Goal: Task Accomplishment & Management: Complete application form

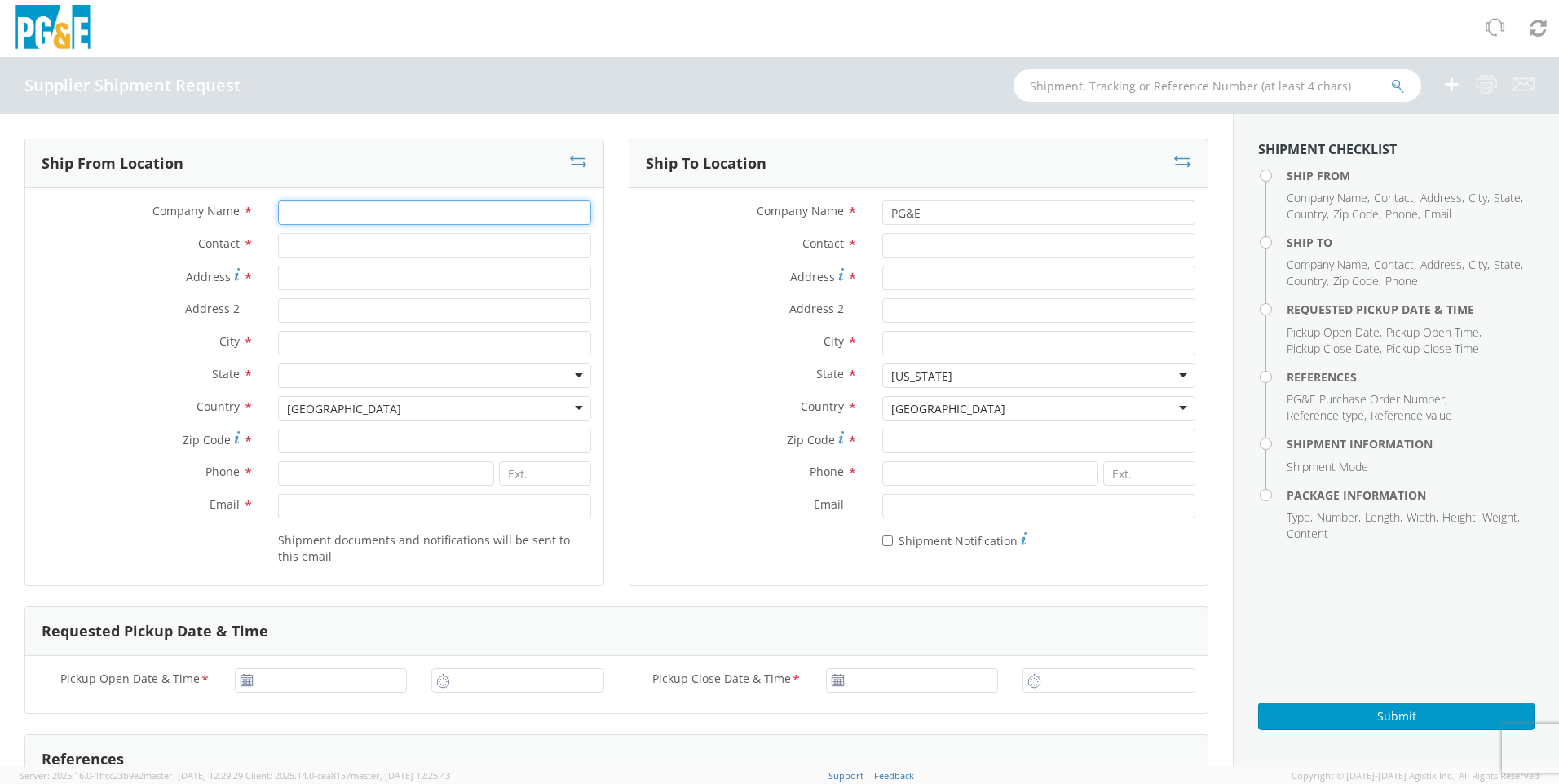
click at [331, 219] on input "Company Name *" at bounding box center [435, 212] width 313 height 25
type input "Delta Electronics"
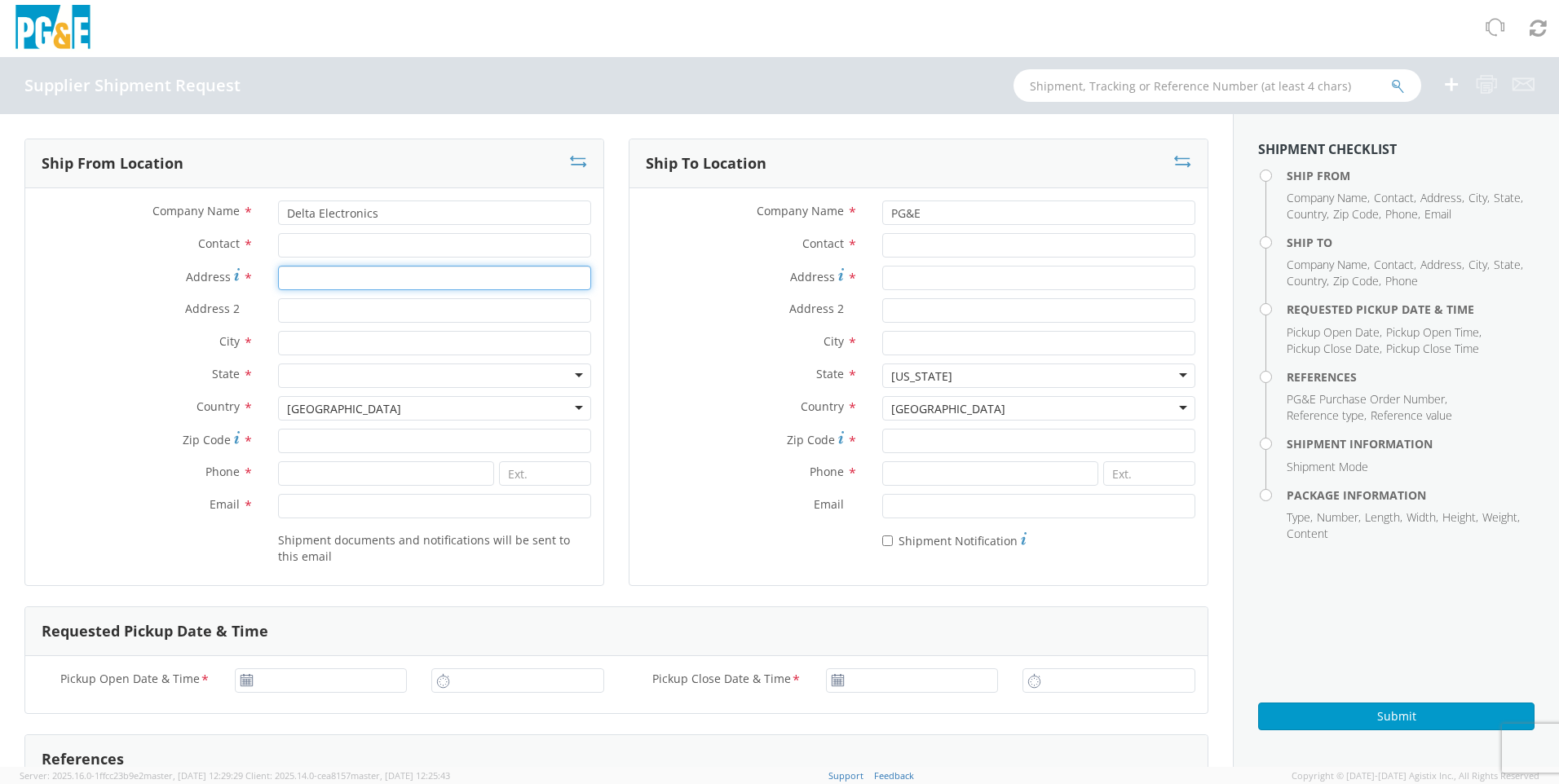
type input "601 Data DR."
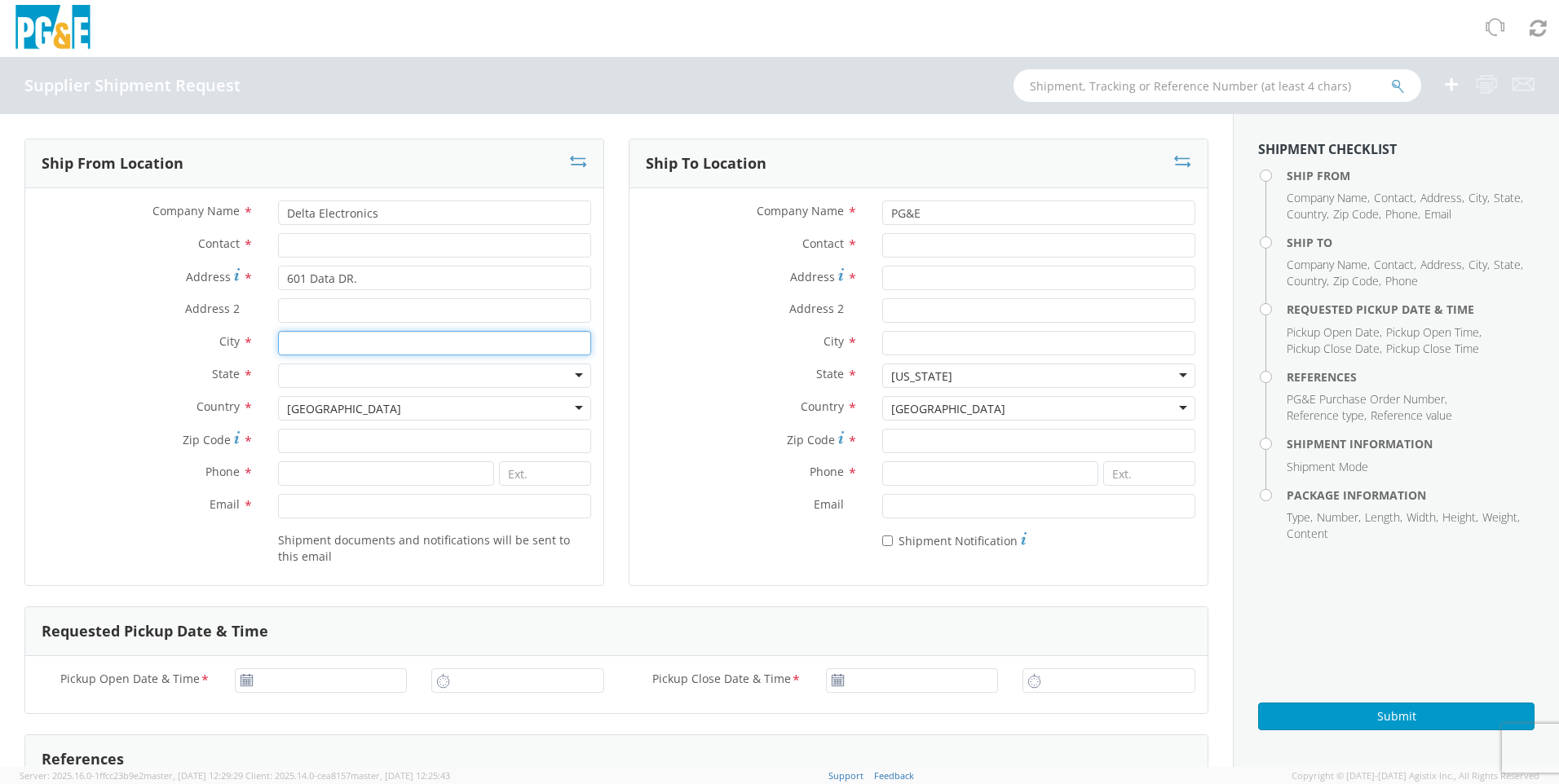
type input "Plano"
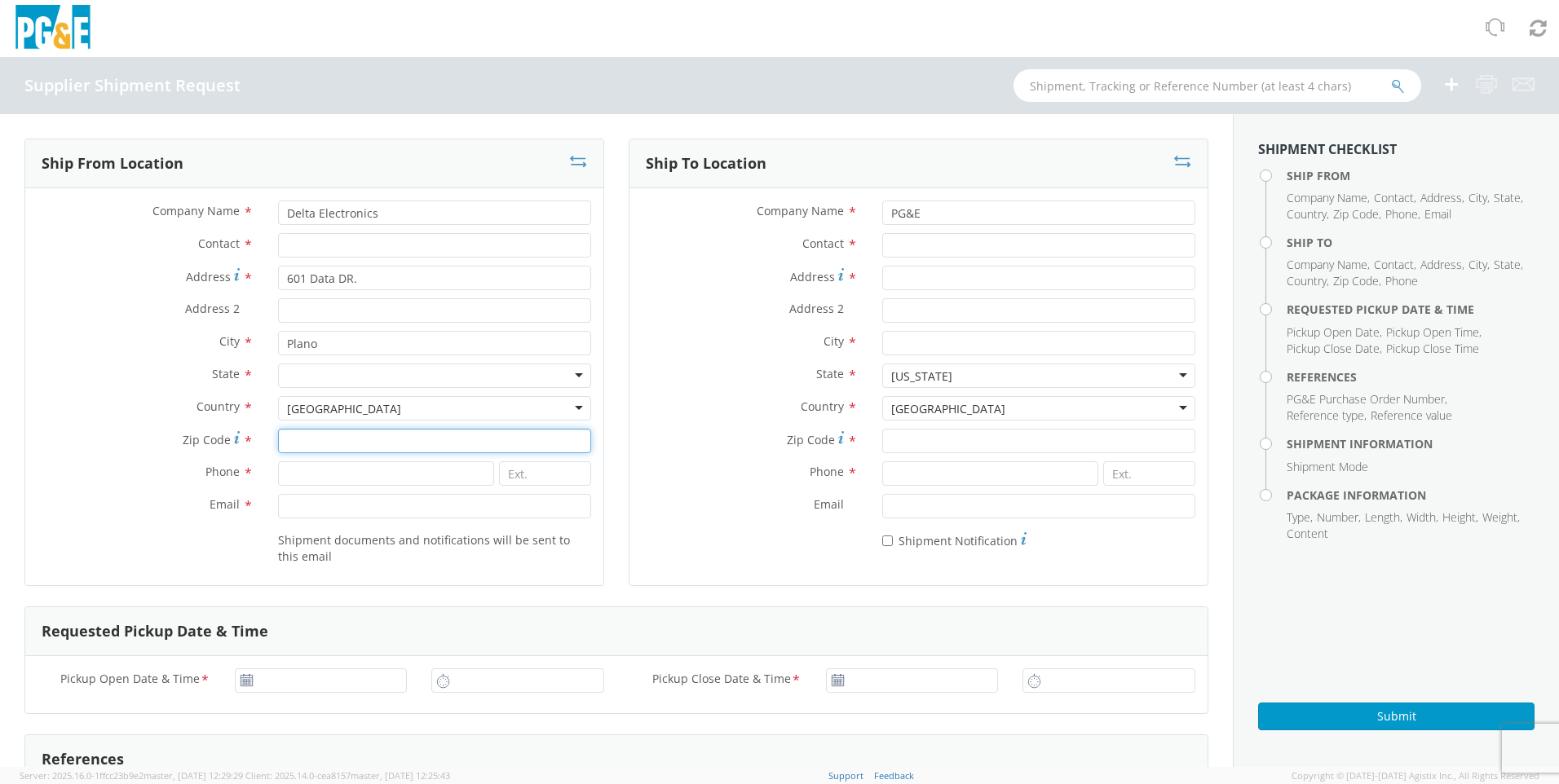
type input "75075"
type input "4697097395"
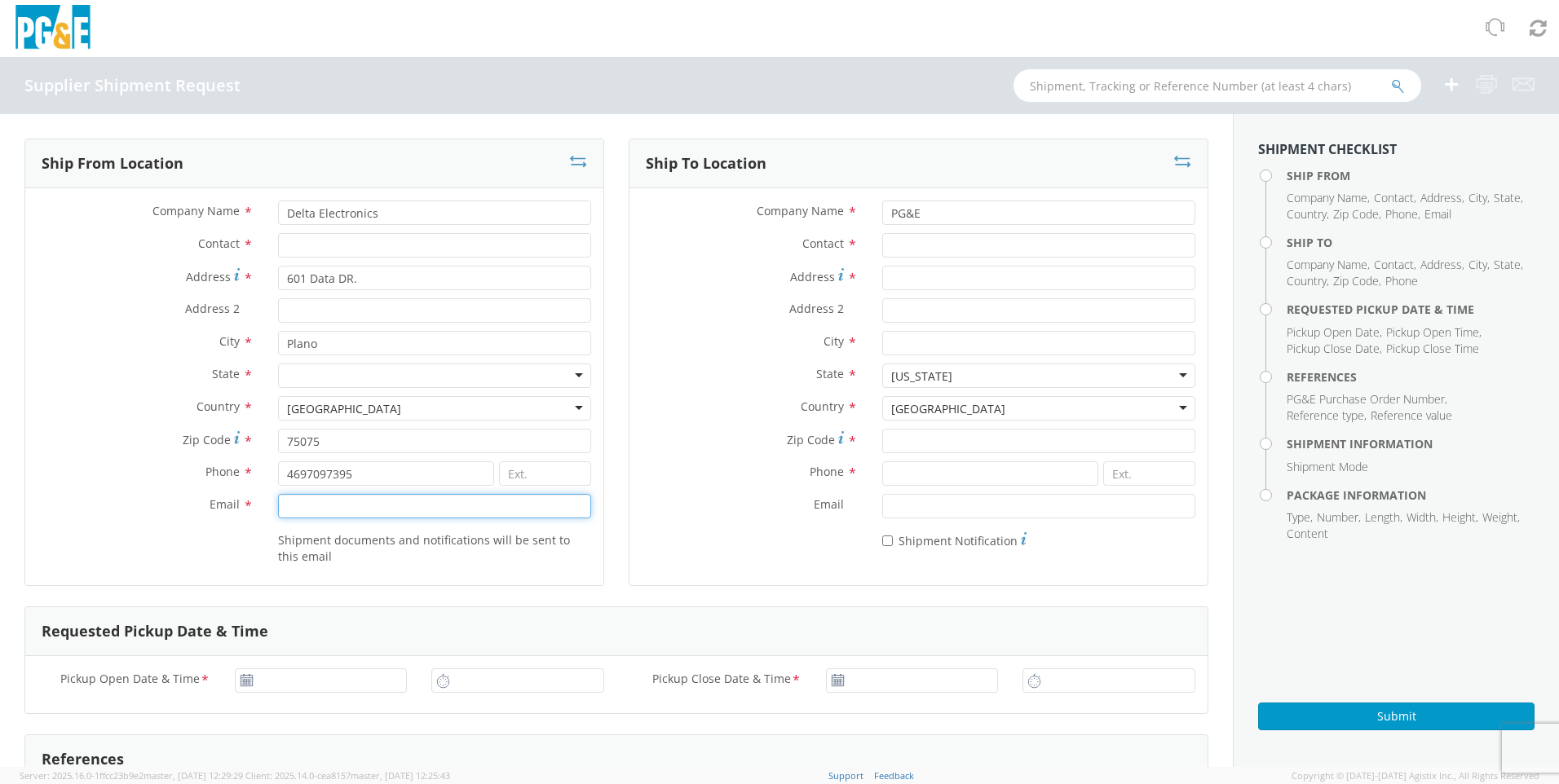
type input "[PERSON_NAME][EMAIL_ADDRESS][PERSON_NAME][DOMAIN_NAME]"
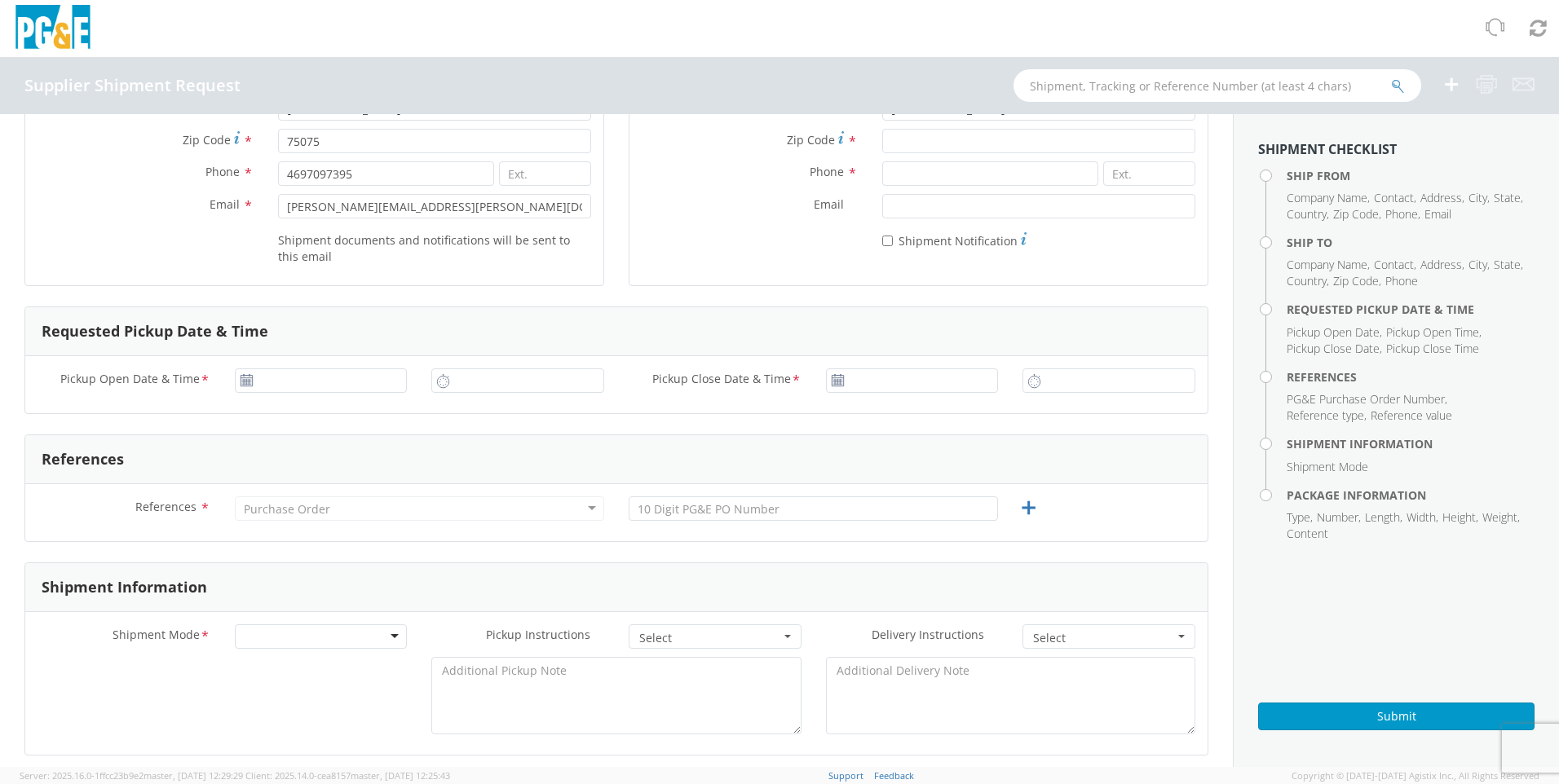
scroll to position [326, 0]
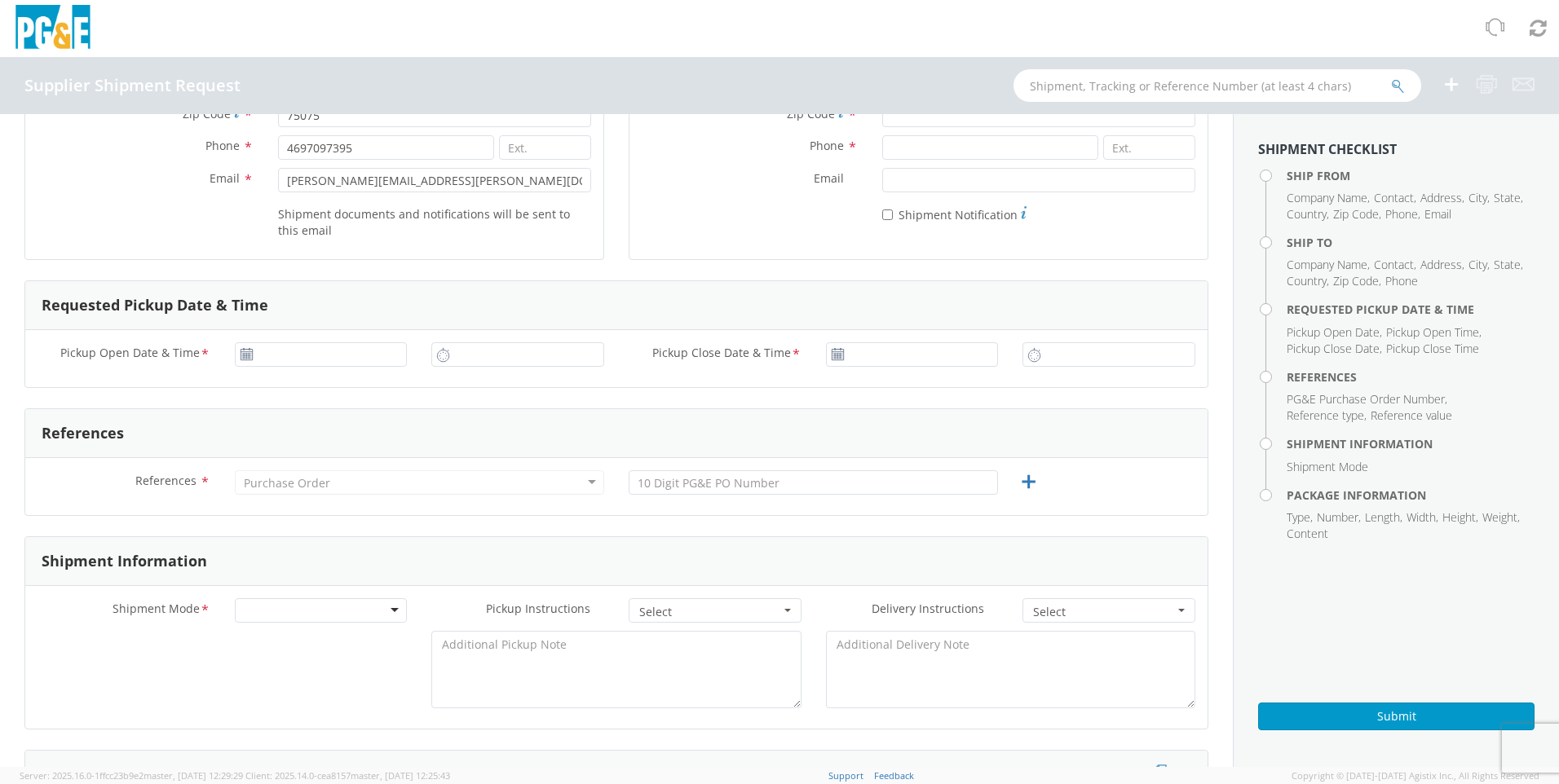
click at [246, 356] on use at bounding box center [247, 353] width 12 height 12
click at [246, 358] on icon at bounding box center [247, 353] width 14 height 13
type input "[DATE]"
click at [280, 352] on input "[DATE]" at bounding box center [321, 354] width 173 height 25
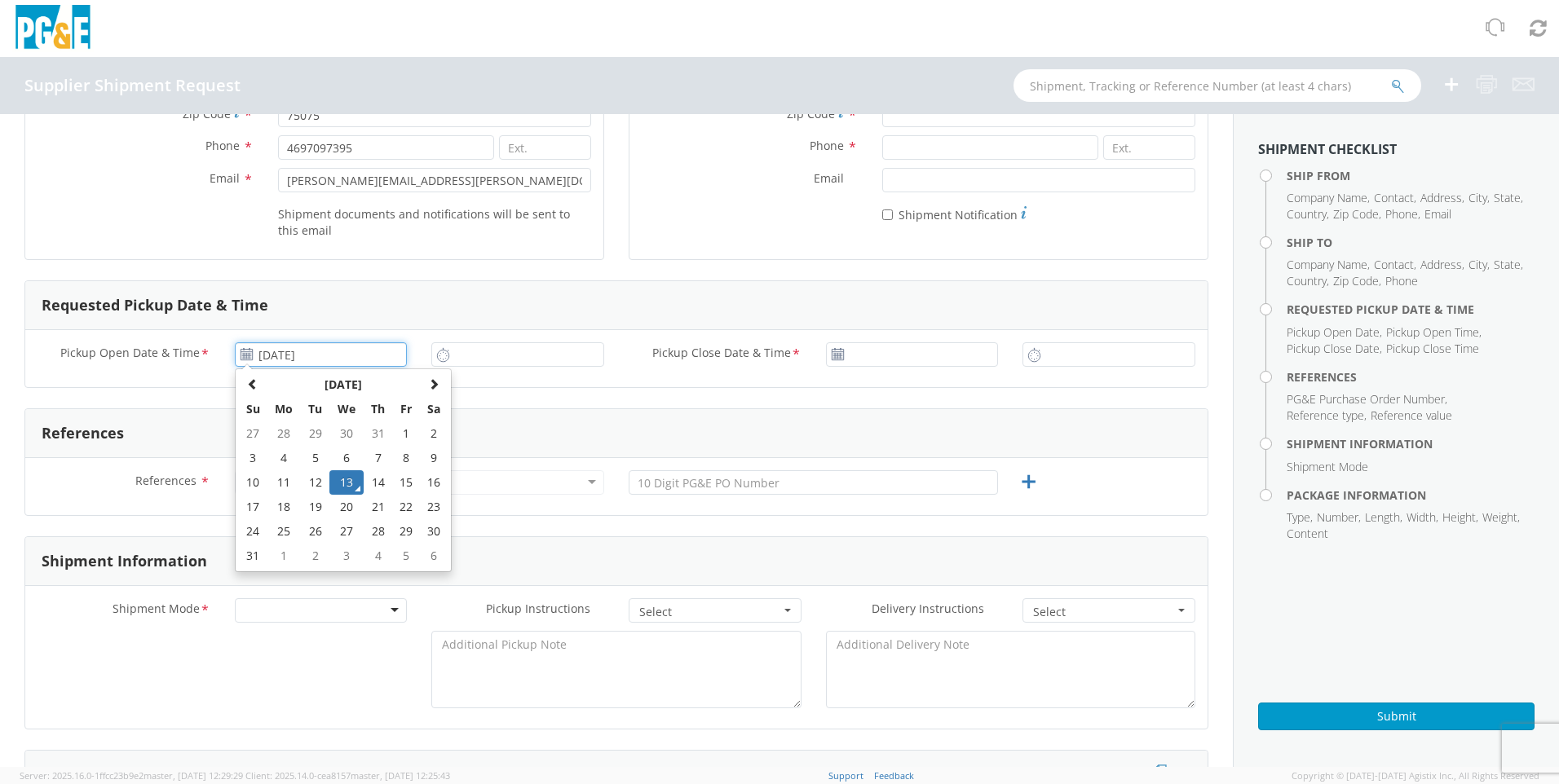
click at [353, 477] on td "13" at bounding box center [347, 482] width 35 height 25
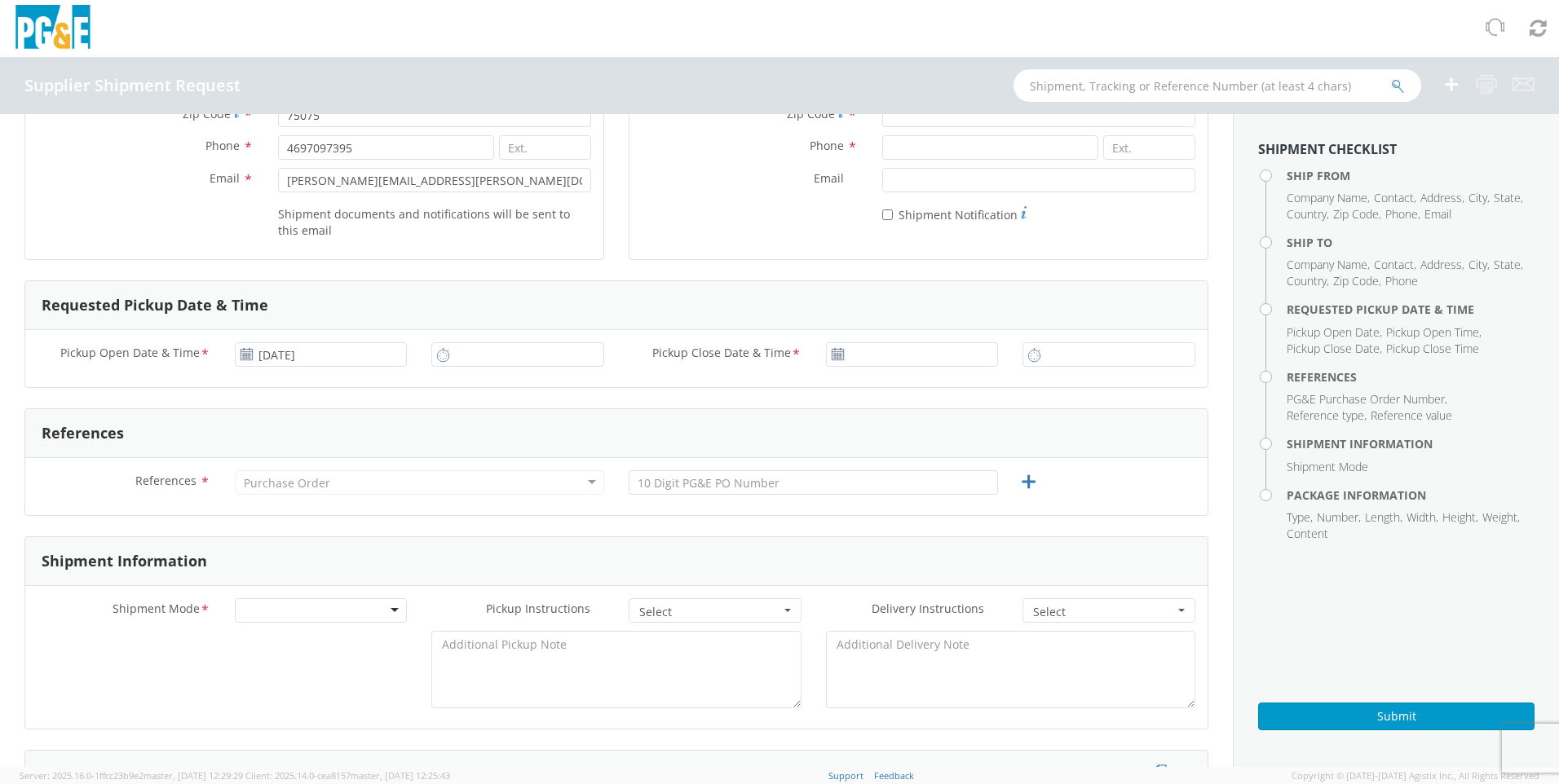
click at [437, 354] on icon at bounding box center [443, 355] width 14 height 16
click at [481, 356] on input "2:00 PM" at bounding box center [517, 354] width 173 height 25
type input "4:30 PM"
click at [832, 354] on icon at bounding box center [838, 353] width 14 height 13
click at [831, 351] on icon at bounding box center [838, 353] width 14 height 13
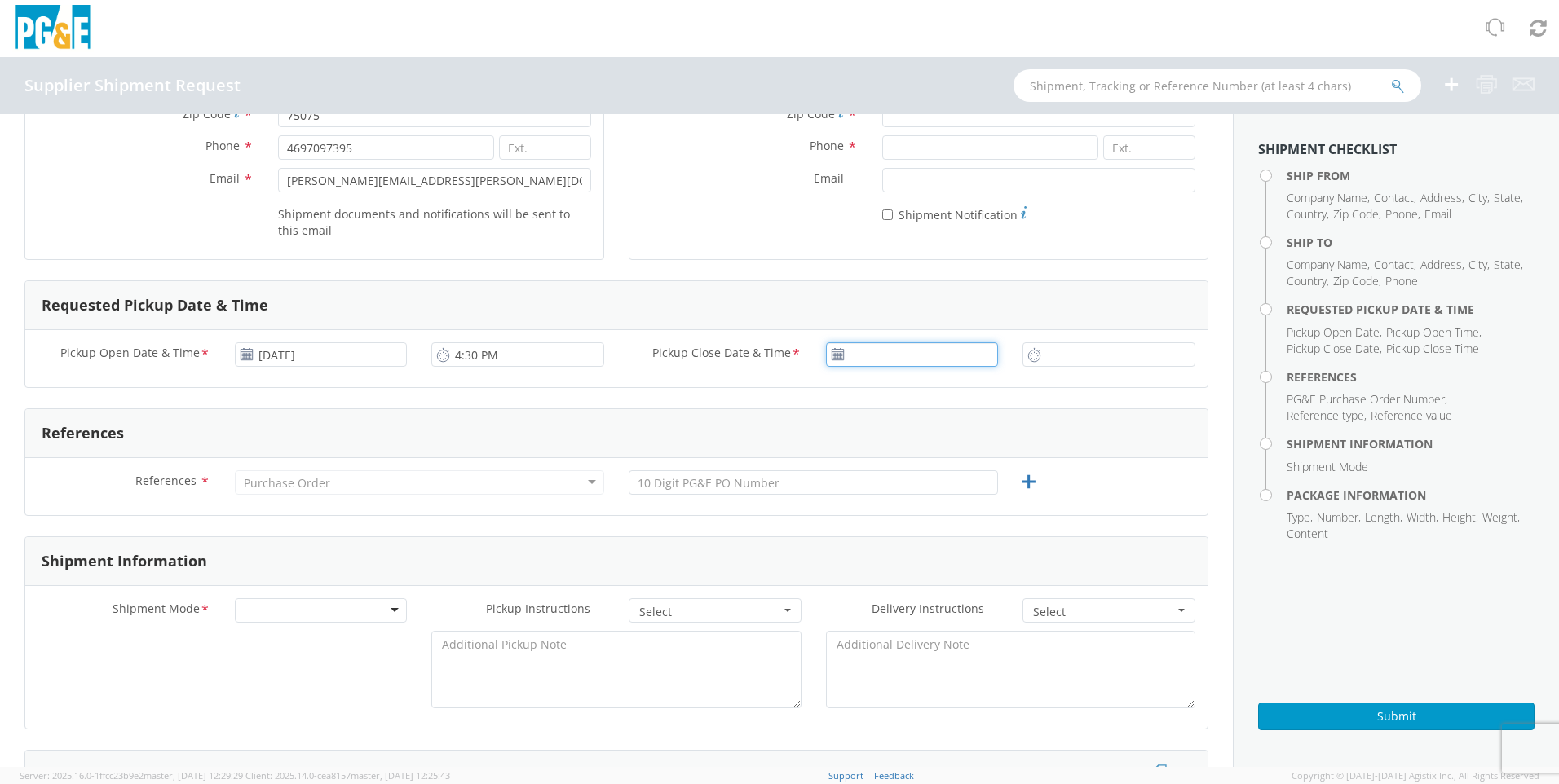
type input "[DATE]"
click at [846, 350] on input "[DATE]" at bounding box center [912, 354] width 173 height 25
click at [929, 487] on td "13" at bounding box center [937, 482] width 35 height 25
click at [1027, 353] on icon at bounding box center [1034, 355] width 14 height 16
click at [1054, 354] on input "2:00 PM" at bounding box center [1108, 354] width 173 height 25
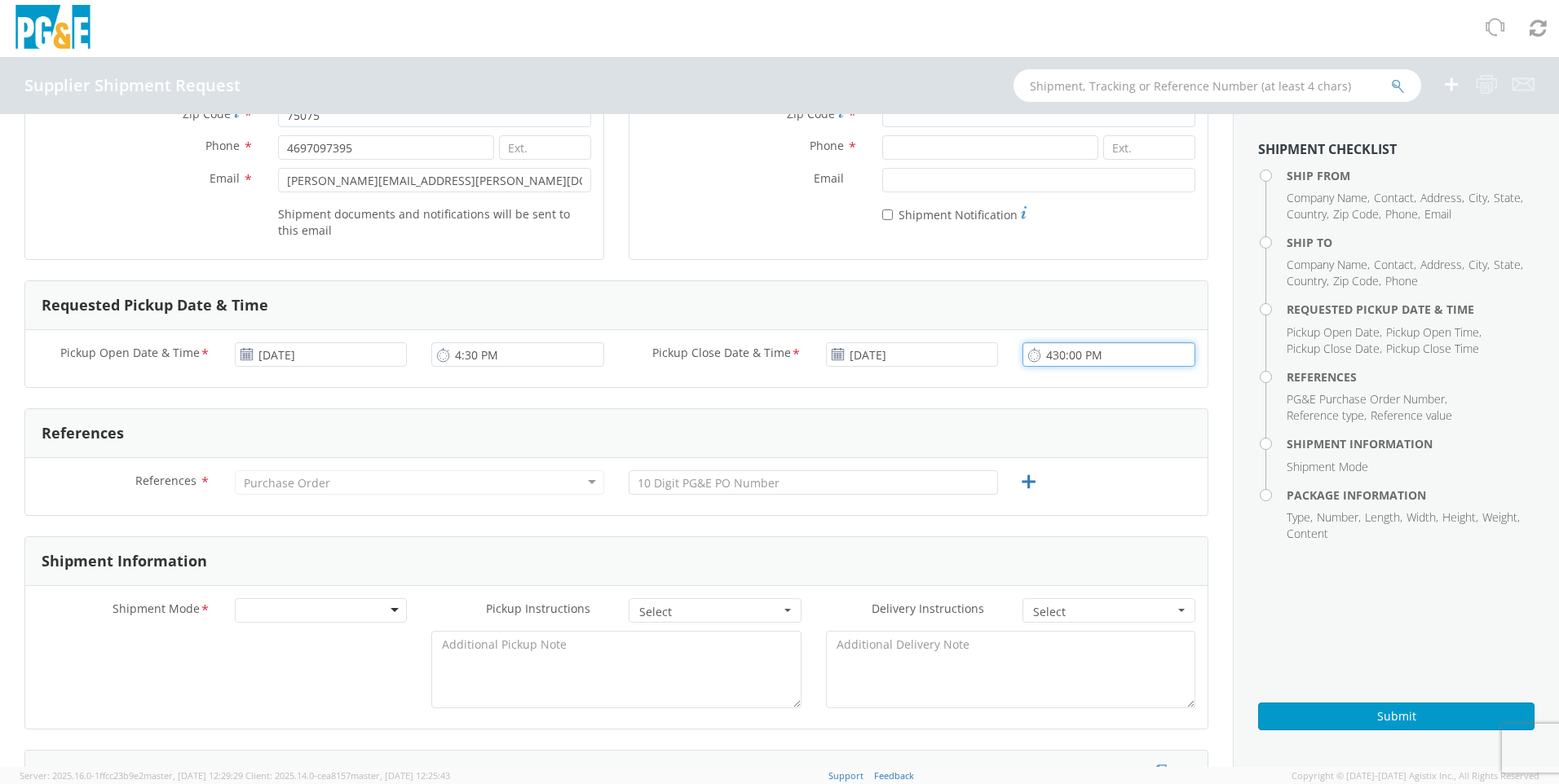
type input "4:30 PM"
click at [286, 481] on div "Purchase Order" at bounding box center [286, 483] width 86 height 16
click at [246, 486] on div "Purchase Order" at bounding box center [286, 483] width 86 height 16
click at [200, 481] on span "*" at bounding box center [205, 481] width 11 height 18
click at [178, 477] on span "References" at bounding box center [166, 480] width 61 height 16
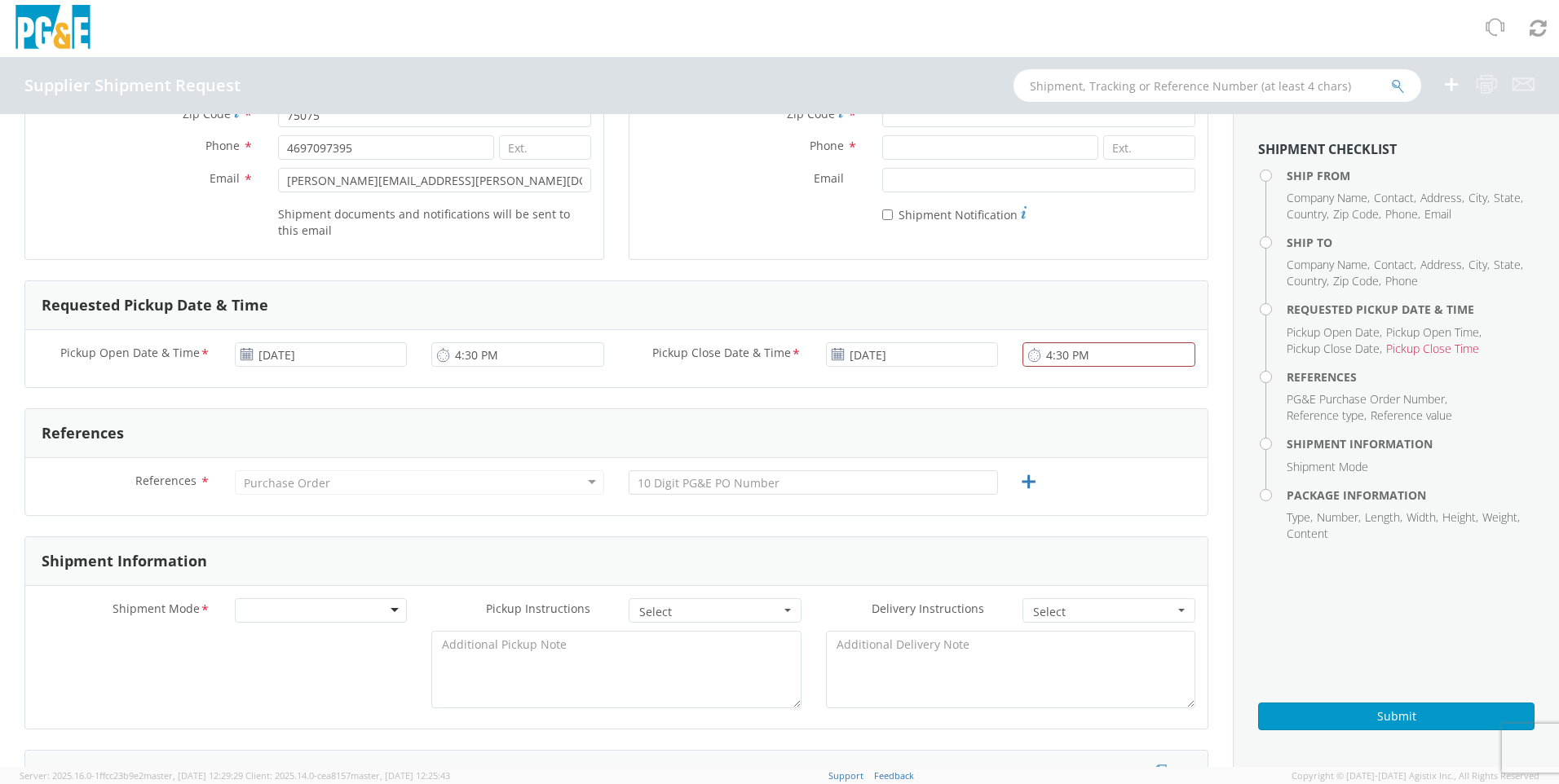
click at [583, 484] on div "Purchase Order" at bounding box center [419, 482] width 369 height 25
click at [584, 482] on div "Purchase Order" at bounding box center [419, 482] width 369 height 25
click at [516, 482] on div "Purchase Order" at bounding box center [419, 482] width 369 height 25
click at [340, 478] on div "Purchase Order" at bounding box center [419, 482] width 369 height 25
click at [938, 388] on form "Ship From Location Company Name * Delta Electronics Contact * Address * [STREET…" at bounding box center [616, 744] width 1184 height 1863
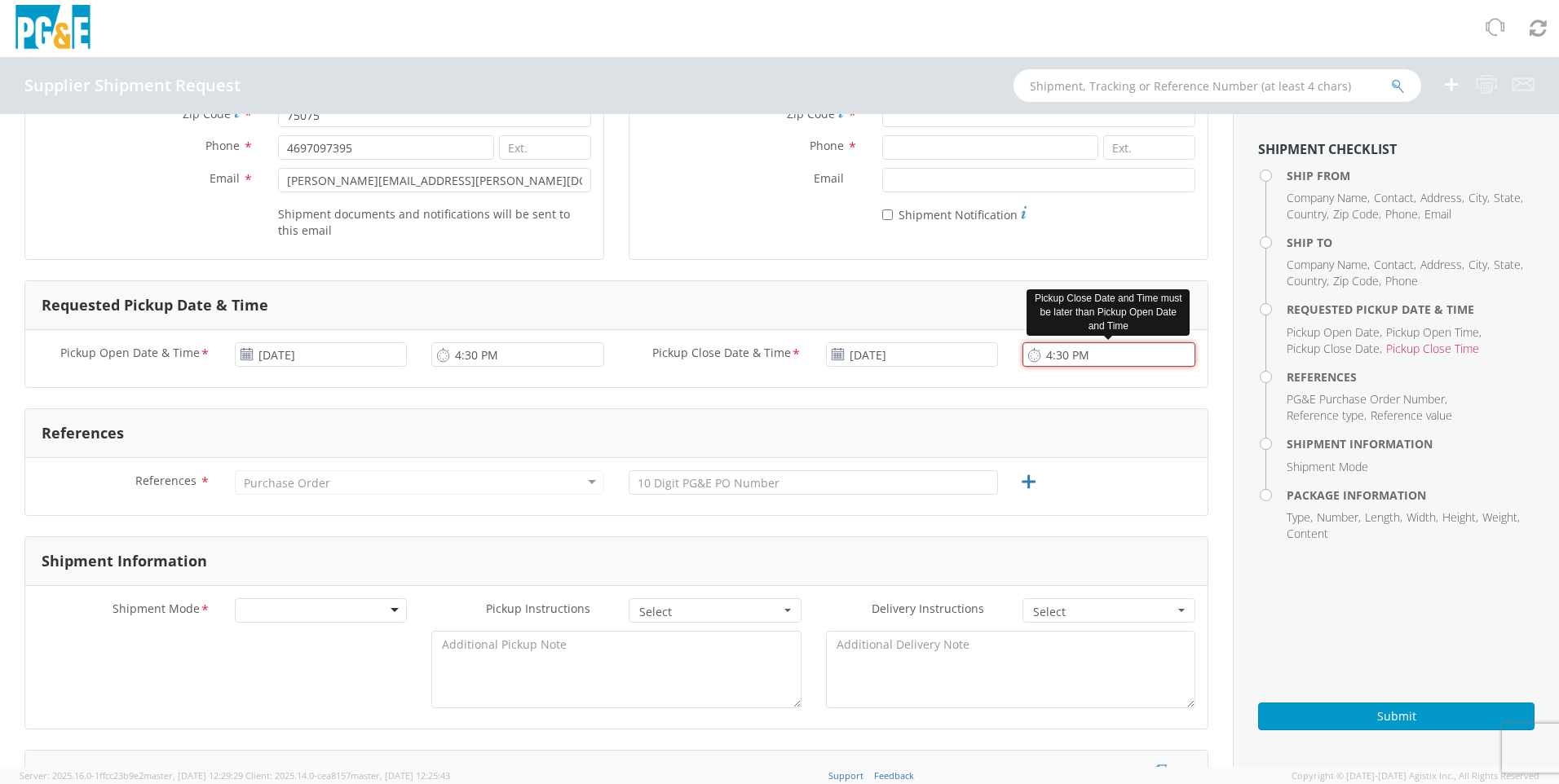
click at [1085, 351] on input "4:30 PM" at bounding box center [1108, 354] width 173 height 25
click at [459, 353] on input "4:30 PM" at bounding box center [517, 354] width 173 height 25
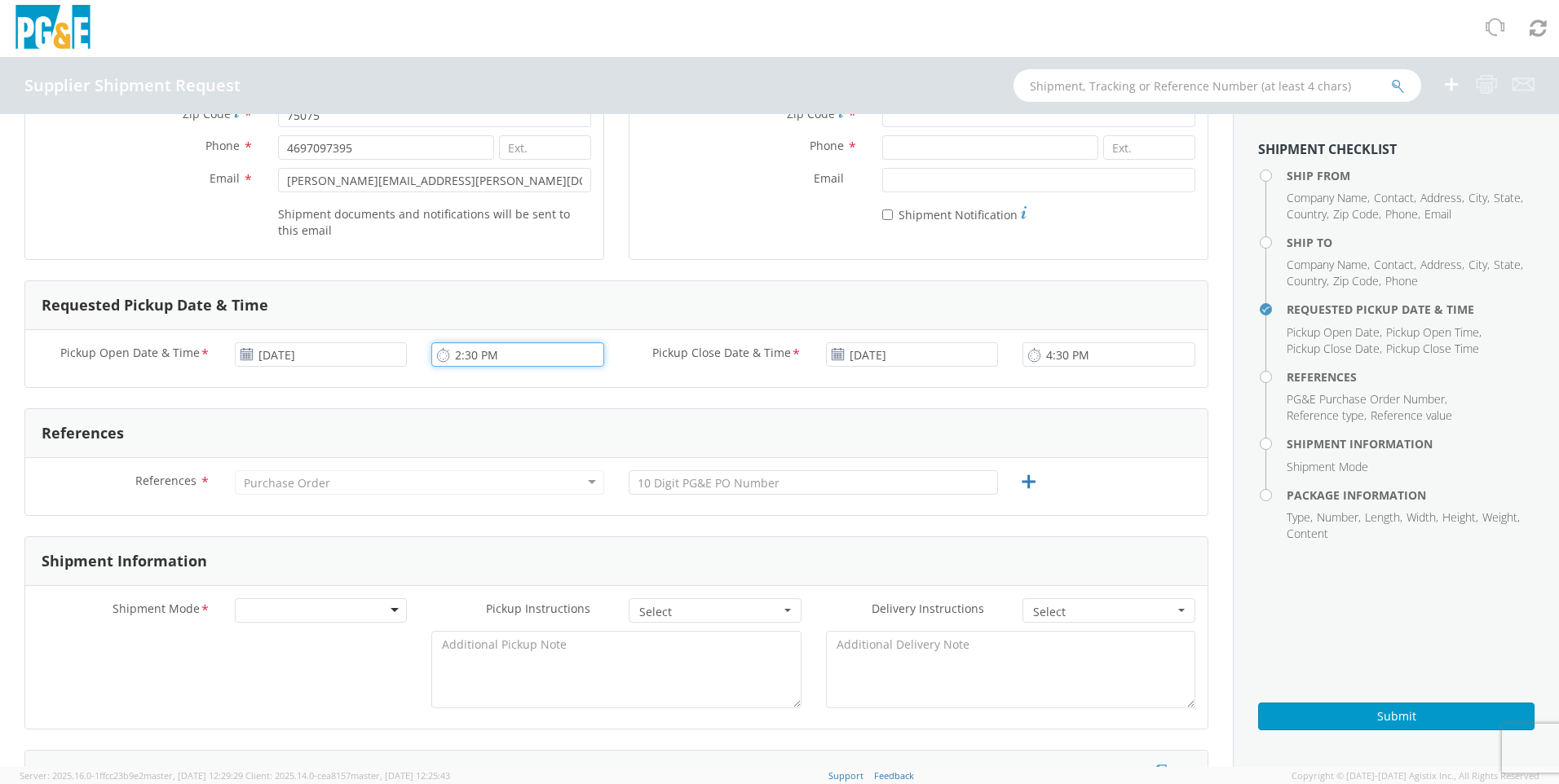
type input "2:30 PM"
click at [413, 579] on div "Shipment Information" at bounding box center [617, 560] width 1183 height 49
click at [344, 477] on div "Purchase Order" at bounding box center [419, 482] width 369 height 25
click at [587, 481] on div "Purchase Order" at bounding box center [419, 482] width 369 height 25
drag, startPoint x: 781, startPoint y: 483, endPoint x: 812, endPoint y: 486, distance: 31.1
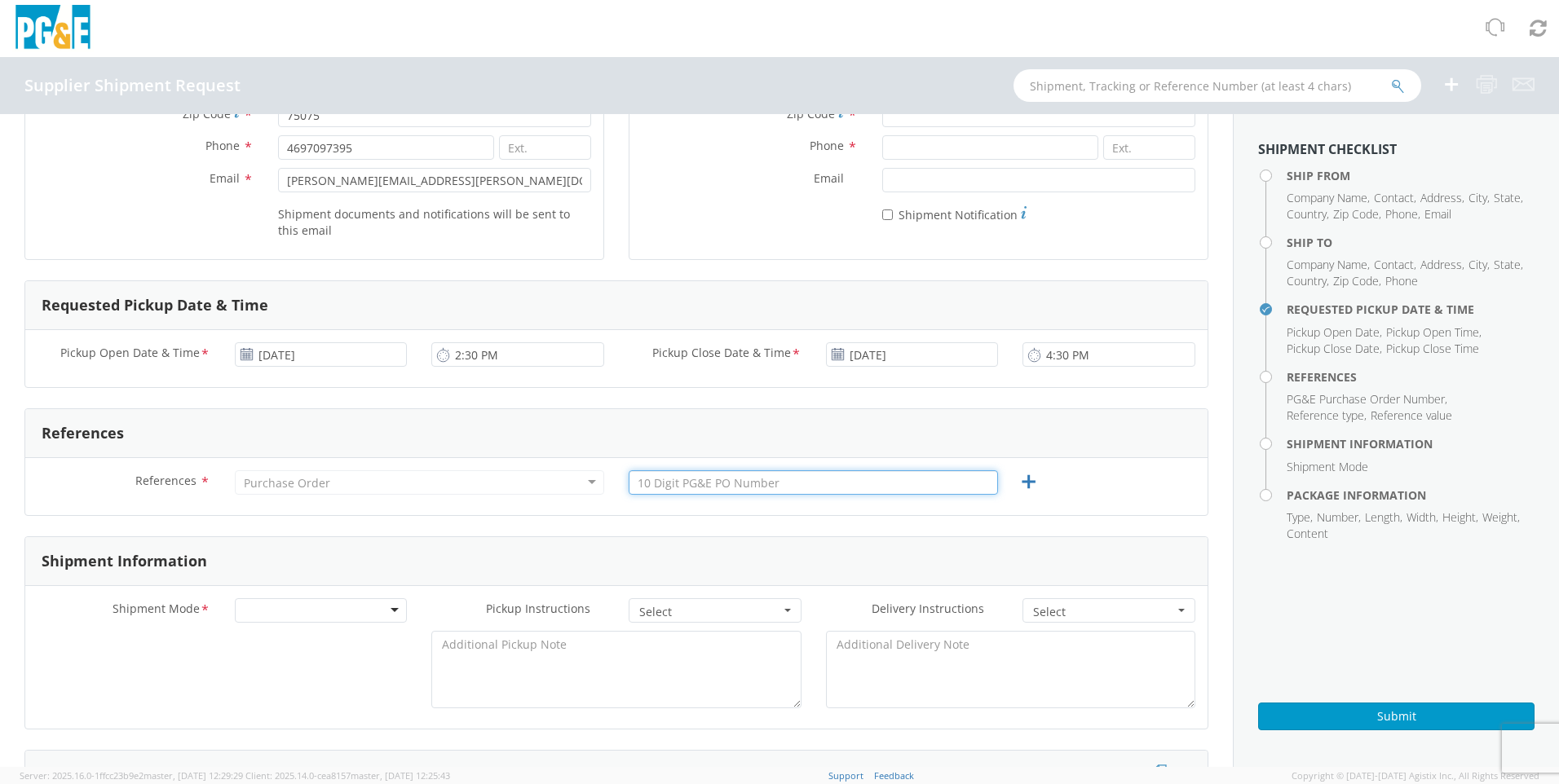
click at [781, 483] on input "text" at bounding box center [813, 482] width 369 height 25
type input "2701188857"
click at [911, 536] on form "Ship From Location Company Name * Delta Electronics Contact * Address * [STREET…" at bounding box center [616, 744] width 1184 height 1863
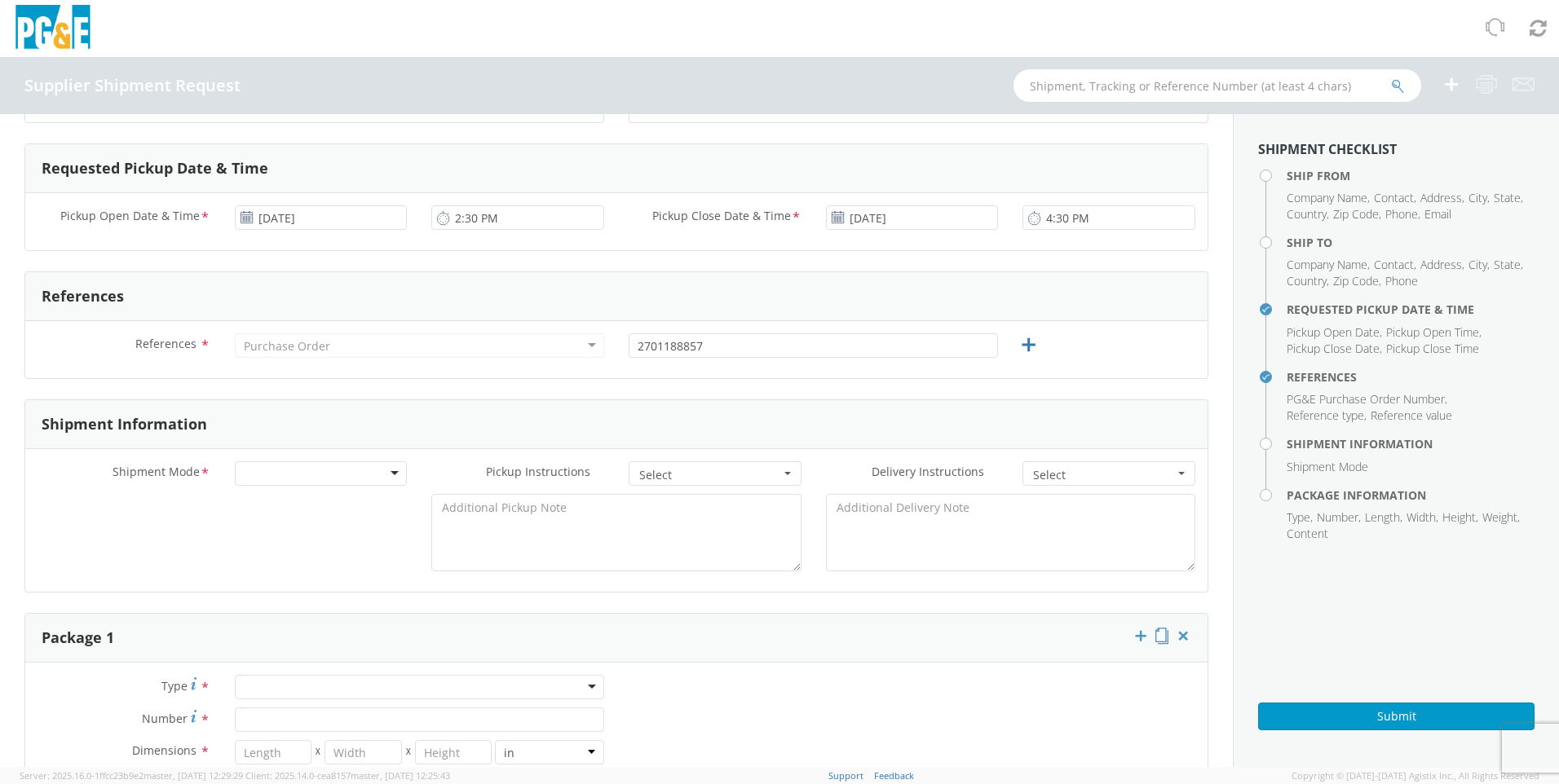
scroll to position [489, 0]
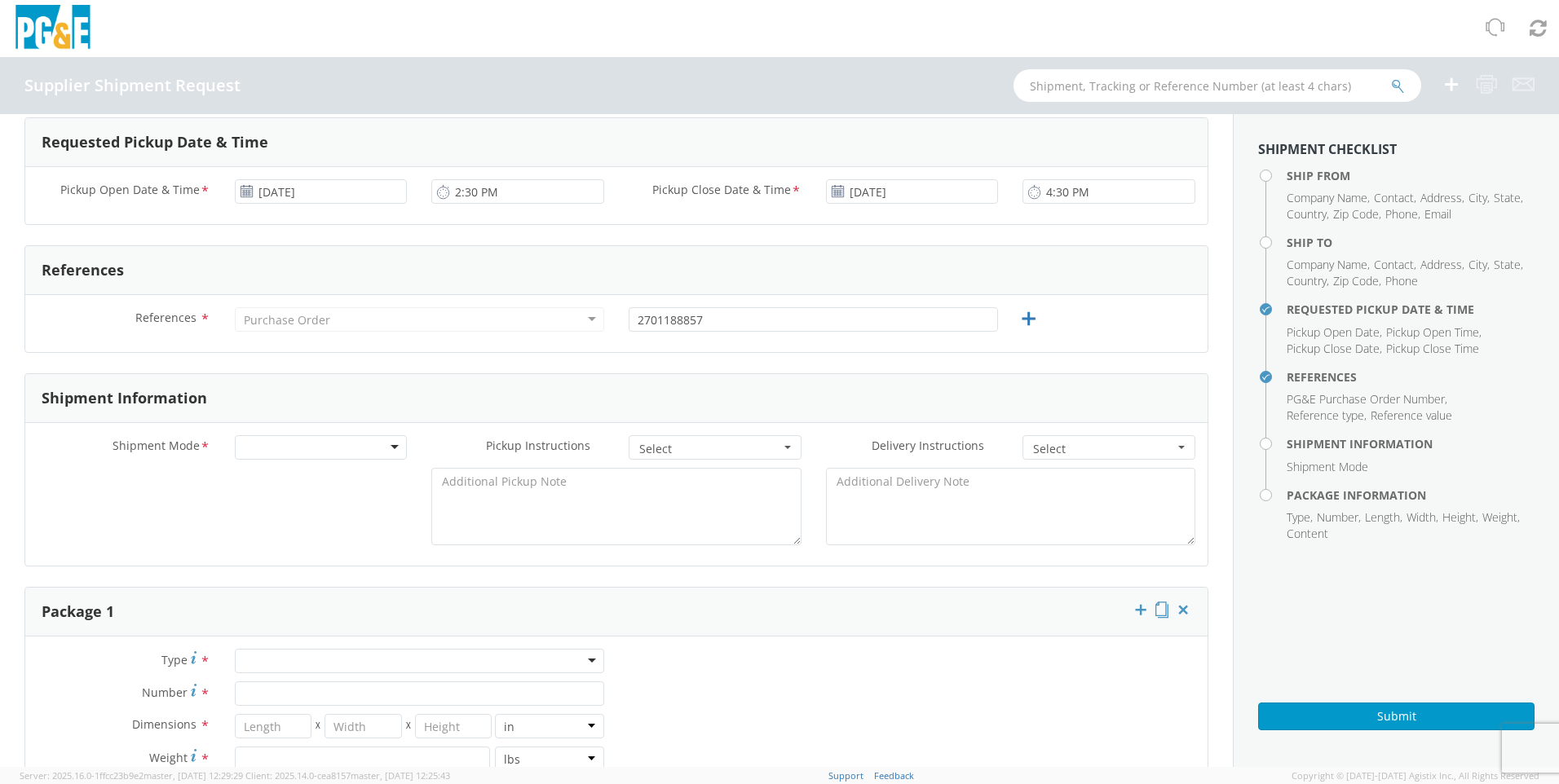
click at [322, 436] on div at bounding box center [321, 447] width 173 height 25
click at [784, 447] on span "button" at bounding box center [787, 446] width 7 height 3
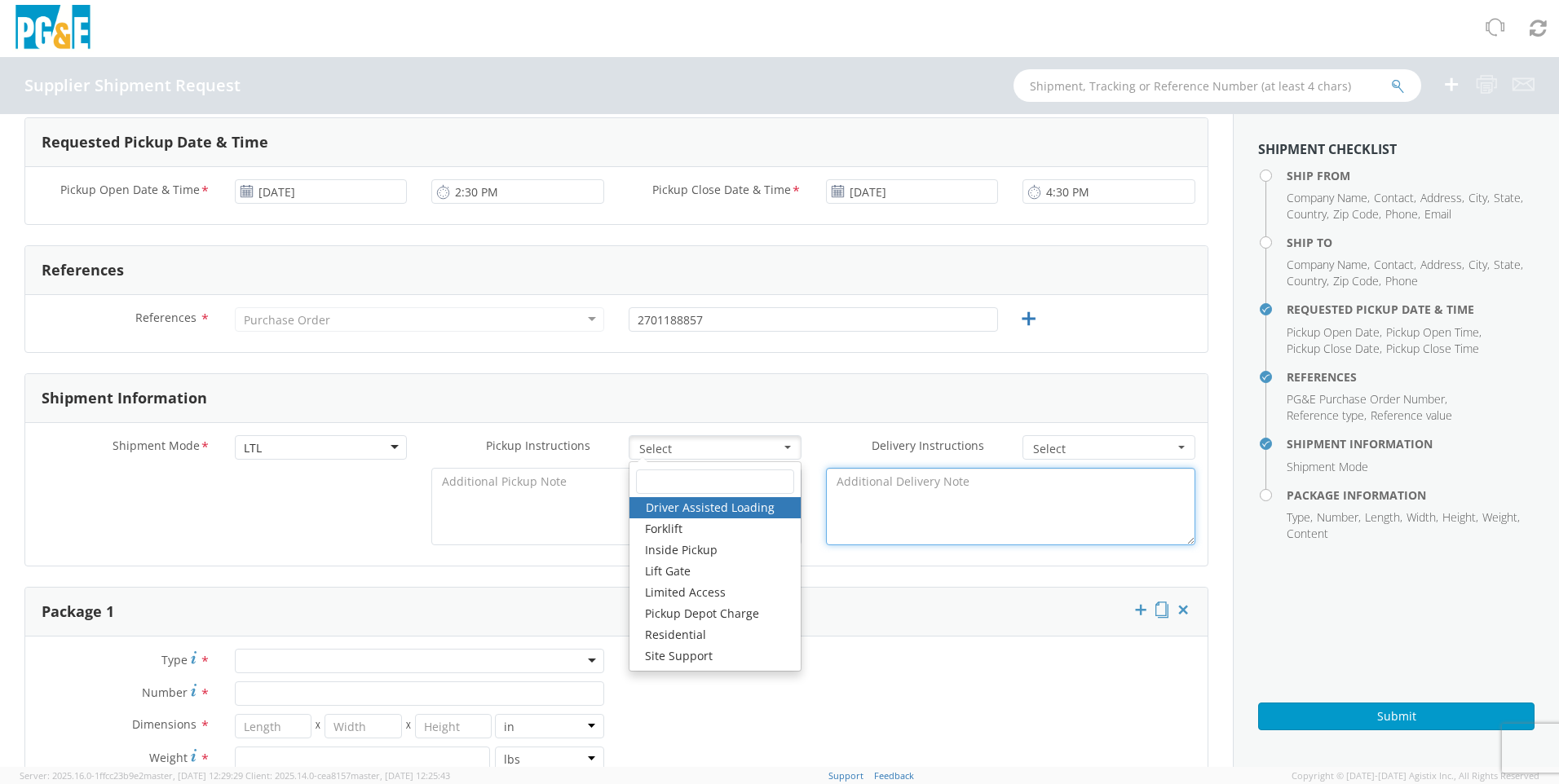
click at [846, 528] on textarea at bounding box center [1010, 506] width 369 height 77
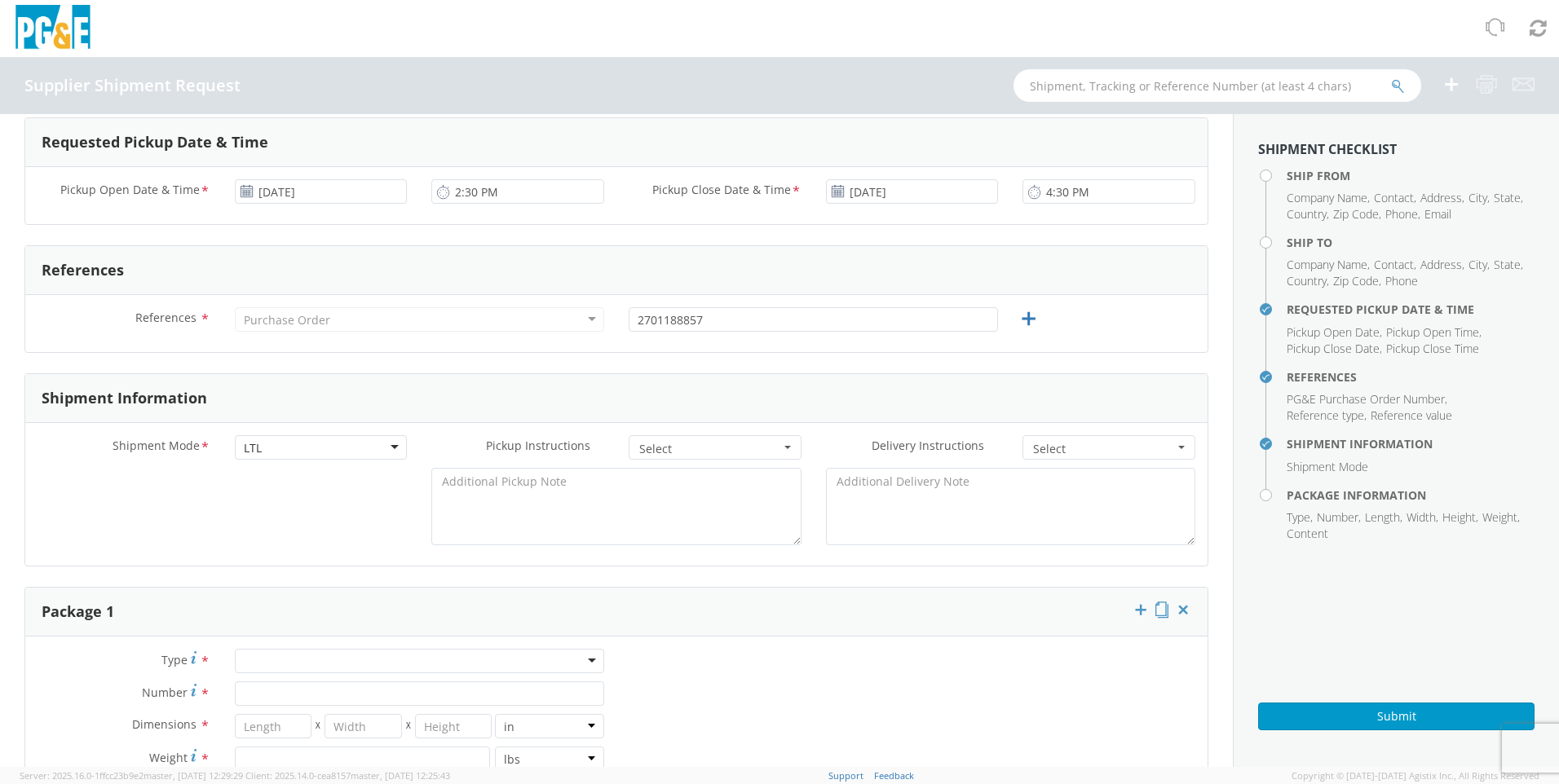
click at [1174, 445] on button "Select" at bounding box center [1108, 447] width 173 height 25
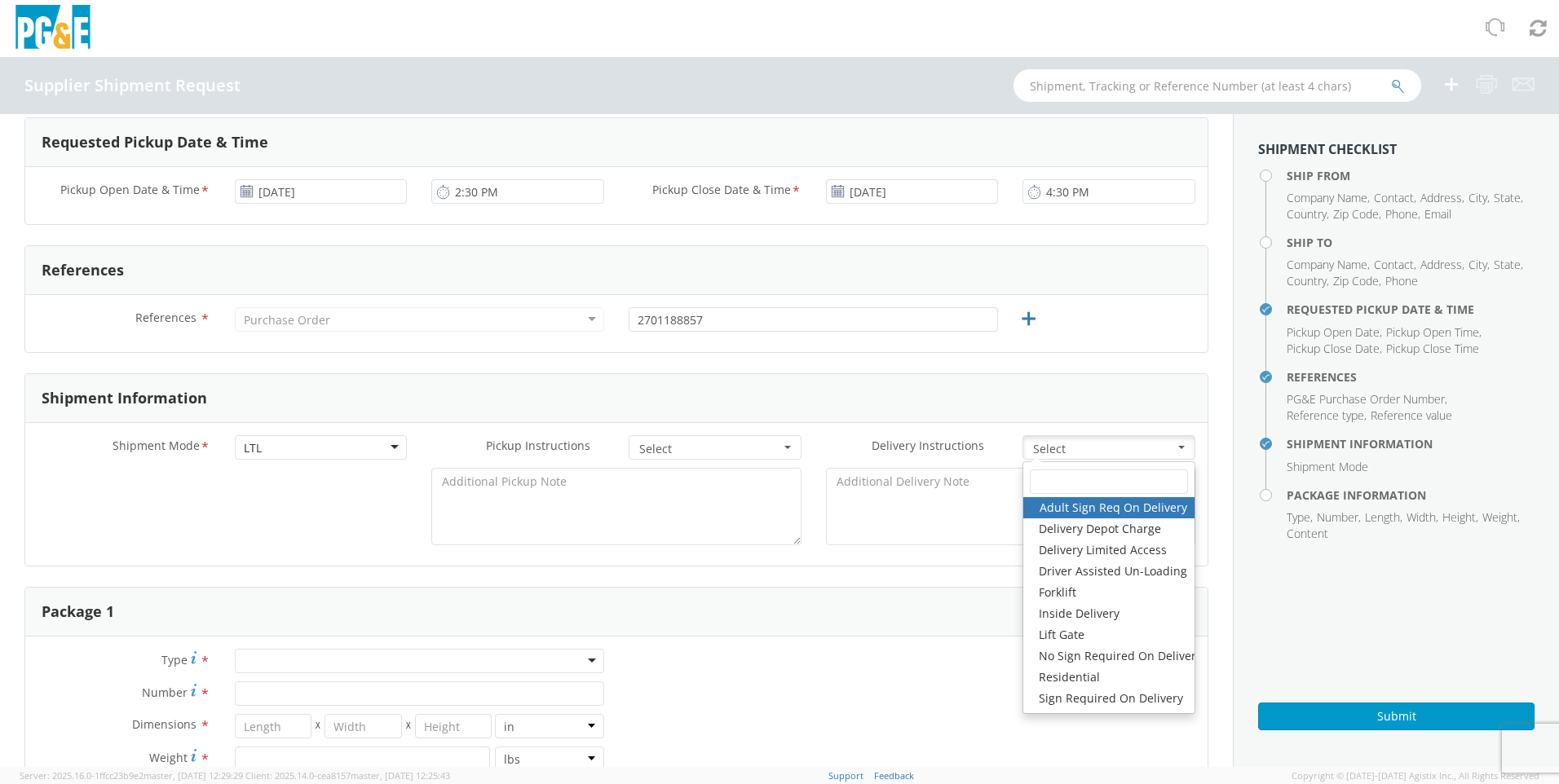
click at [1139, 374] on div "Shipment Information" at bounding box center [617, 398] width 1183 height 49
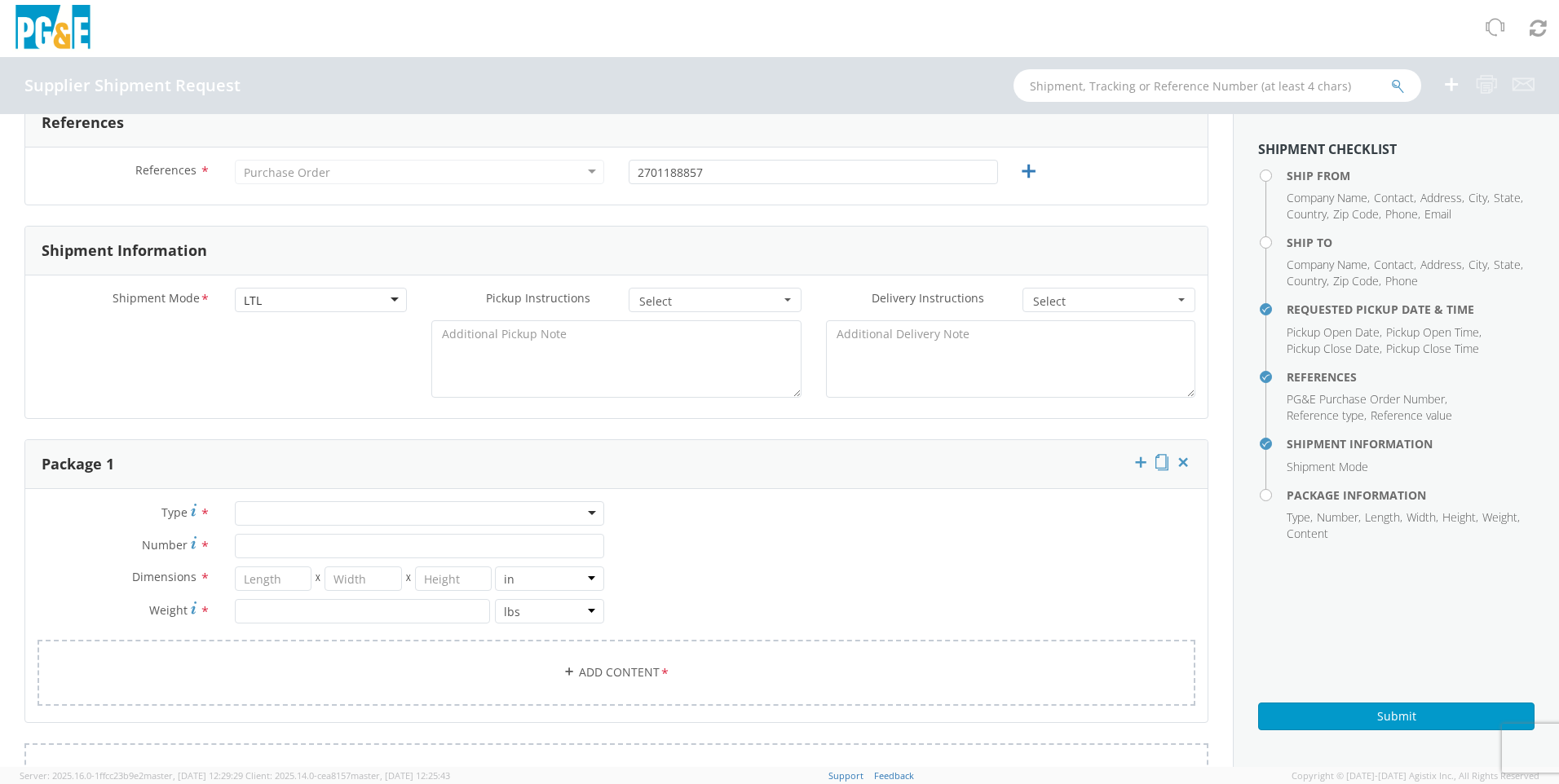
scroll to position [652, 0]
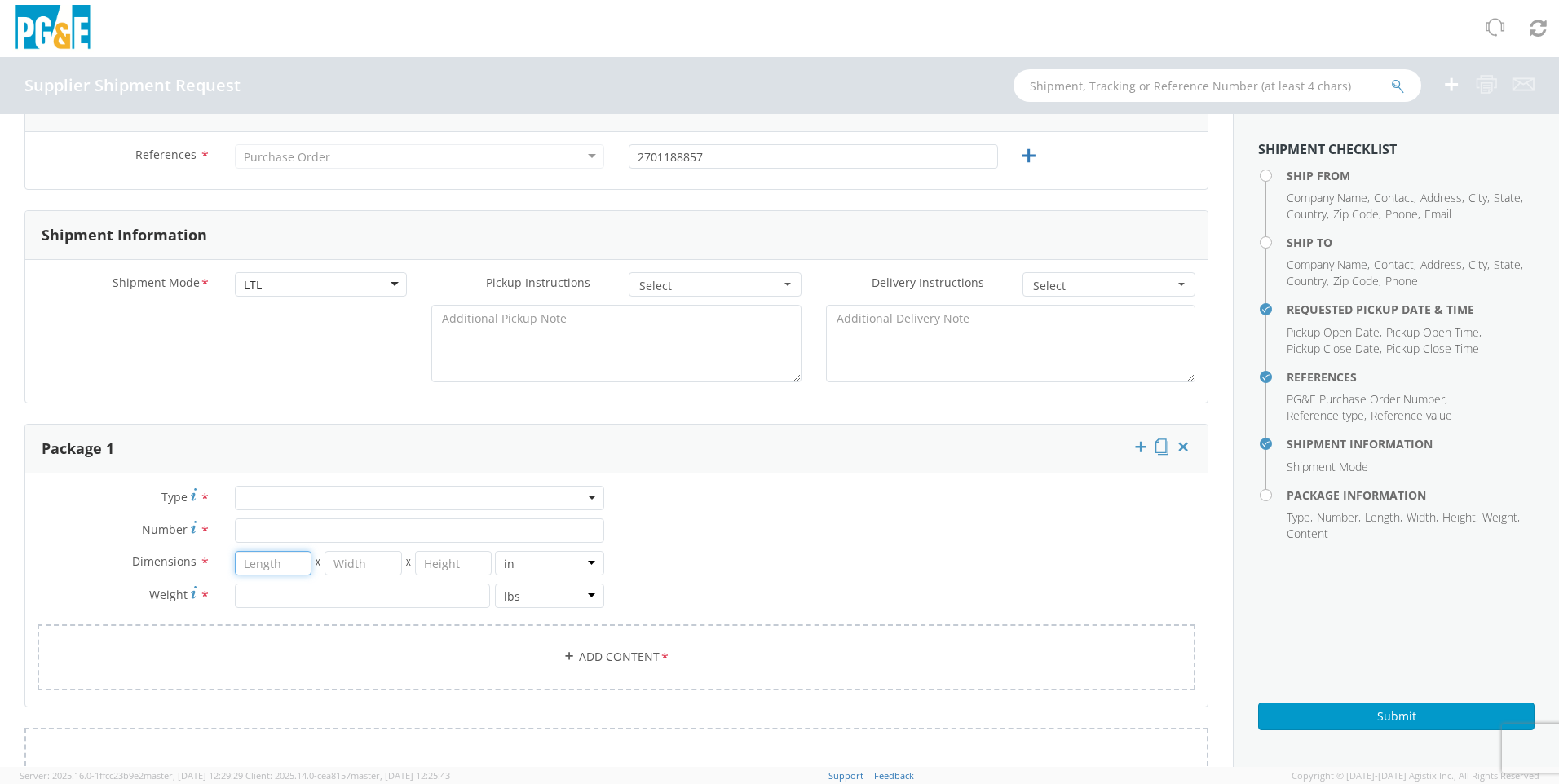
click at [278, 563] on input "number" at bounding box center [273, 562] width 77 height 25
type input "4"
type input "36"
type input "29"
type input "92"
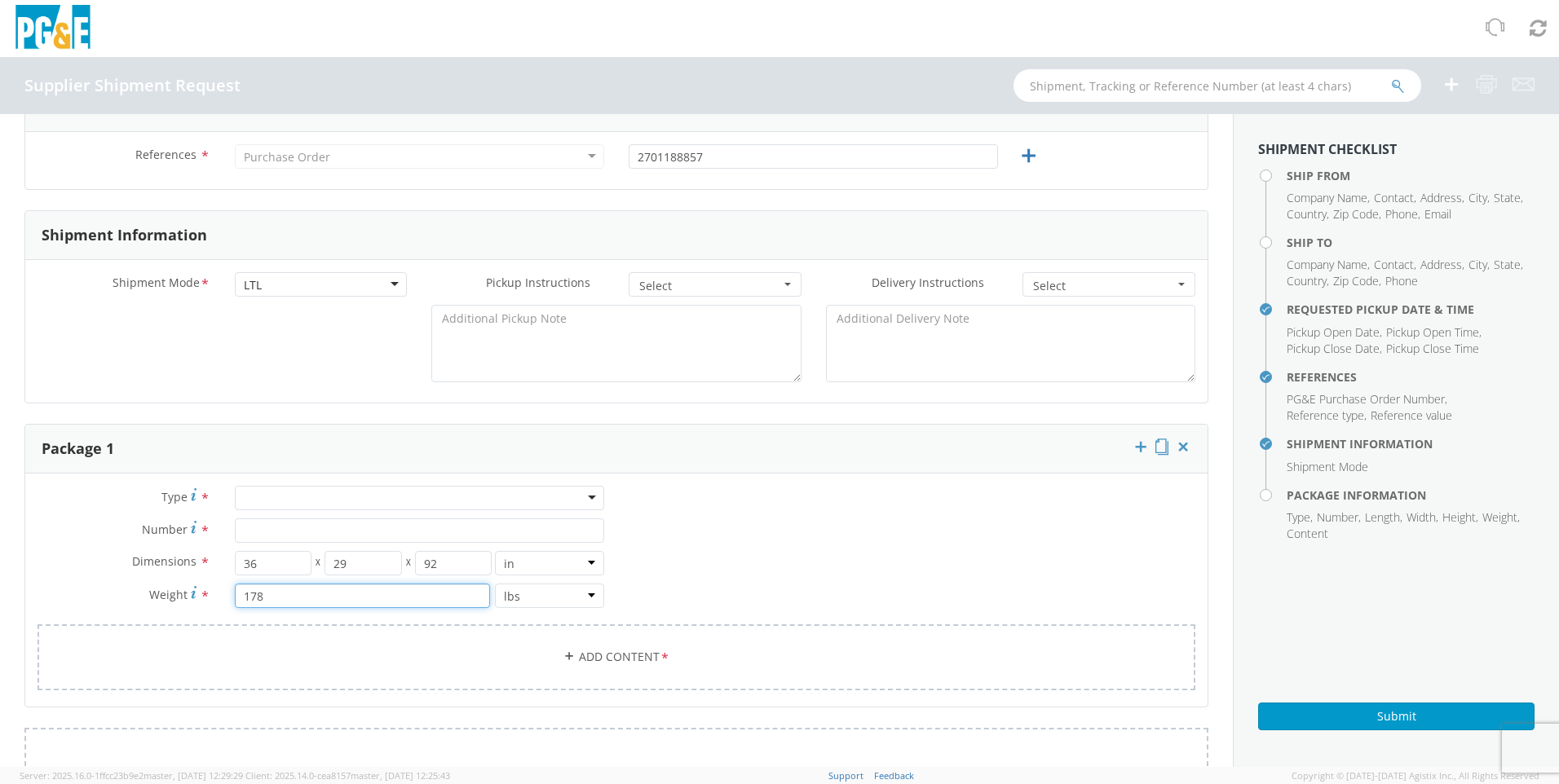
type input "178"
click at [601, 655] on link "Add Content *" at bounding box center [616, 657] width 1158 height 66
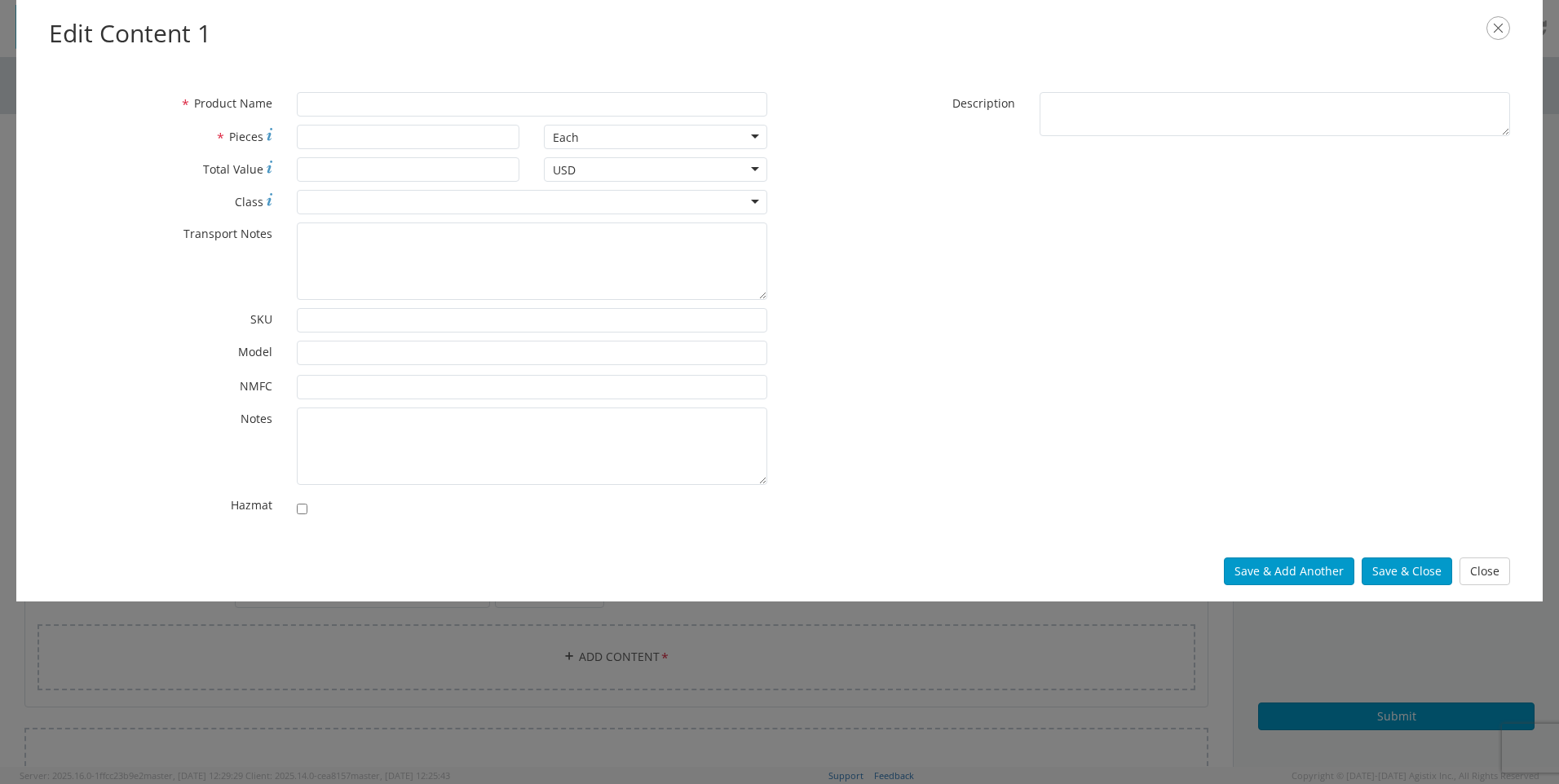
click at [1496, 33] on icon "button" at bounding box center [1499, 28] width 24 height 24
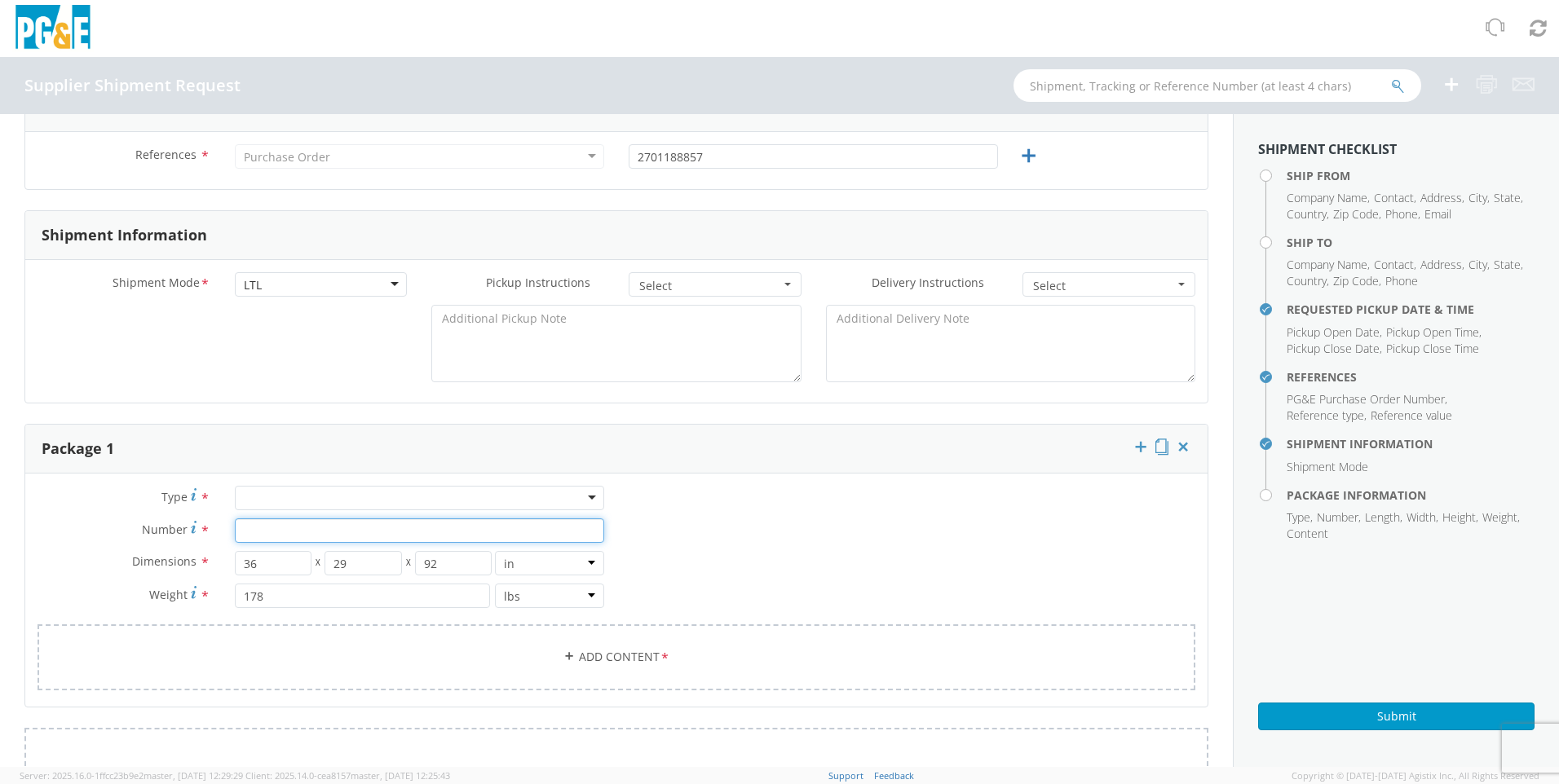
click at [244, 529] on input "Number *" at bounding box center [419, 531] width 369 height 25
click at [585, 498] on div at bounding box center [419, 498] width 369 height 25
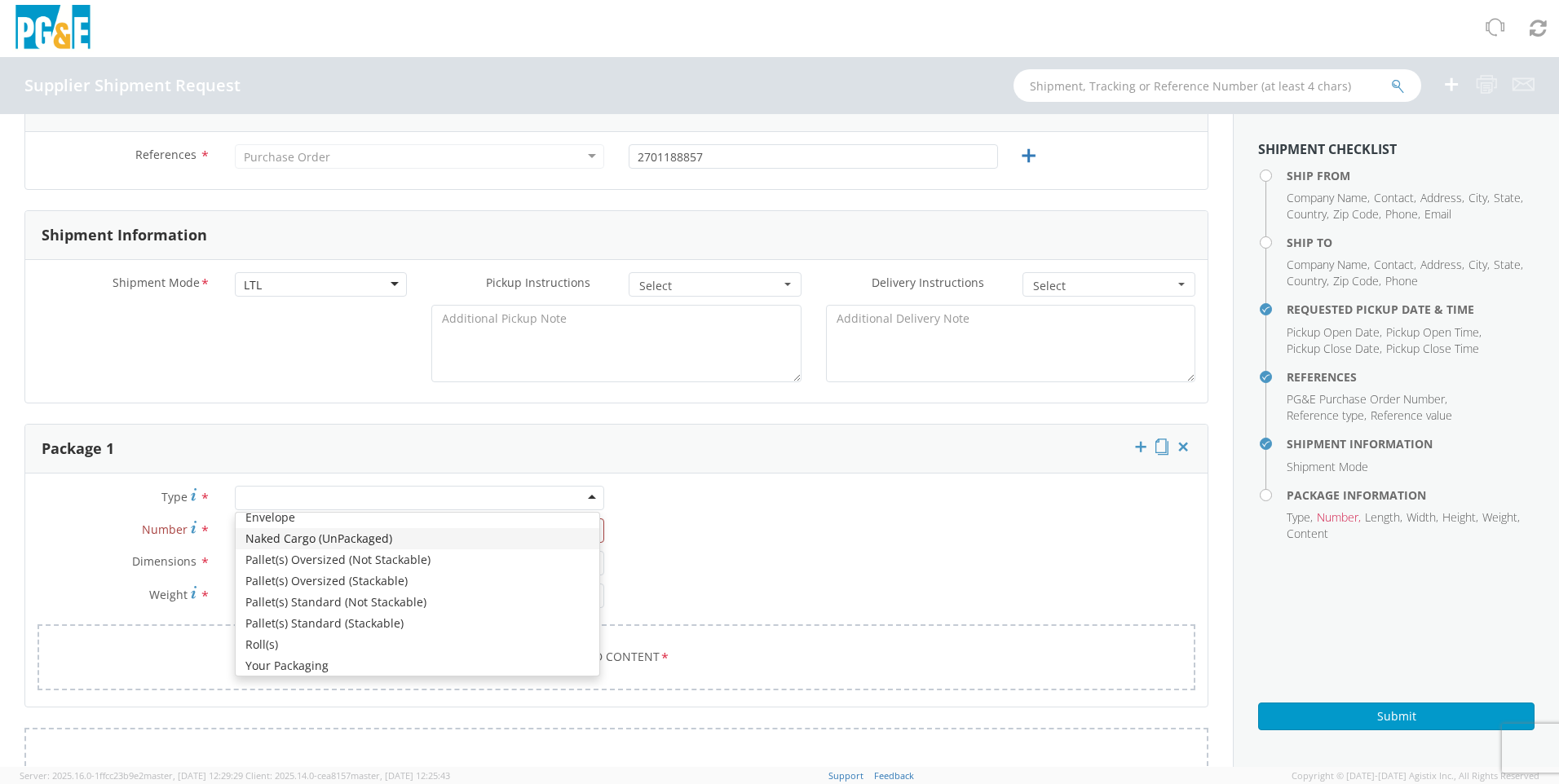
scroll to position [184, 0]
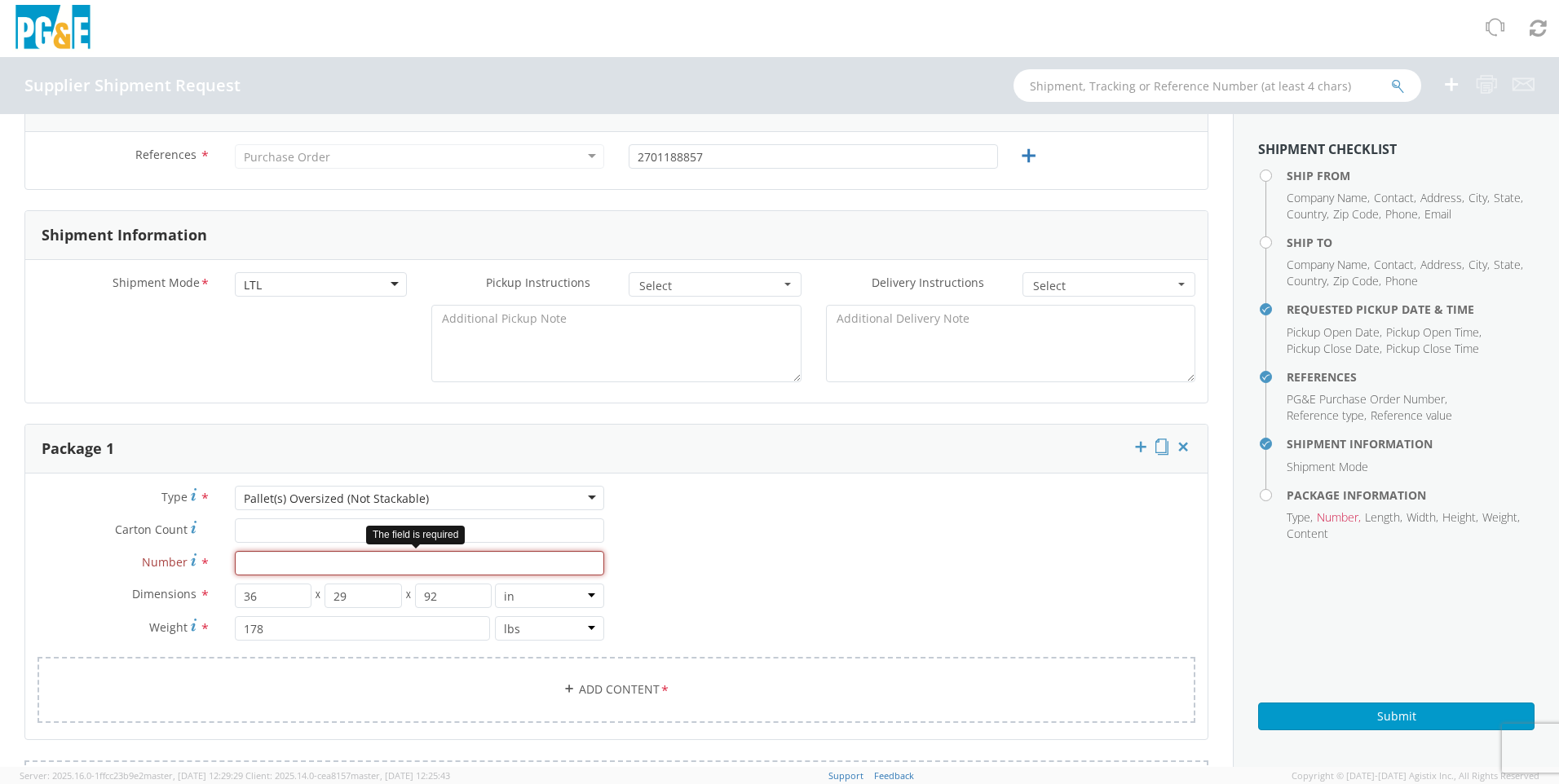
click at [419, 559] on input "Number *" at bounding box center [419, 562] width 369 height 25
type input "2"
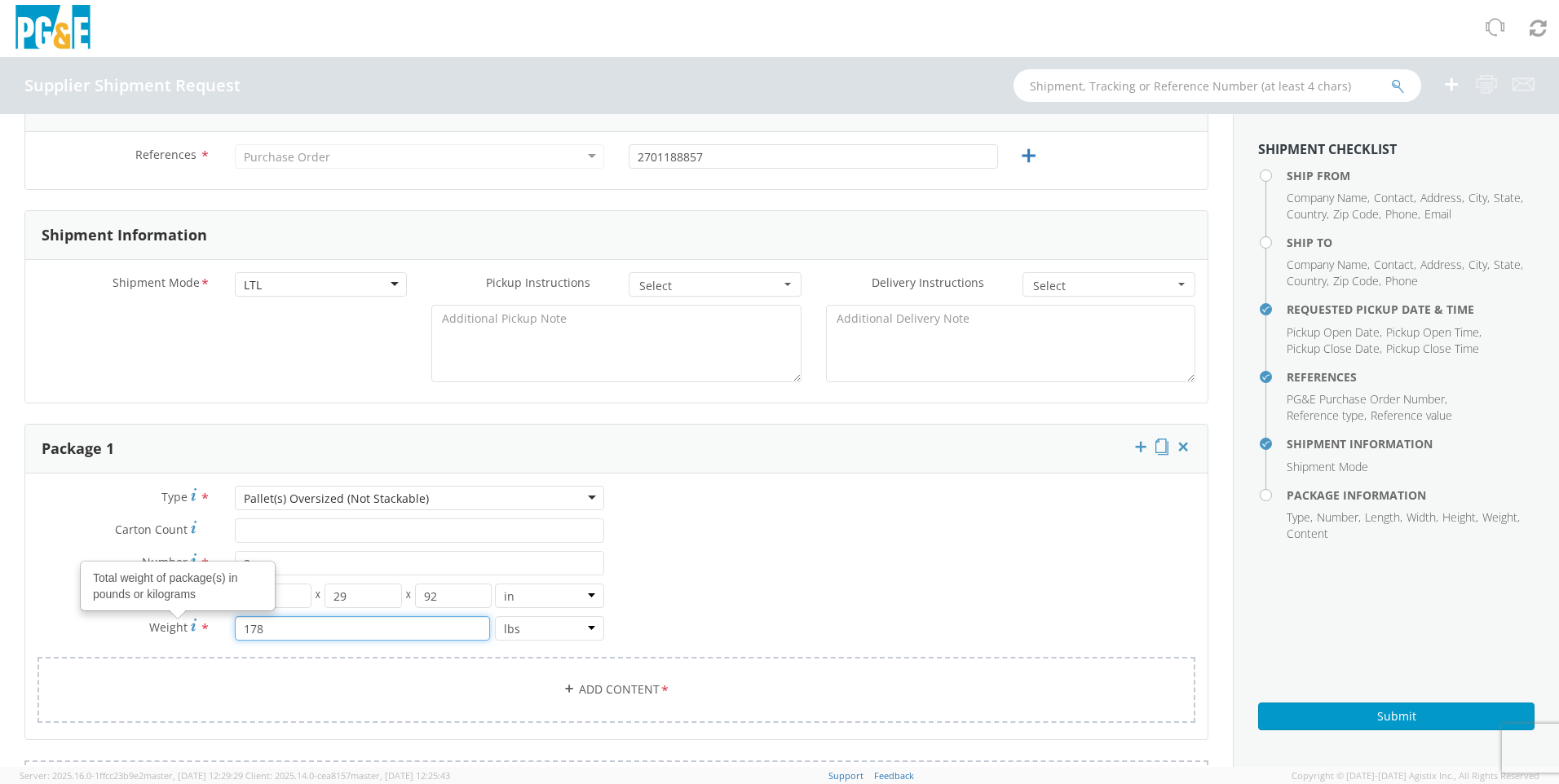
drag, startPoint x: 329, startPoint y: 629, endPoint x: 187, endPoint y: 628, distance: 142.0
click at [187, 628] on div "Weight Total weight of package(s) in pounds or kilograms * 178 lbs kgs" at bounding box center [321, 628] width 591 height 25
drag, startPoint x: 265, startPoint y: 609, endPoint x: 197, endPoint y: 608, distance: 68.0
click at [197, 608] on div "Dimensions * 36 X 29 X 92 in cm ft Weight * 178 lbs kgs" at bounding box center [321, 616] width 591 height 65
drag, startPoint x: 197, startPoint y: 608, endPoint x: 284, endPoint y: 635, distance: 91.1
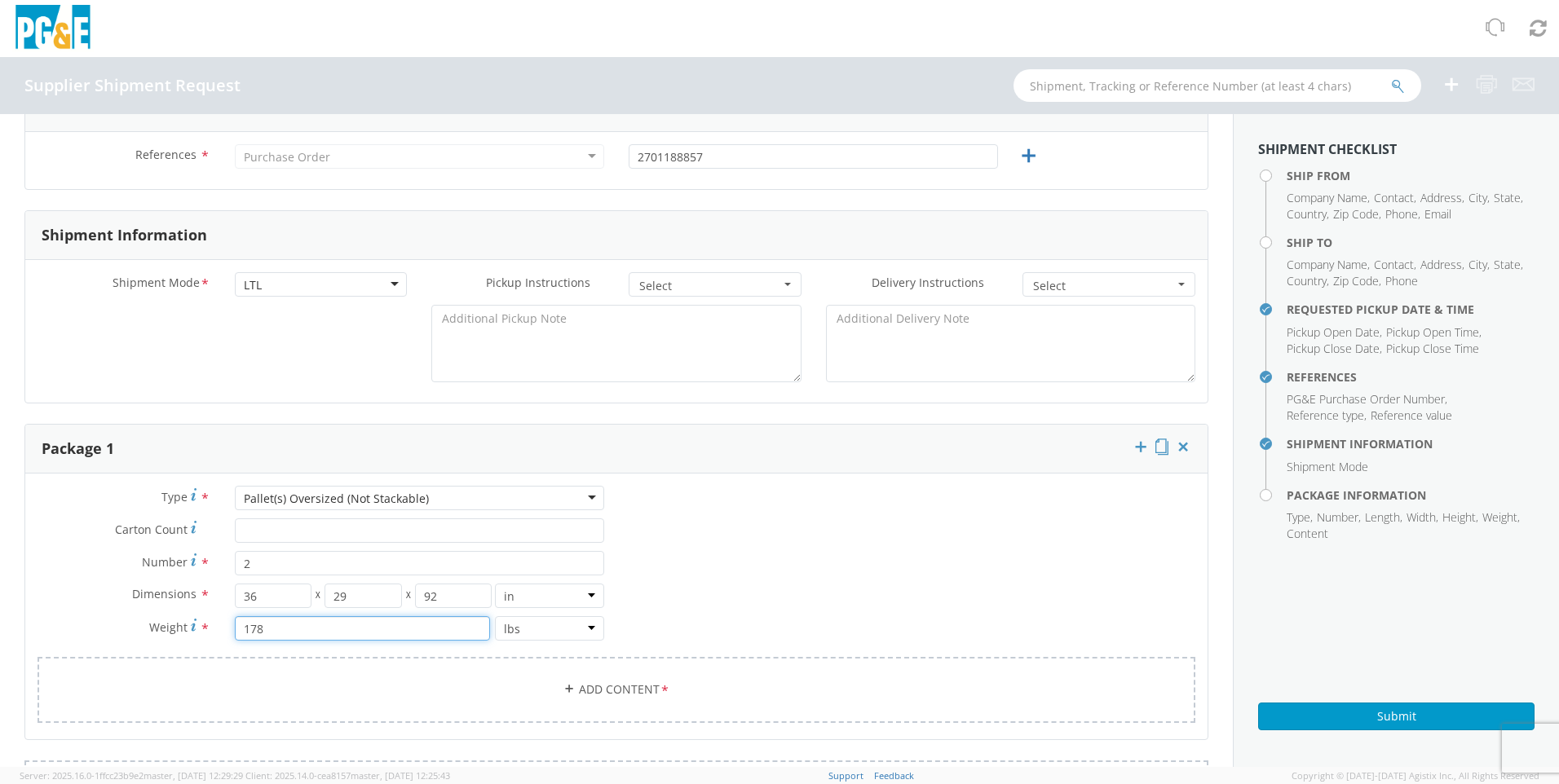
click at [284, 635] on input "178" at bounding box center [363, 628] width 256 height 25
drag, startPoint x: 278, startPoint y: 631, endPoint x: 218, endPoint y: 629, distance: 60.0
click at [218, 629] on div "Weight * 178 lbs kgs" at bounding box center [321, 628] width 591 height 25
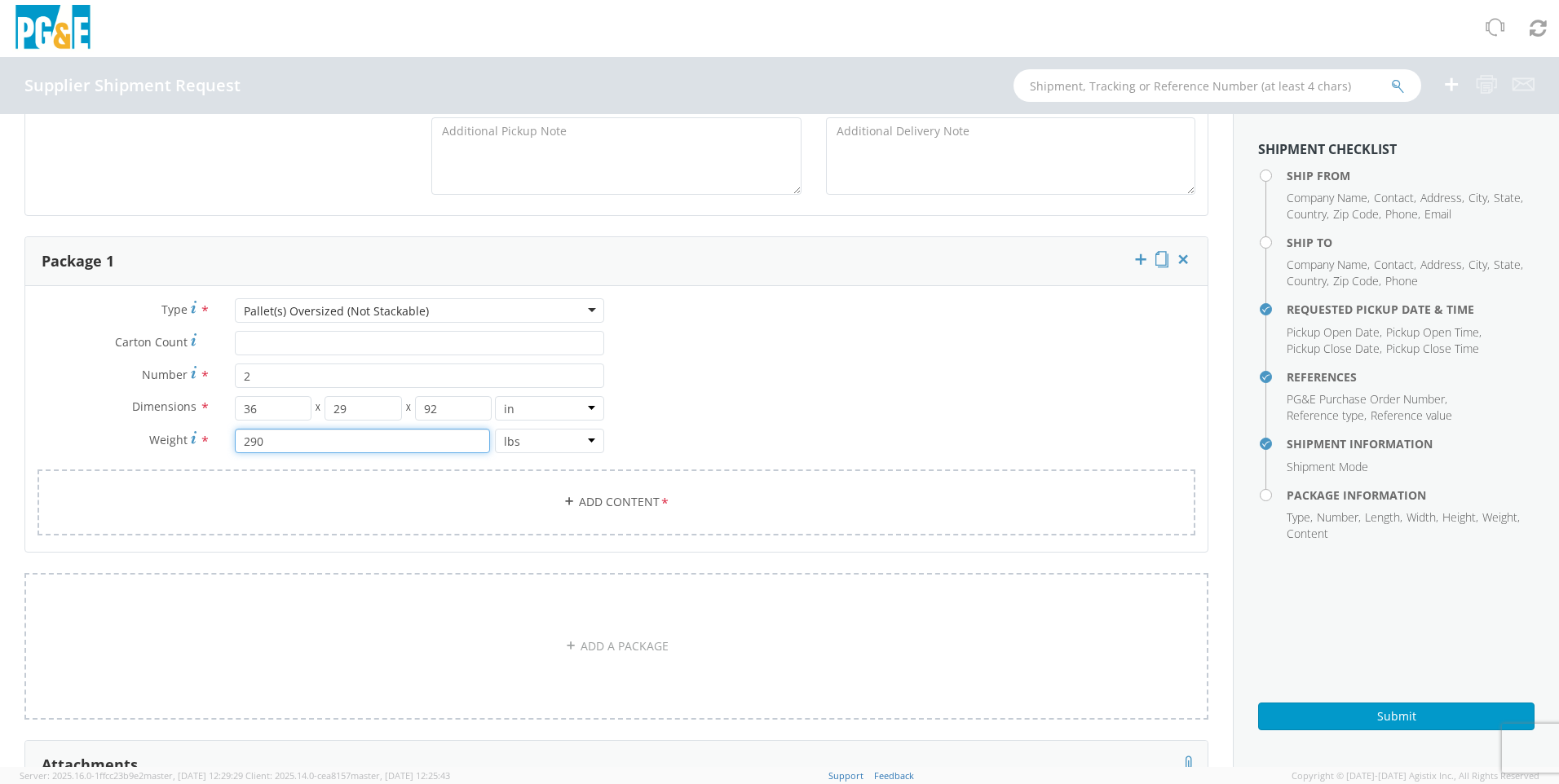
scroll to position [717, 0]
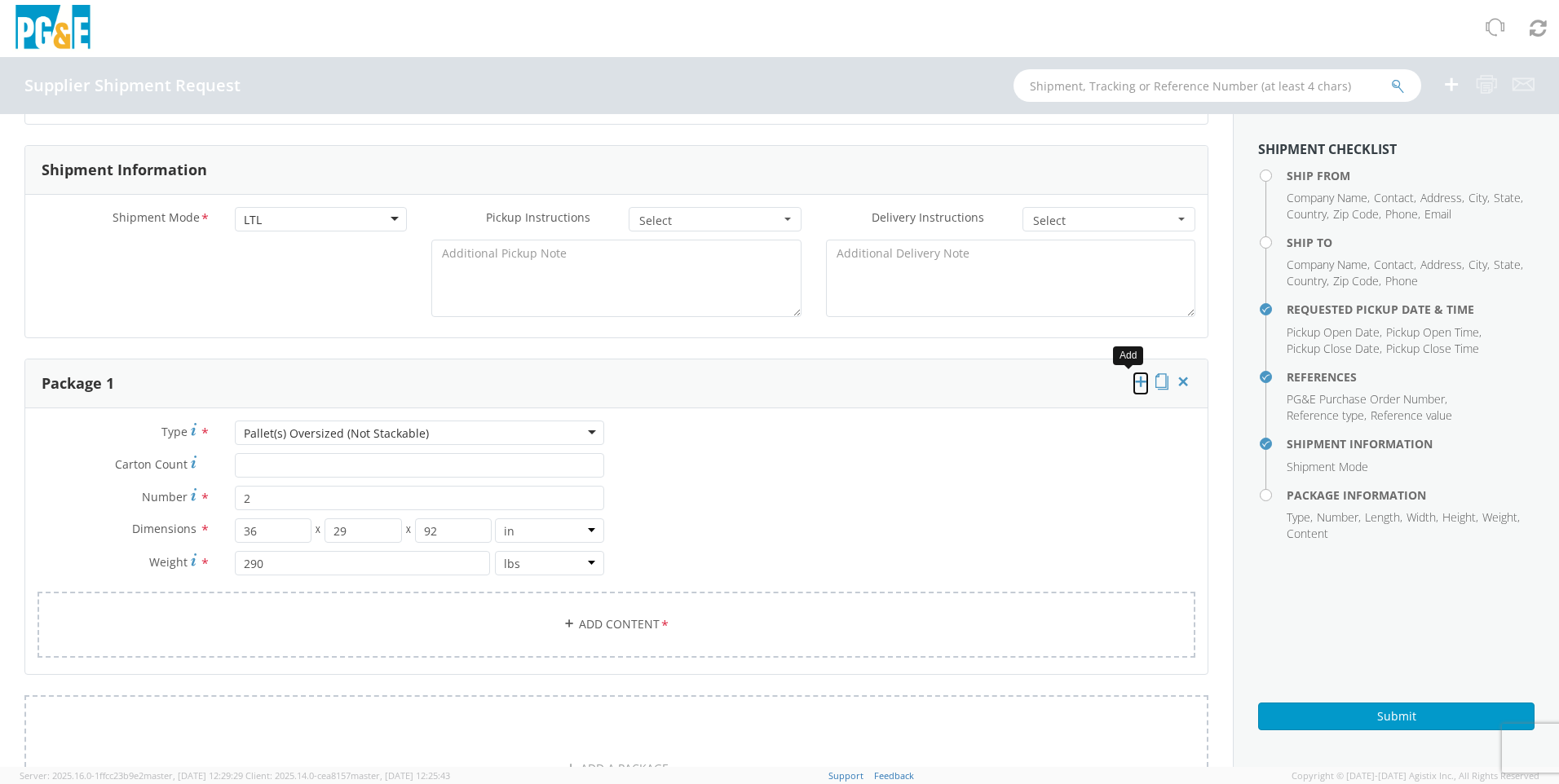
click at [1132, 381] on icon at bounding box center [1140, 381] width 16 height 16
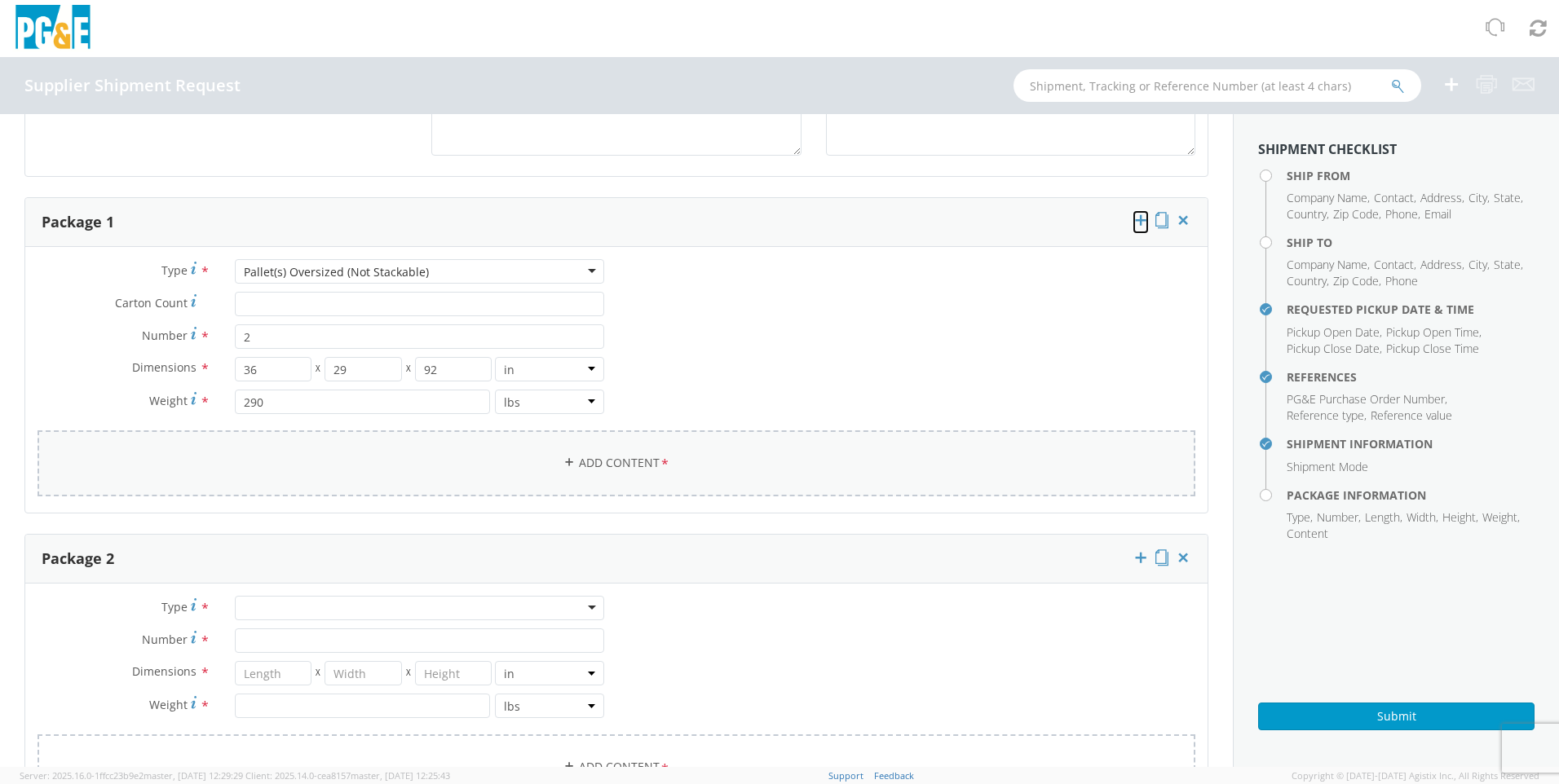
scroll to position [880, 0]
drag, startPoint x: 281, startPoint y: 401, endPoint x: 179, endPoint y: 394, distance: 102.2
click at [179, 394] on div "Weight * 290 lbs kgs" at bounding box center [321, 400] width 591 height 25
type input "178"
click at [252, 607] on div at bounding box center [419, 606] width 369 height 25
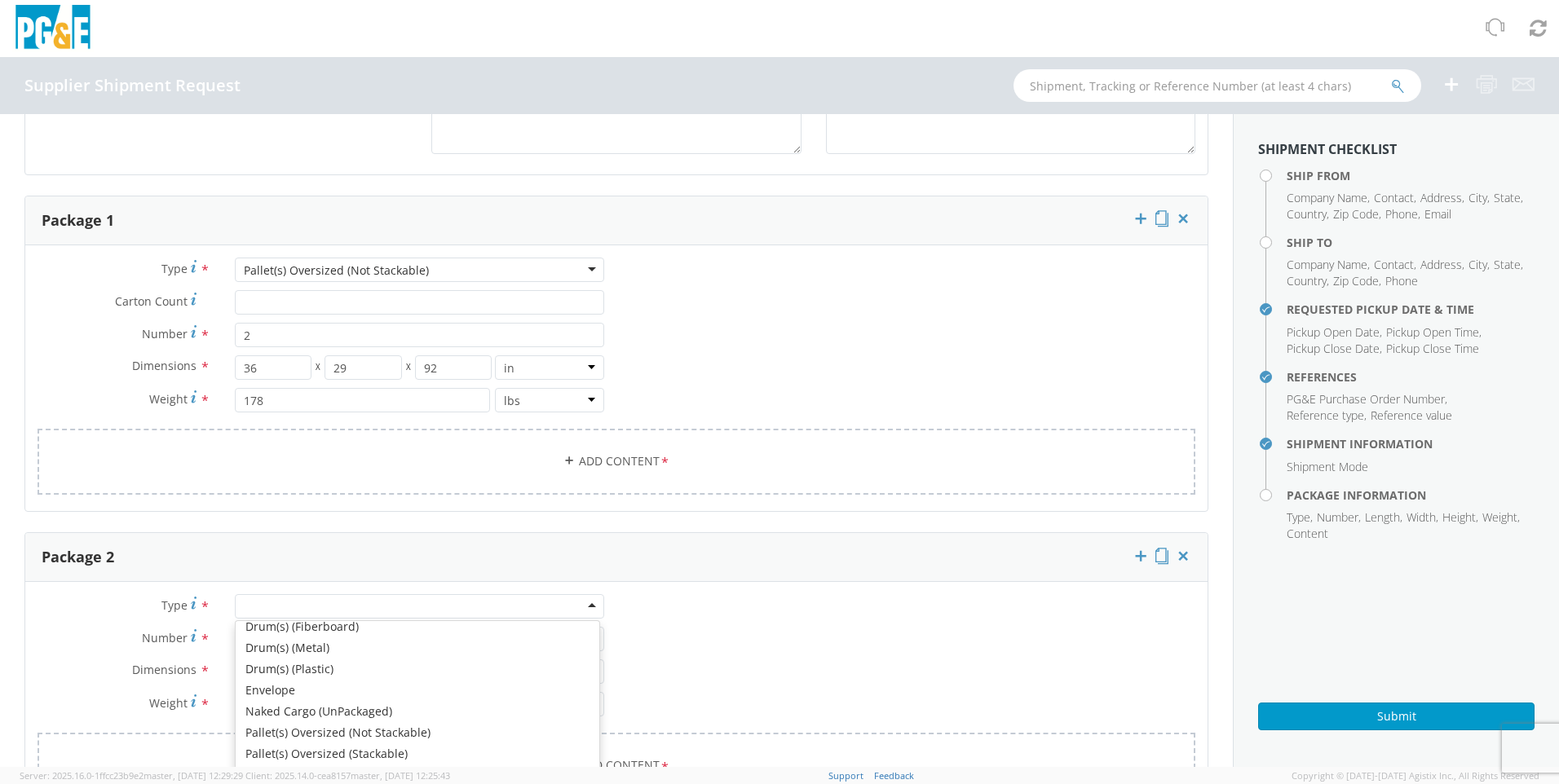
scroll to position [163, 0]
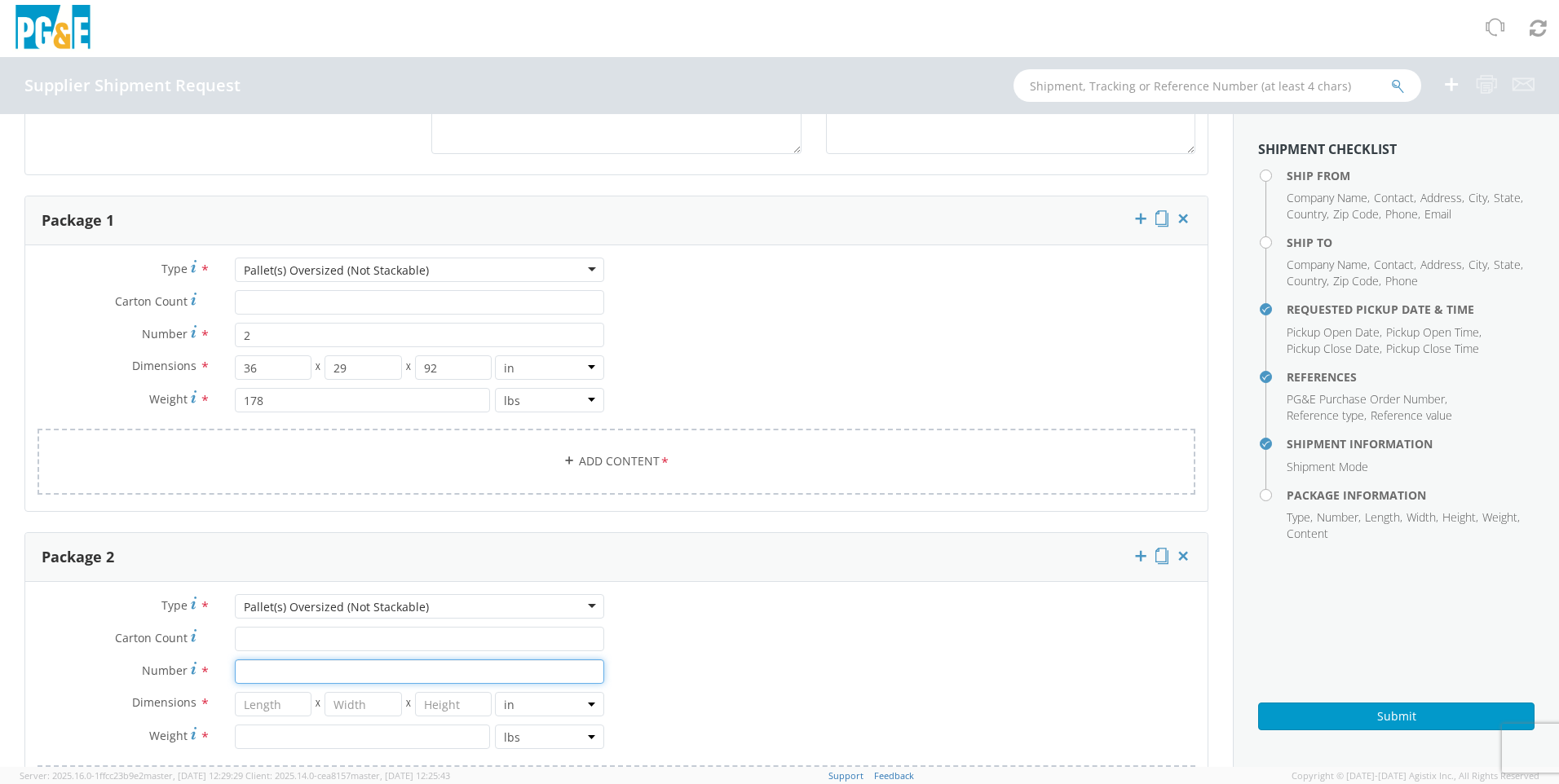
click at [282, 676] on input "Number *" at bounding box center [419, 671] width 369 height 25
type input "1"
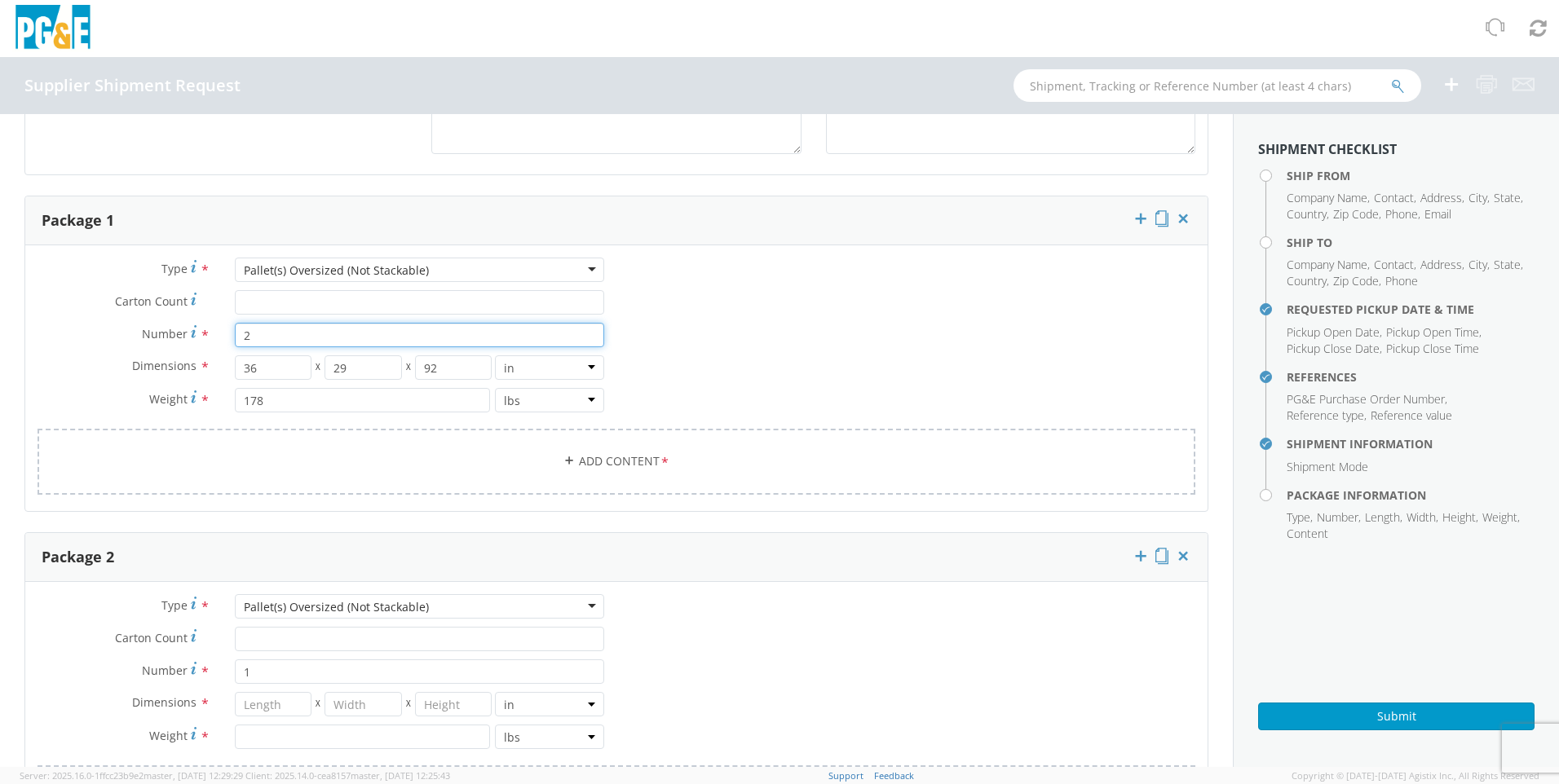
drag, startPoint x: 263, startPoint y: 330, endPoint x: 214, endPoint y: 327, distance: 49.1
click at [214, 327] on div "Number * 2" at bounding box center [321, 335] width 591 height 25
type input "1"
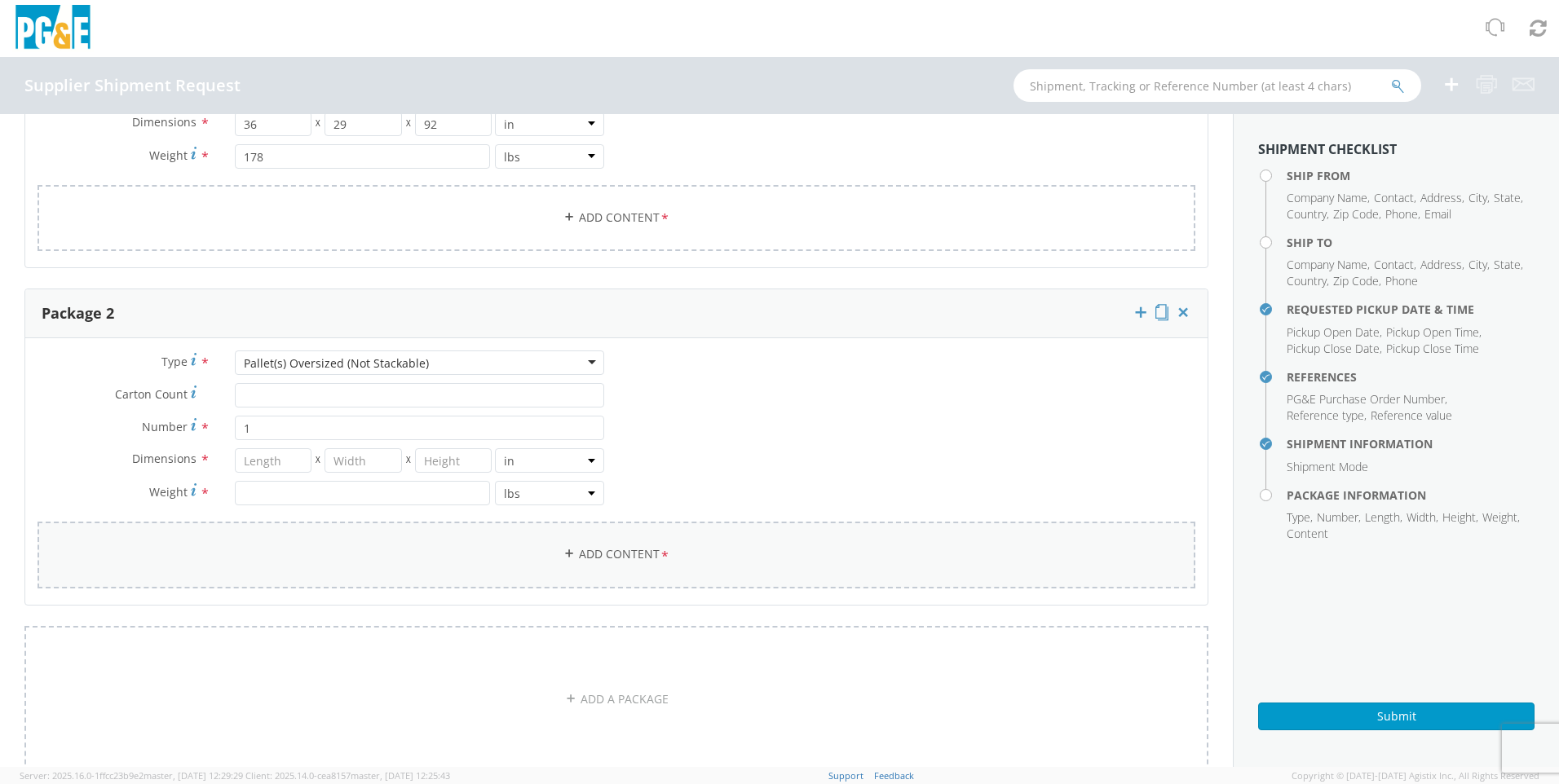
scroll to position [1125, 0]
click at [275, 457] on input "number" at bounding box center [273, 459] width 77 height 25
type input "43"
type input "29"
type input "22"
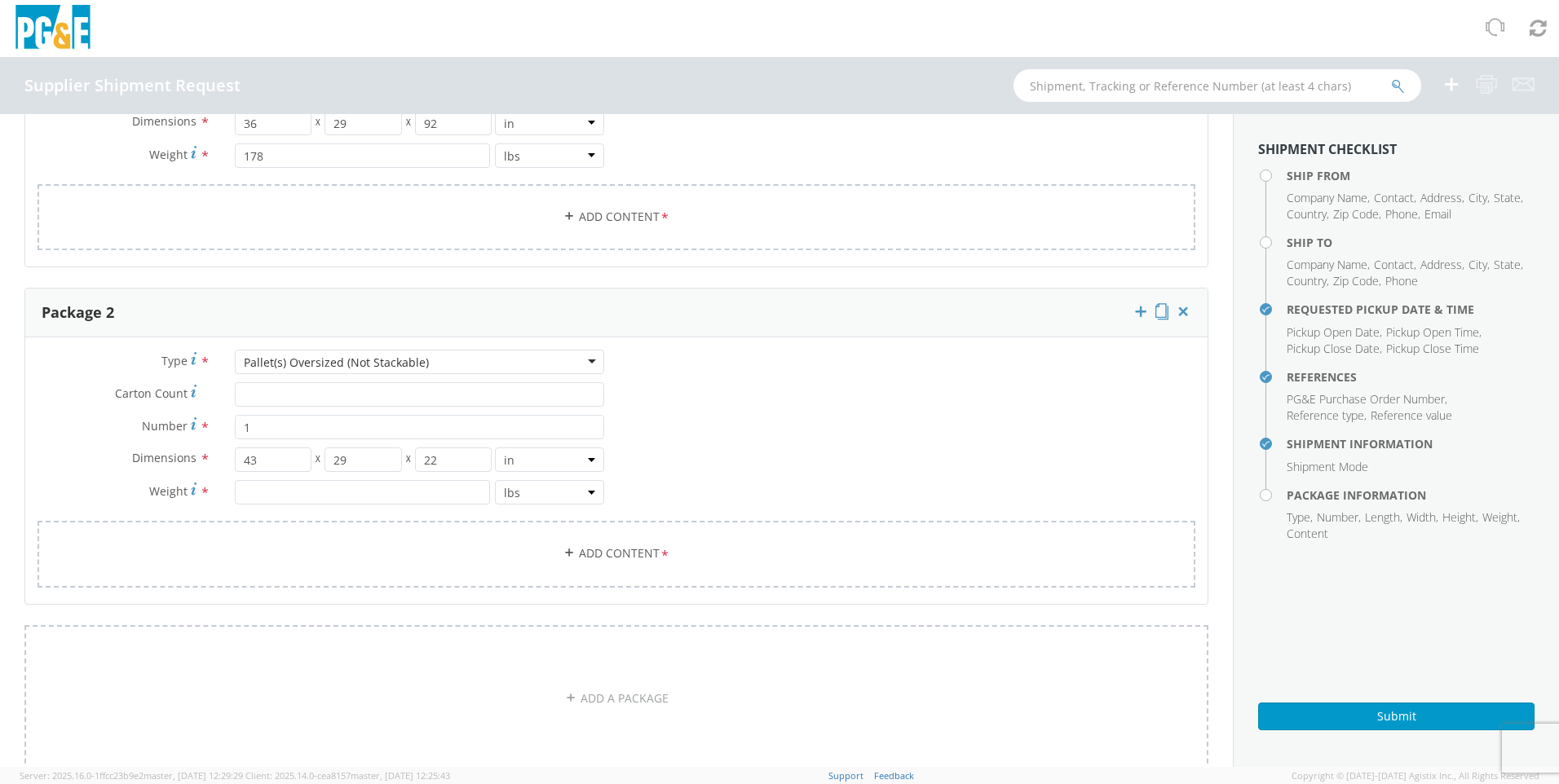
click at [225, 515] on div "Type * Pallet(s) Oversized (Not Stackable) Pallet(s) Oversized (Not Stackable) …" at bounding box center [321, 435] width 591 height 171
click at [247, 495] on input "number" at bounding box center [363, 492] width 256 height 25
type input "112"
click at [760, 622] on agx-form-section "Package 2 Type * Pallet(s) Oversized (Not Stackable) Pallet(s) Oversized (Not S…" at bounding box center [616, 456] width 1208 height 337
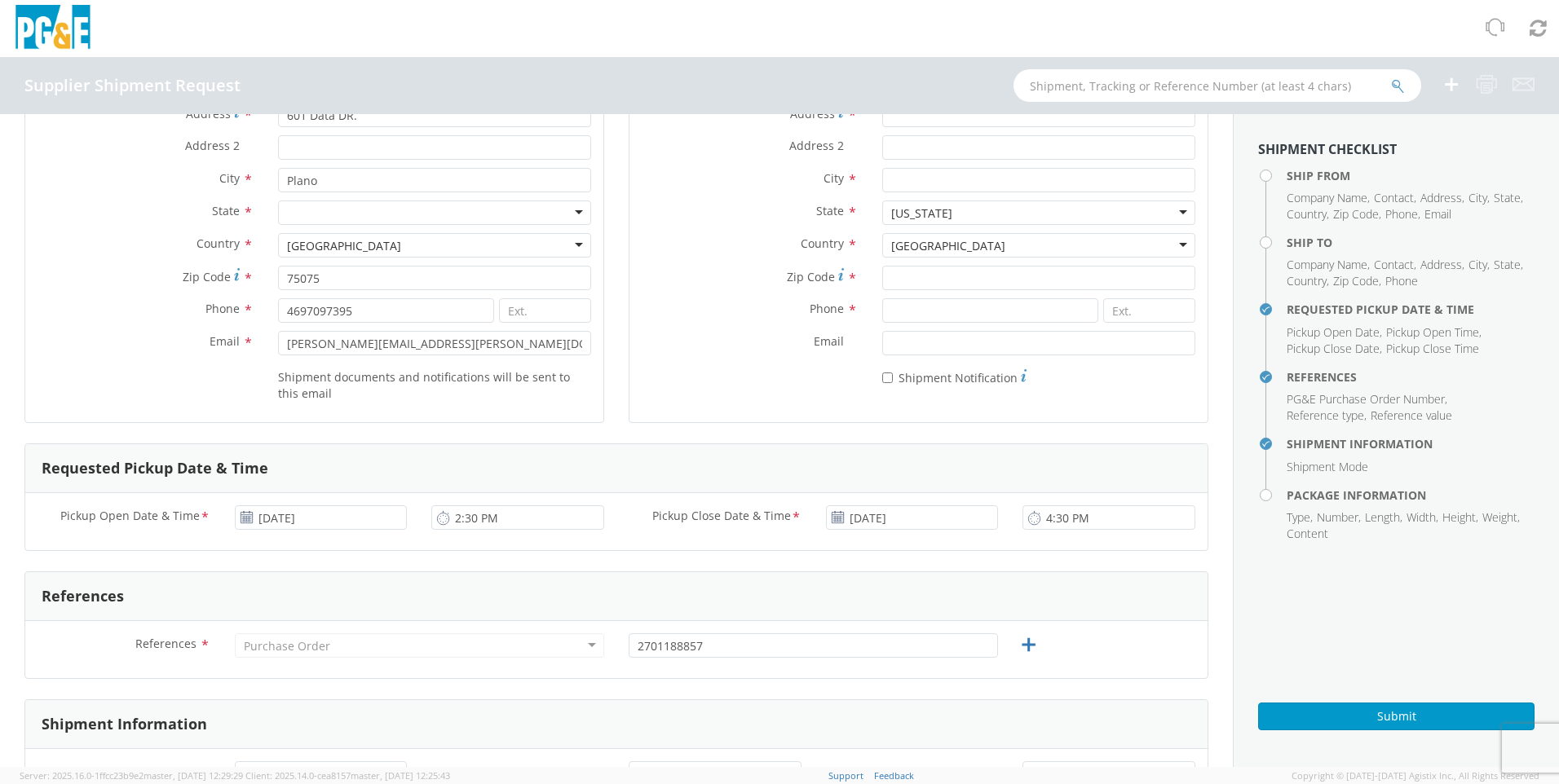
scroll to position [245, 0]
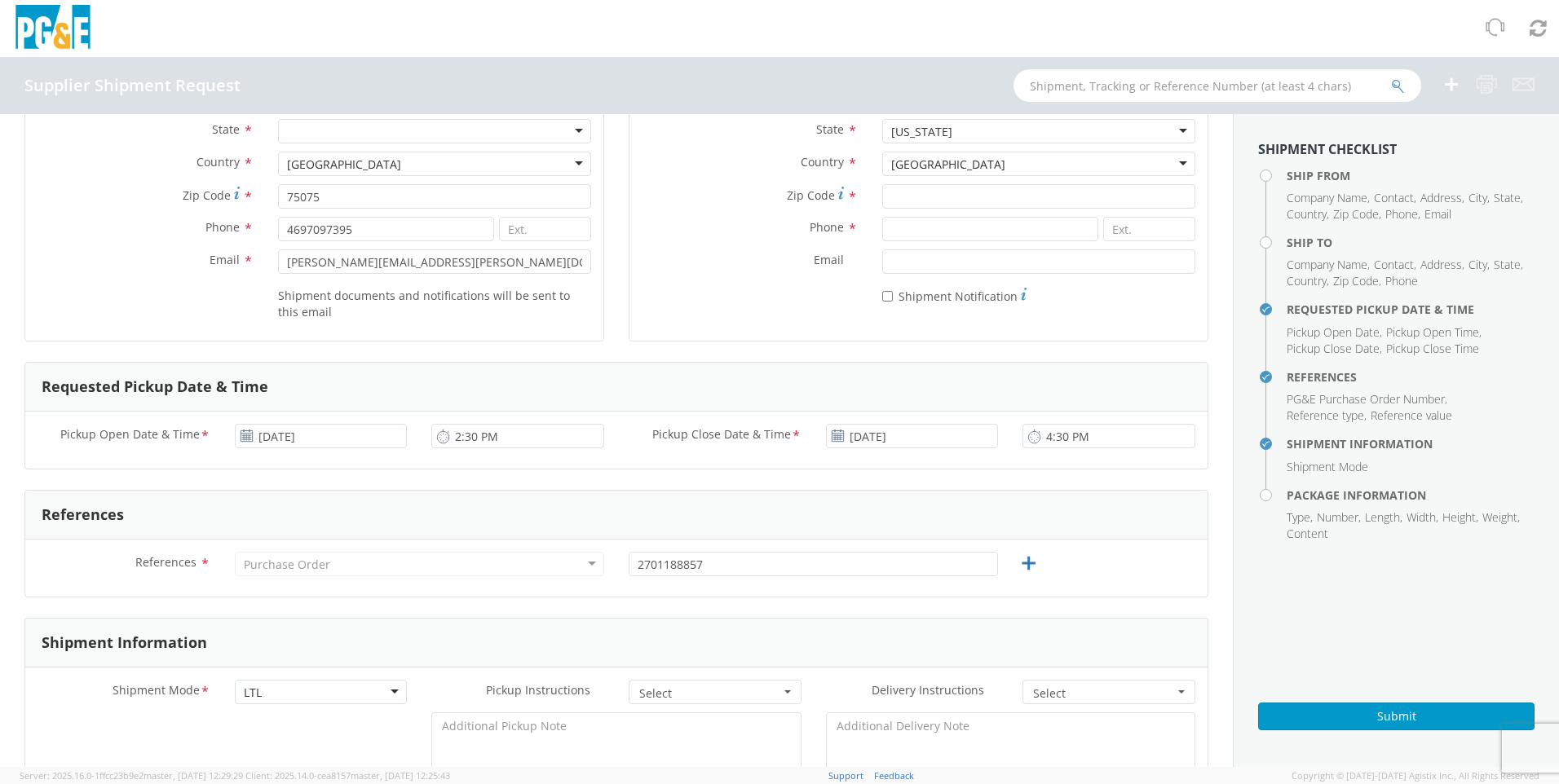
click at [503, 572] on div "Purchase Order" at bounding box center [419, 563] width 369 height 25
click at [629, 556] on input "2701188857" at bounding box center [813, 563] width 369 height 25
click at [582, 562] on div "Purchase Order" at bounding box center [419, 563] width 369 height 25
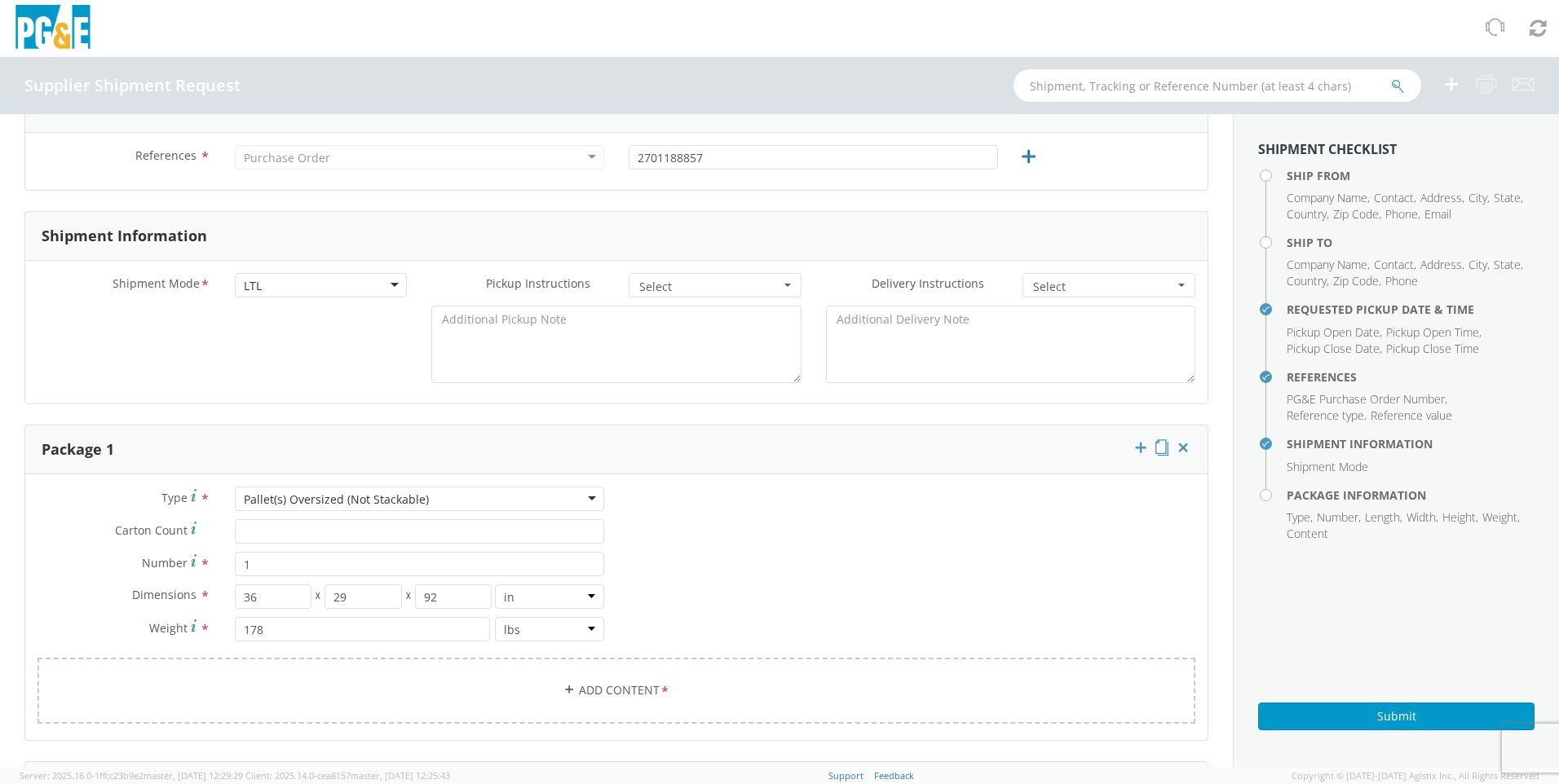
scroll to position [652, 0]
click at [1311, 709] on button "Submit" at bounding box center [1396, 717] width 276 height 28
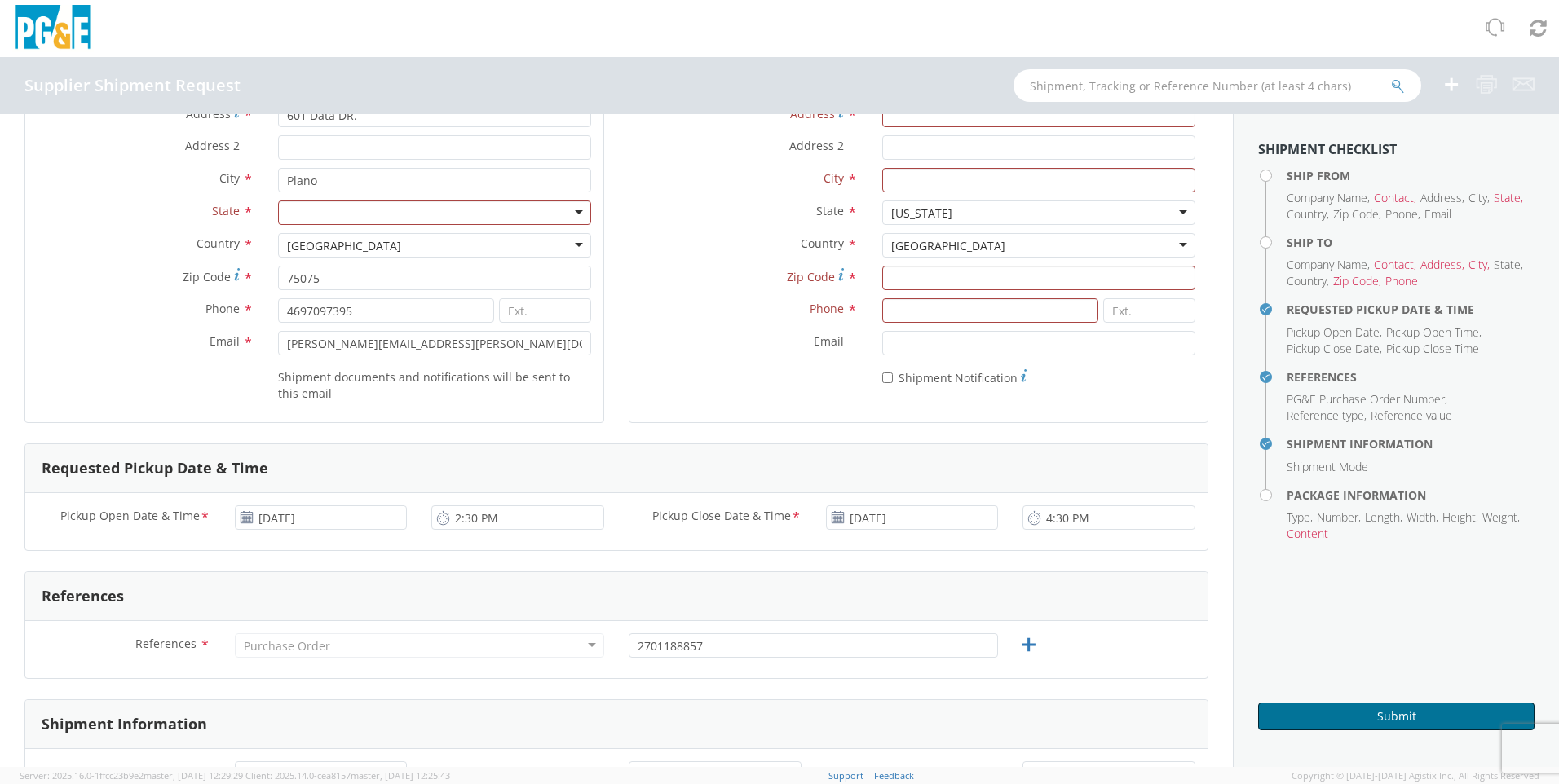
scroll to position [0, 0]
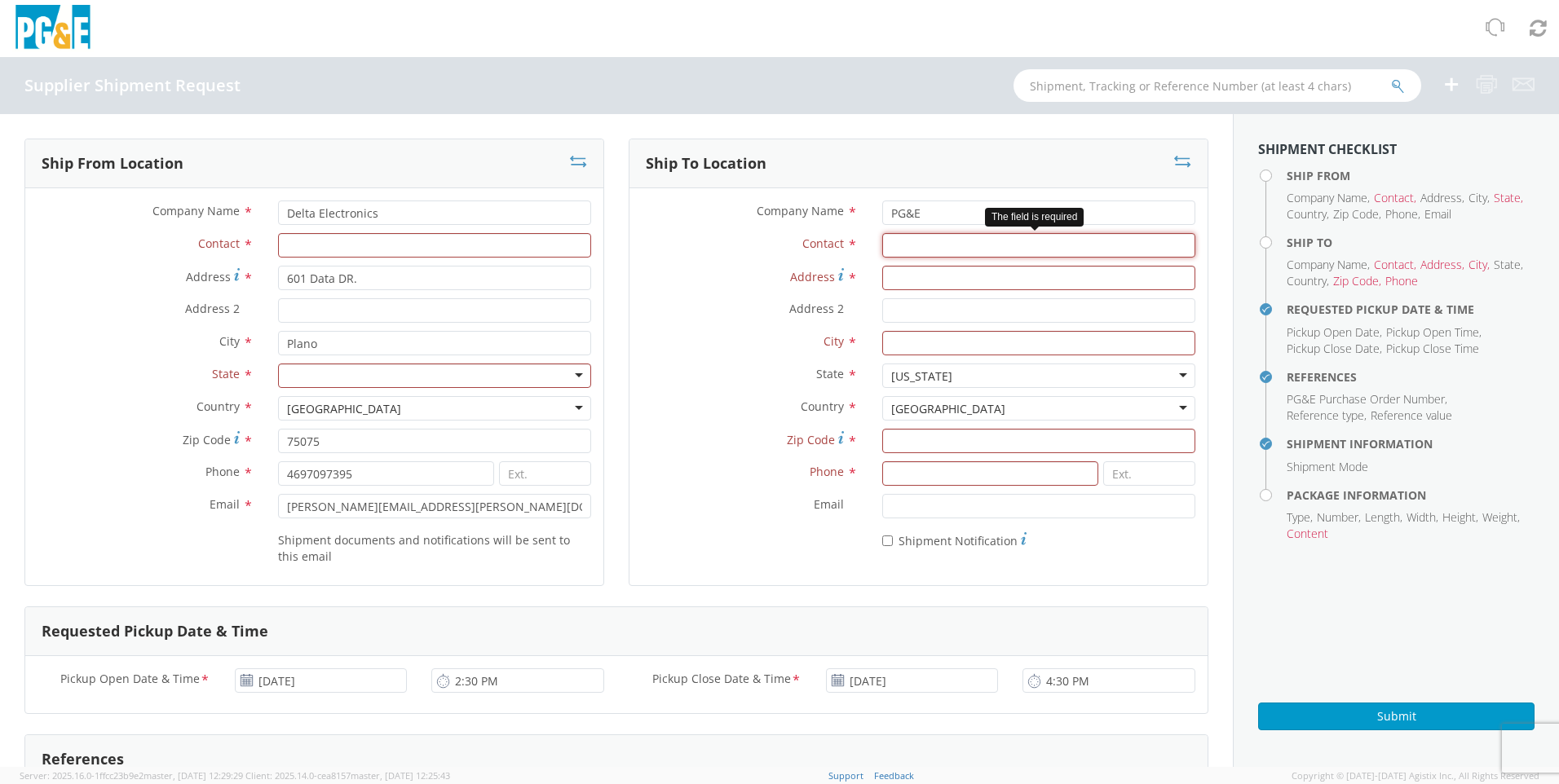
click at [929, 251] on input "Contact *" at bounding box center [1039, 245] width 313 height 25
type input "[PERSON_NAME]"
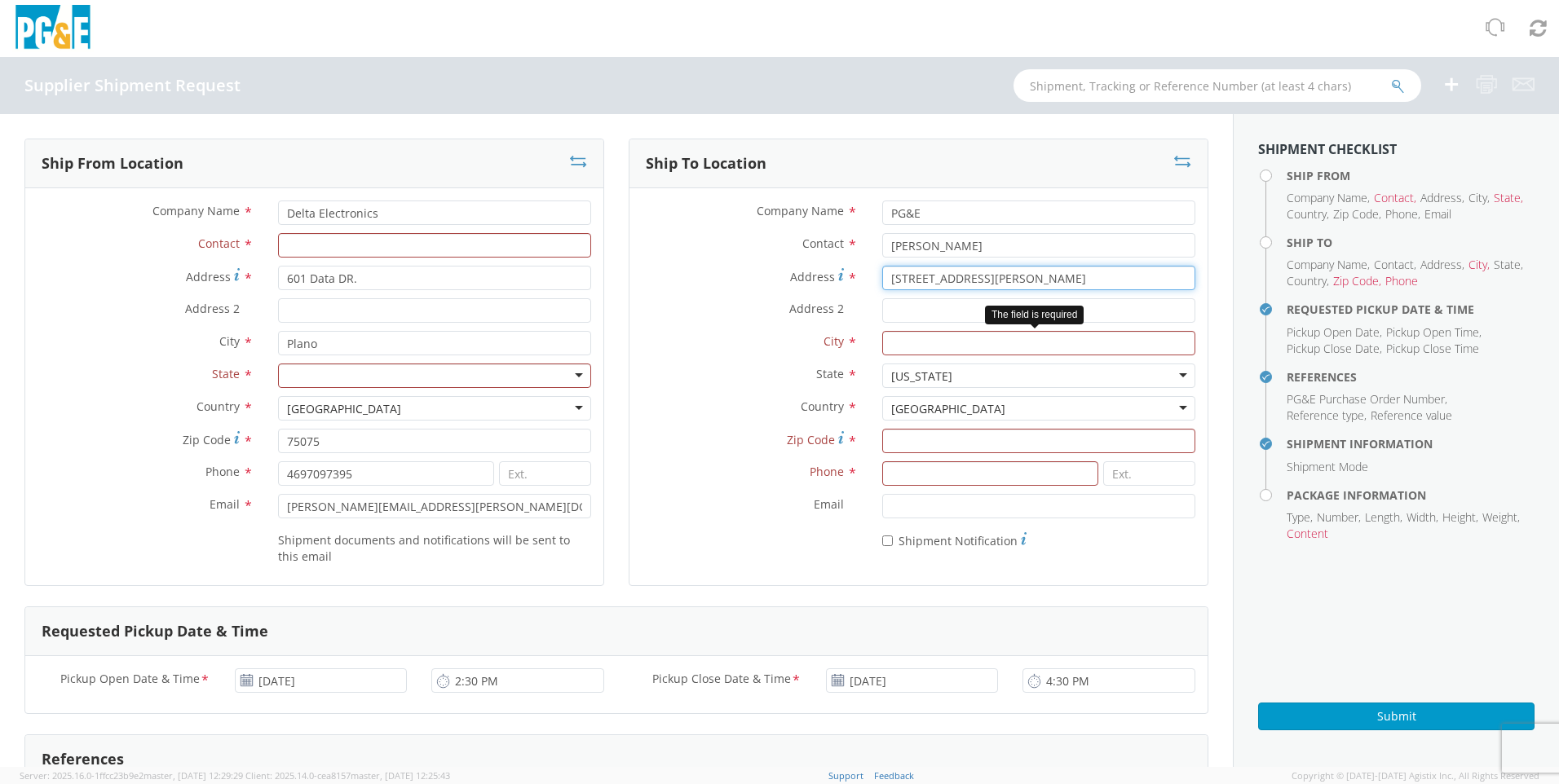
type input "[STREET_ADDRESS][PERSON_NAME]"
click at [935, 341] on input "City *" at bounding box center [1039, 343] width 313 height 25
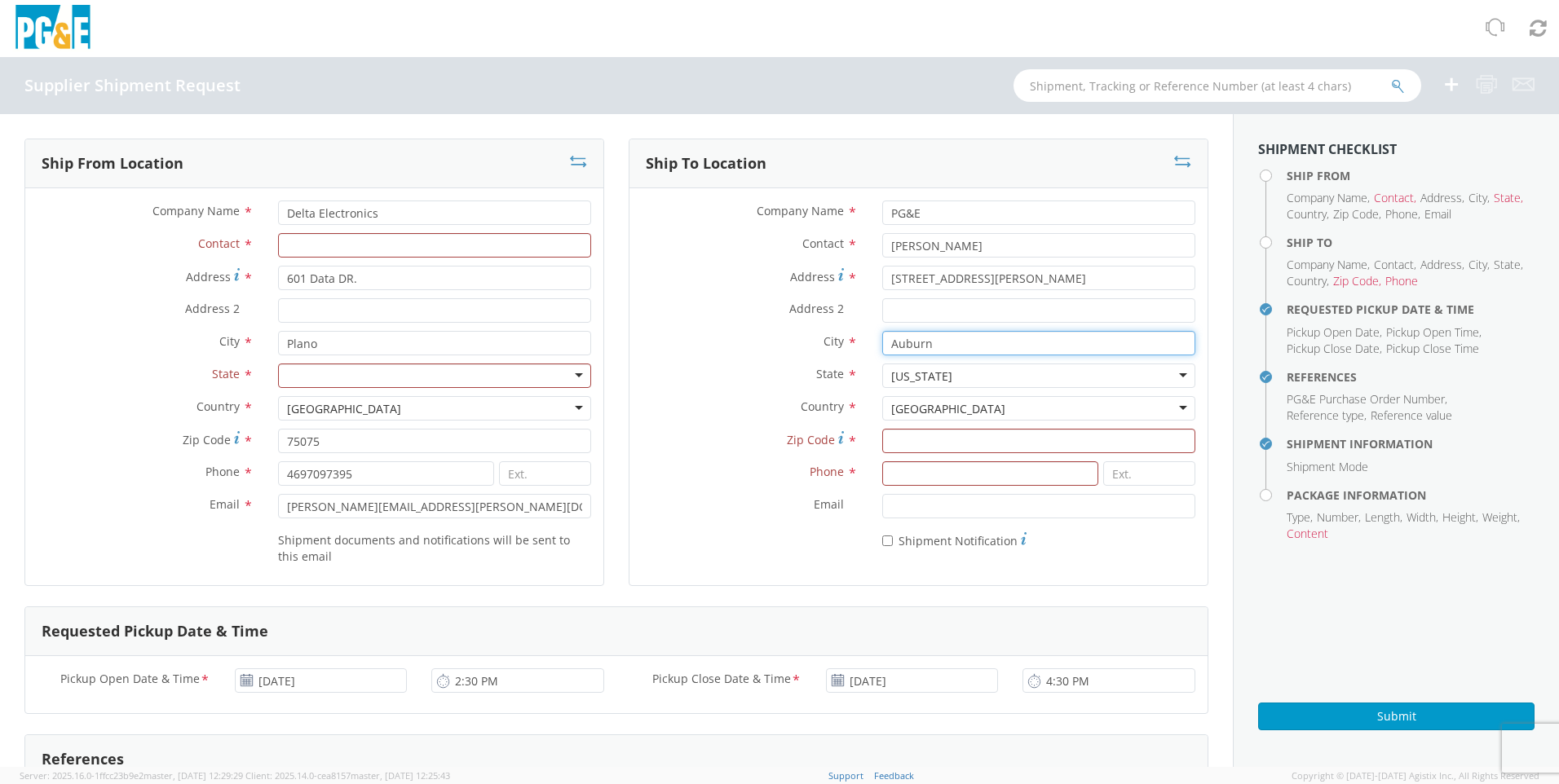
type input "Auburn"
click at [995, 428] on div "Country * [GEOGRAPHIC_DATA] [GEOGRAPHIC_DATA] [GEOGRAPHIC_DATA] [GEOGRAPHIC_DAT…" at bounding box center [918, 412] width 578 height 33
click at [1001, 435] on input "Zip Code *" at bounding box center [1039, 441] width 313 height 25
type input "95602"
click at [1002, 473] on input at bounding box center [990, 473] width 216 height 25
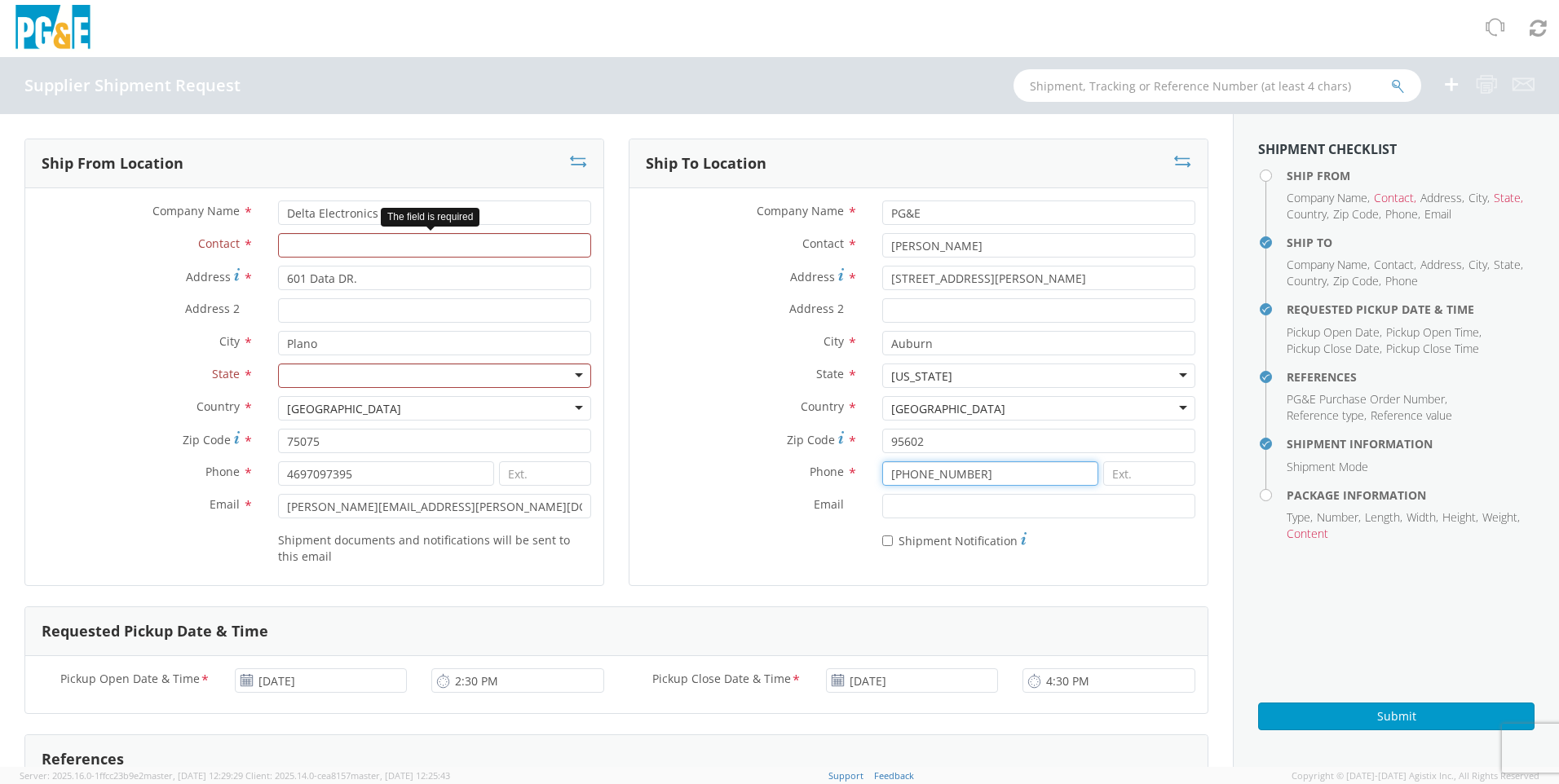
type input "[PHONE_NUMBER]"
click at [448, 240] on input "Contact *" at bounding box center [435, 245] width 313 height 25
type input "r"
type input "[PERSON_NAME]"
click at [493, 371] on div at bounding box center [435, 375] width 313 height 25
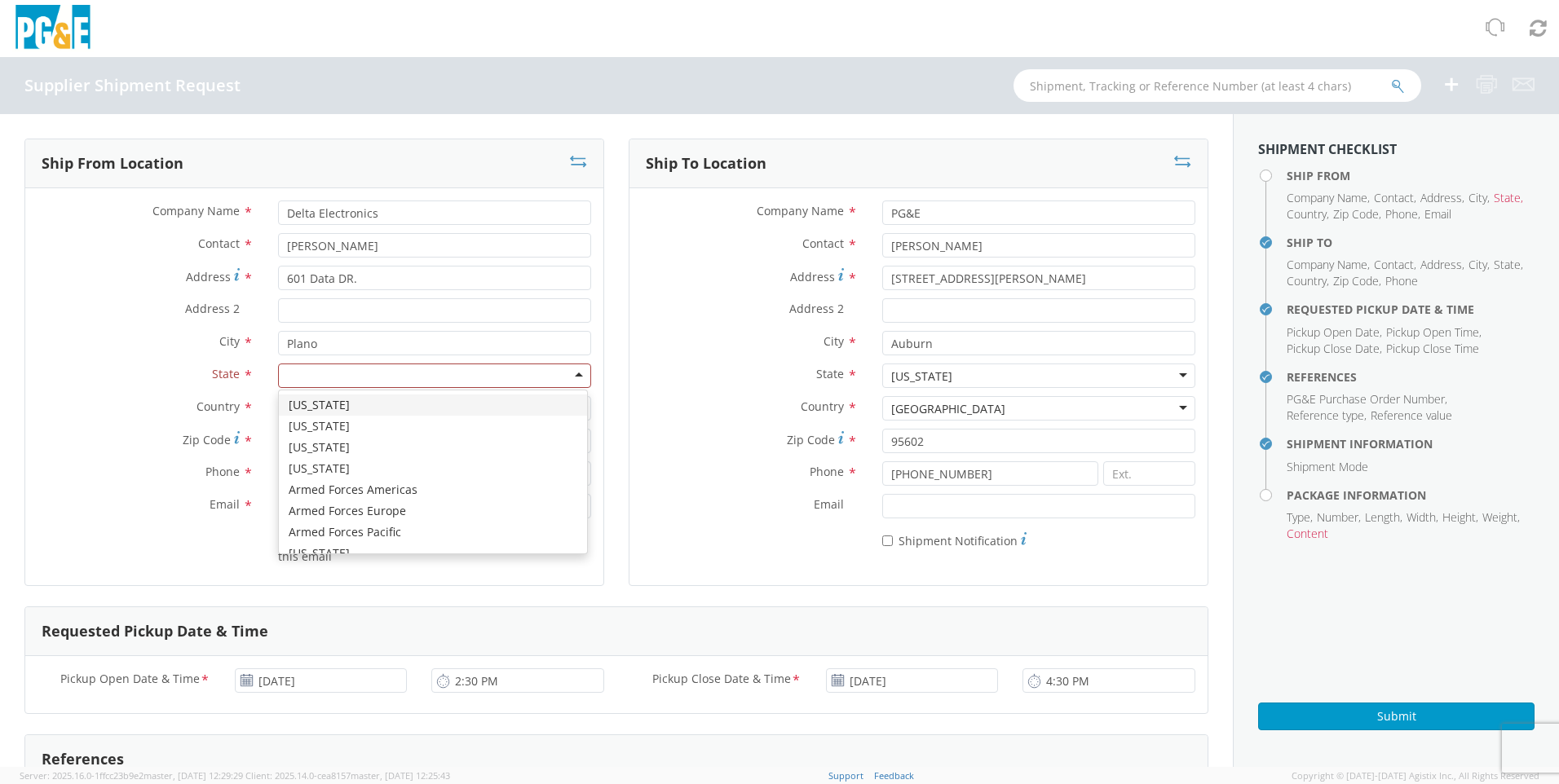
type input "t"
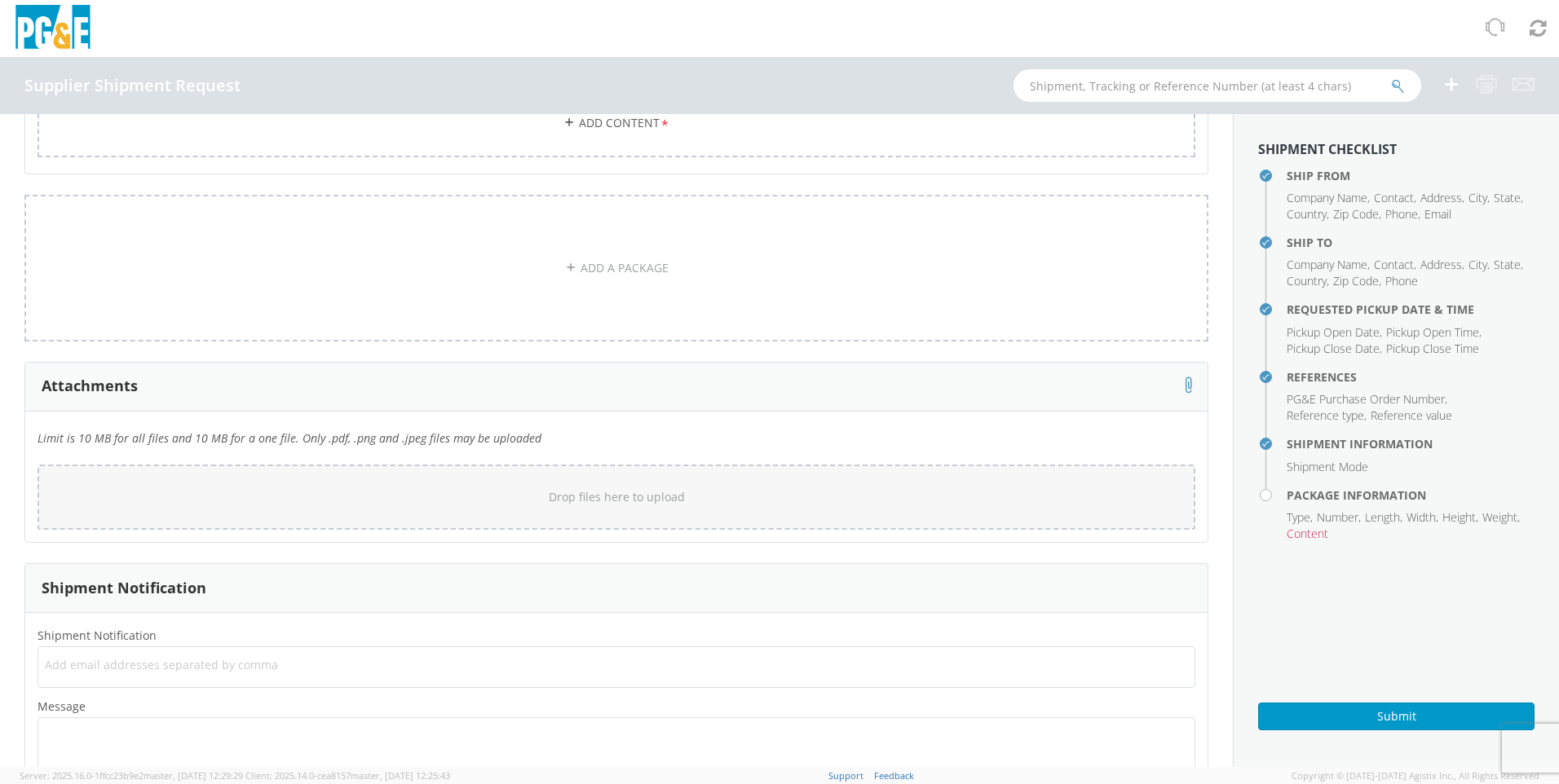
scroll to position [1624, 0]
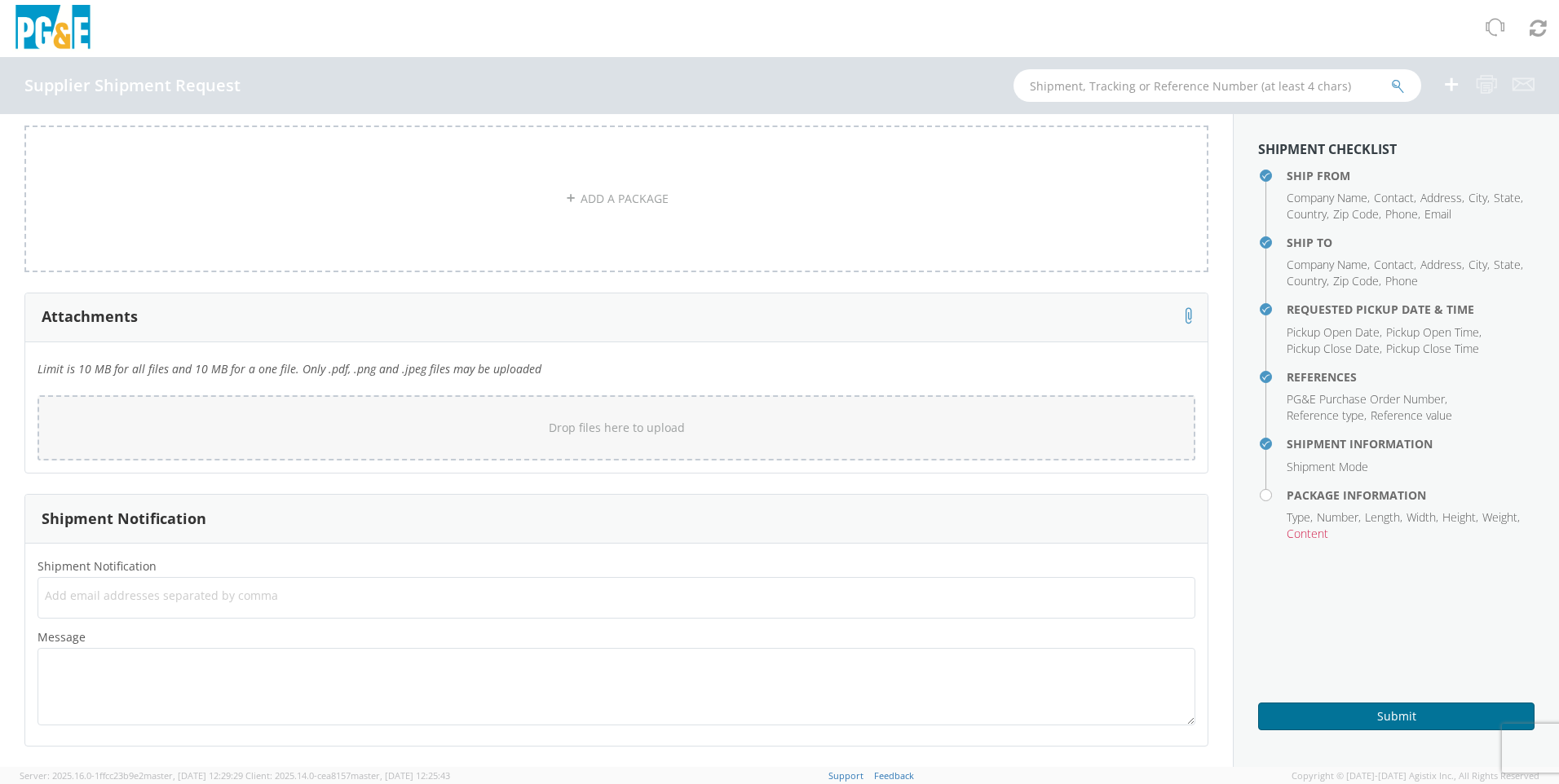
click at [1373, 709] on button "Submit" at bounding box center [1396, 717] width 276 height 28
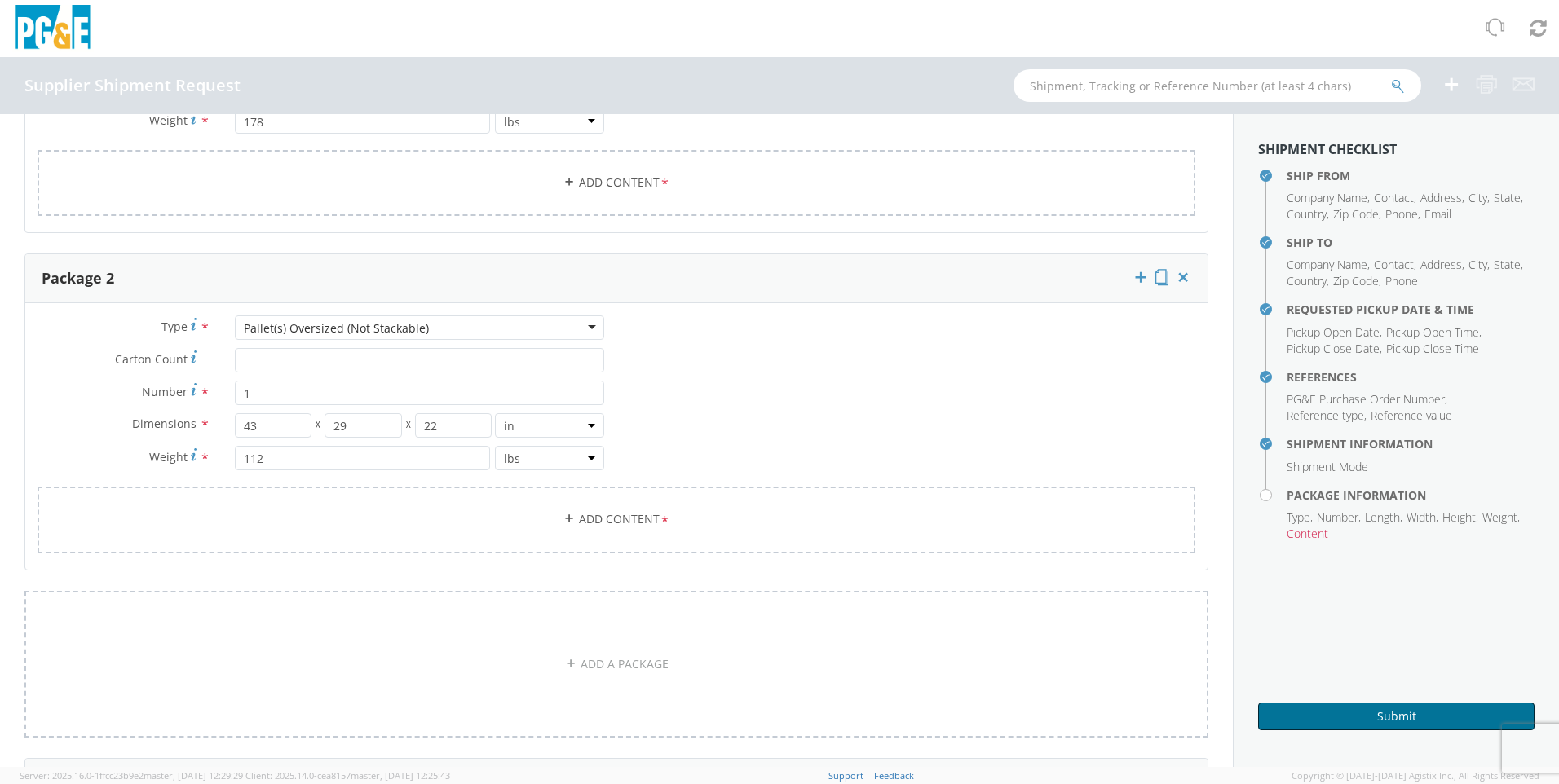
scroll to position [1223, 0]
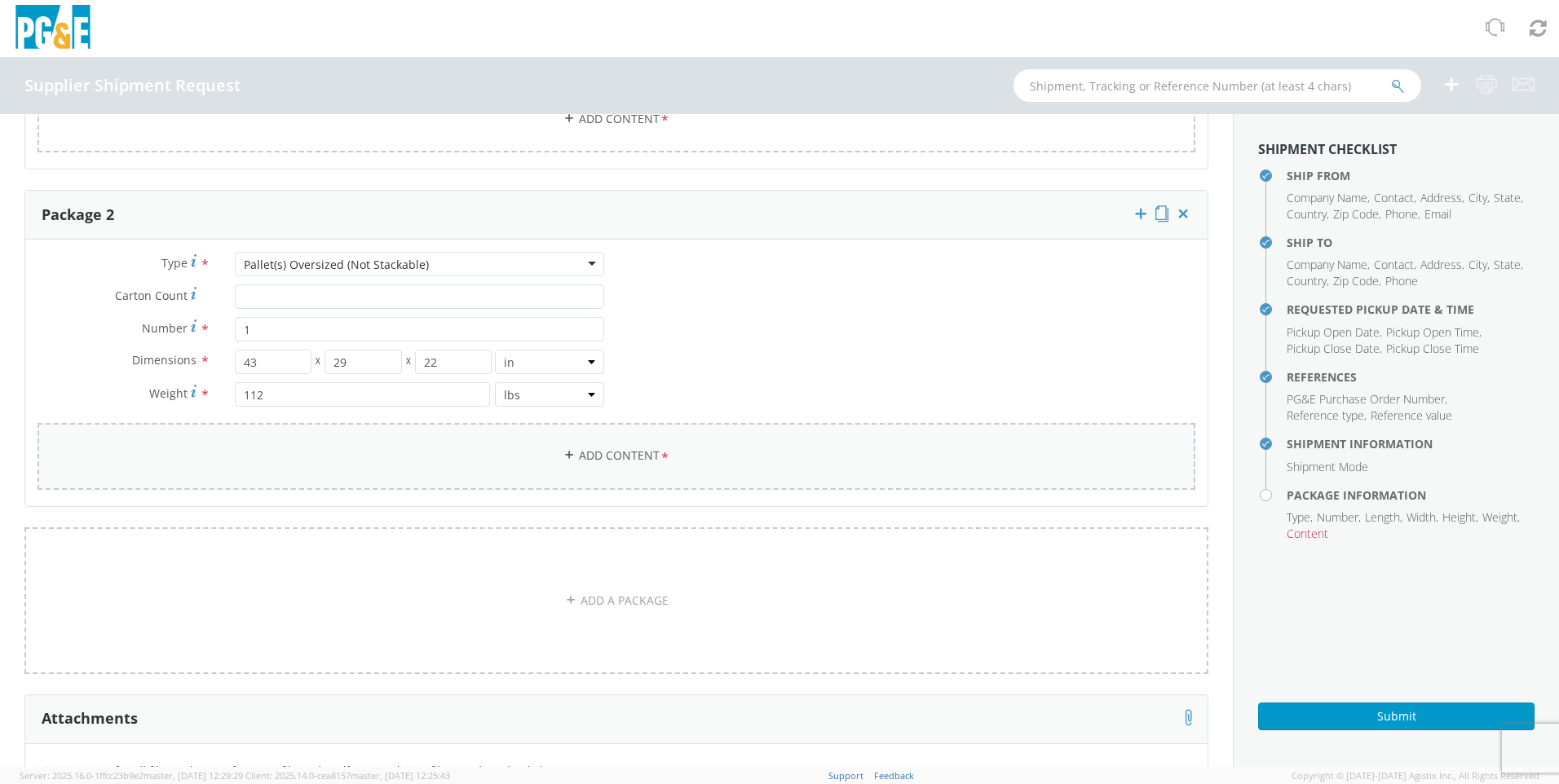
click at [610, 457] on link "Add Content *" at bounding box center [616, 455] width 1158 height 66
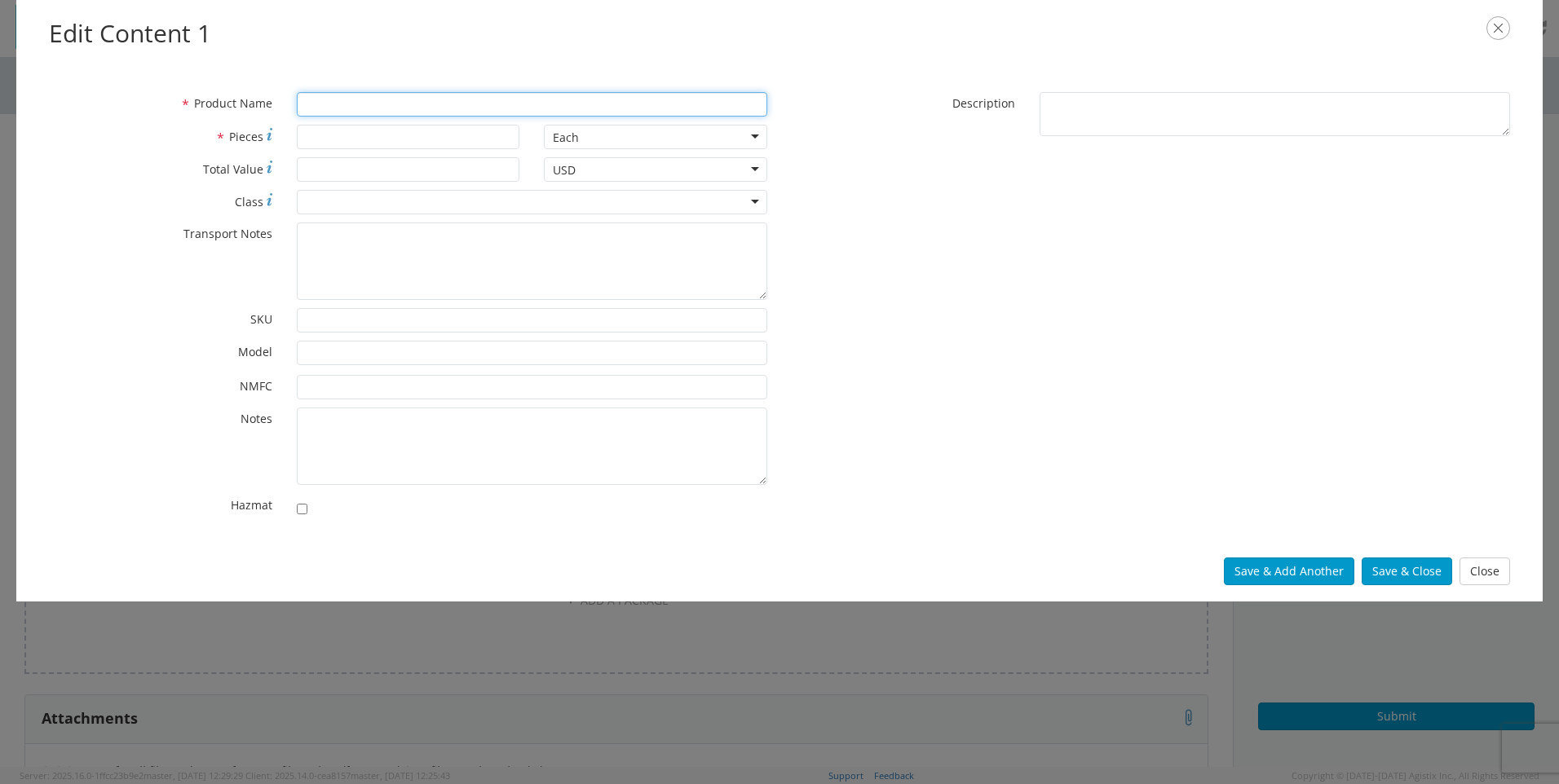
click at [322, 96] on input "* Product Name" at bounding box center [532, 104] width 470 height 25
type input "electric components"
click at [1415, 569] on button "Save & Close" at bounding box center [1406, 571] width 90 height 28
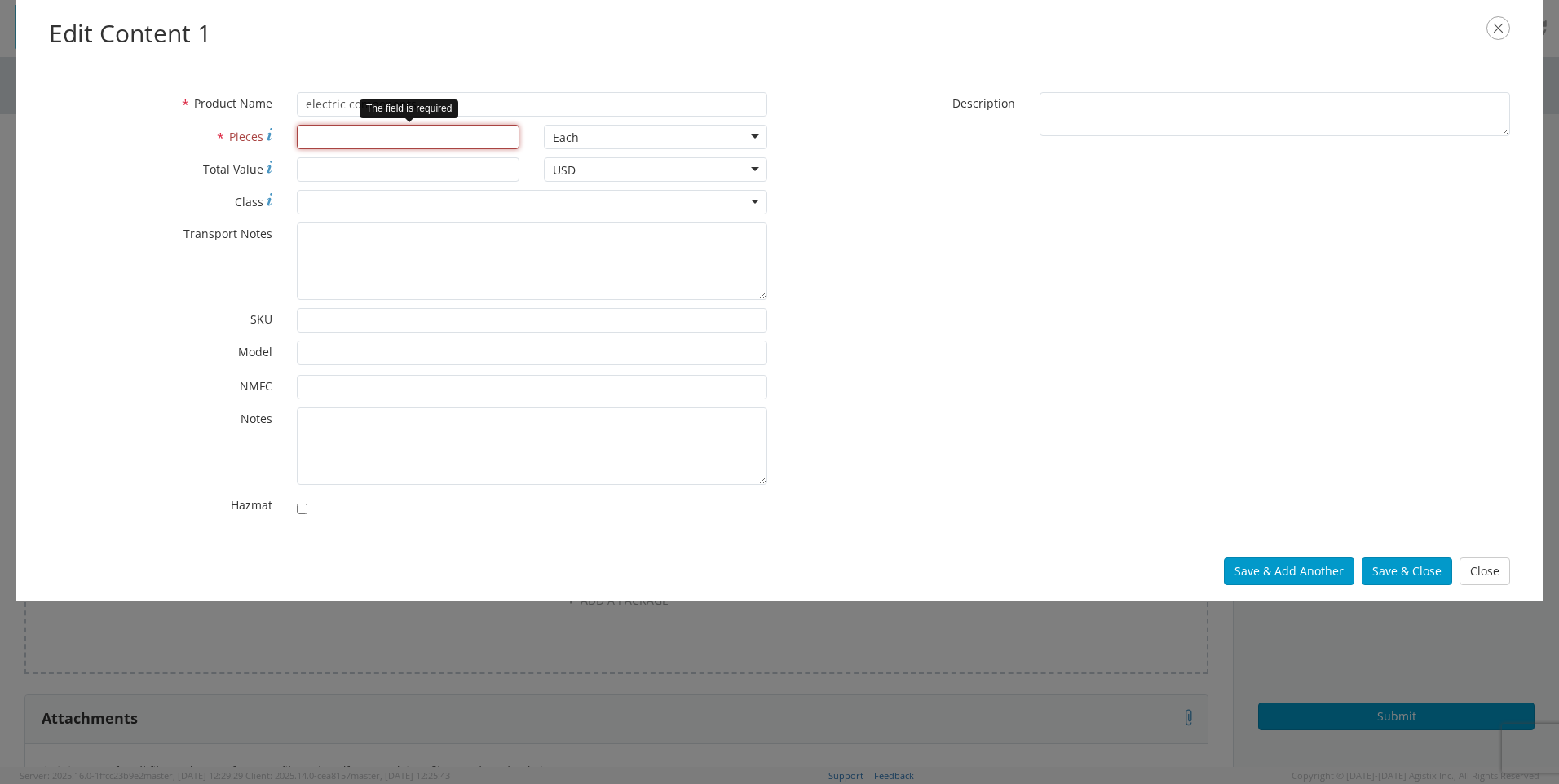
click at [384, 128] on input "* Pieces" at bounding box center [409, 137] width 224 height 25
type input "3"
click at [1400, 570] on button "Save & Close" at bounding box center [1406, 571] width 90 height 28
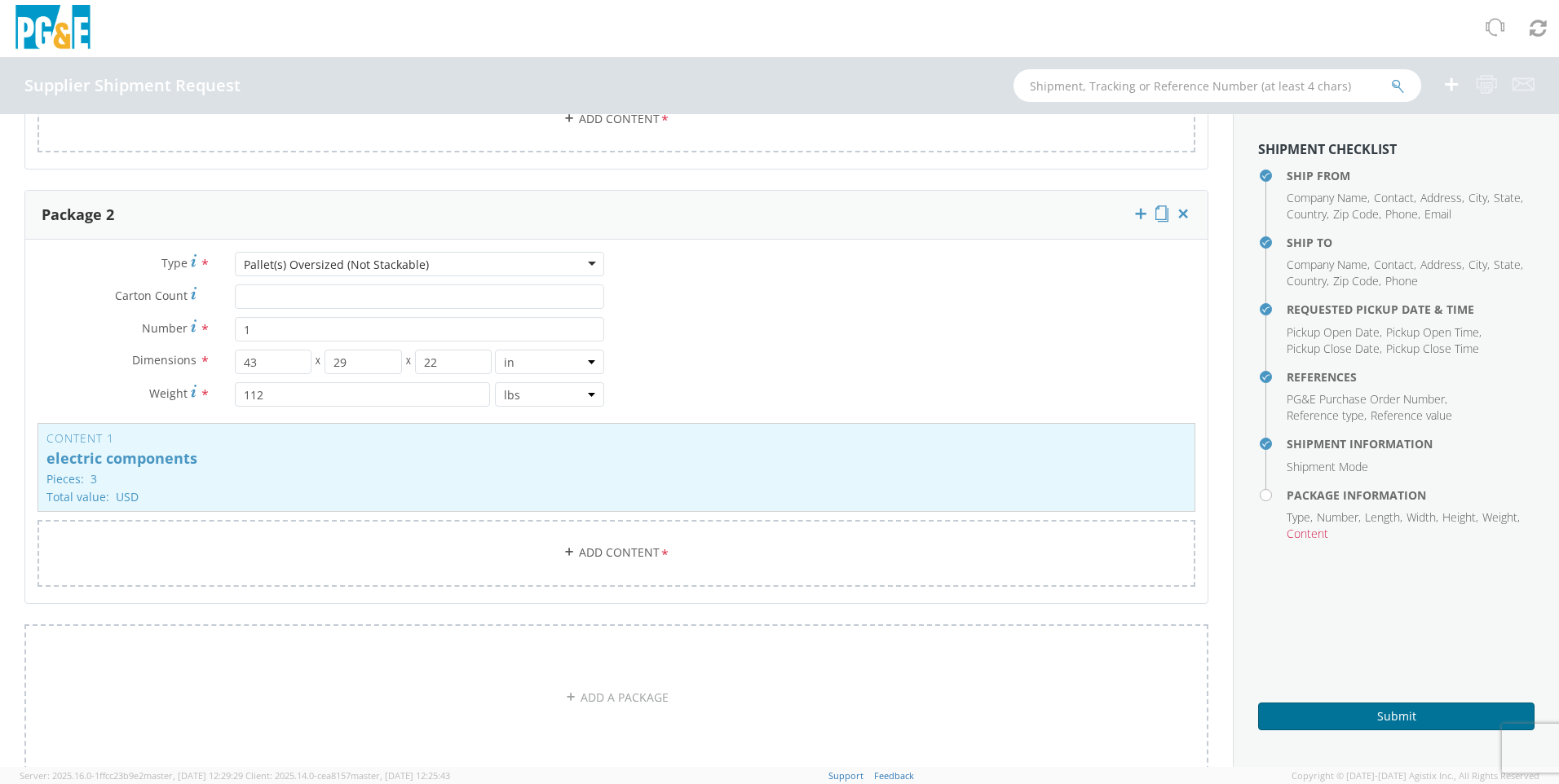
click at [1386, 712] on button "Submit" at bounding box center [1396, 717] width 276 height 28
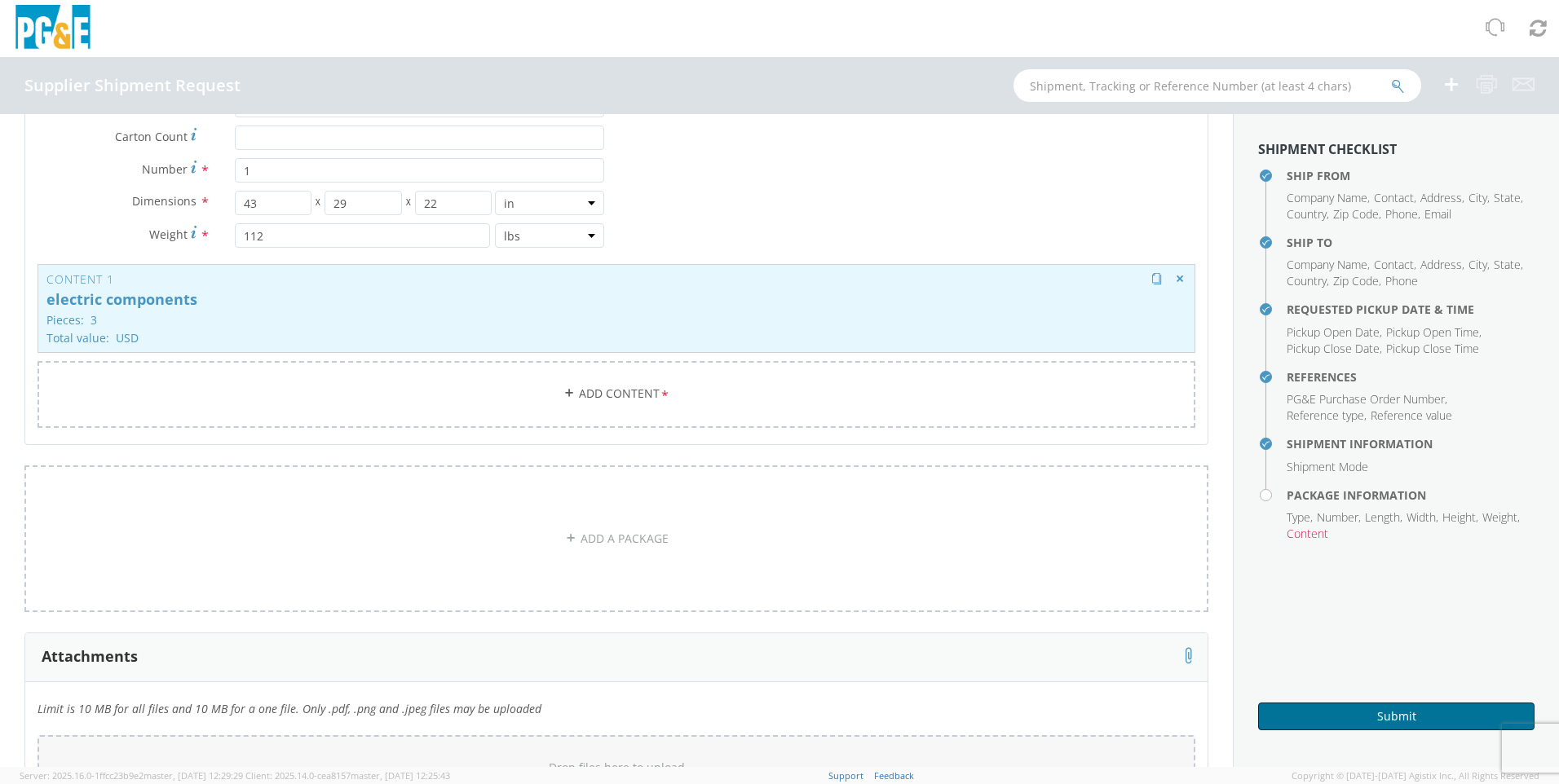
scroll to position [1395, 0]
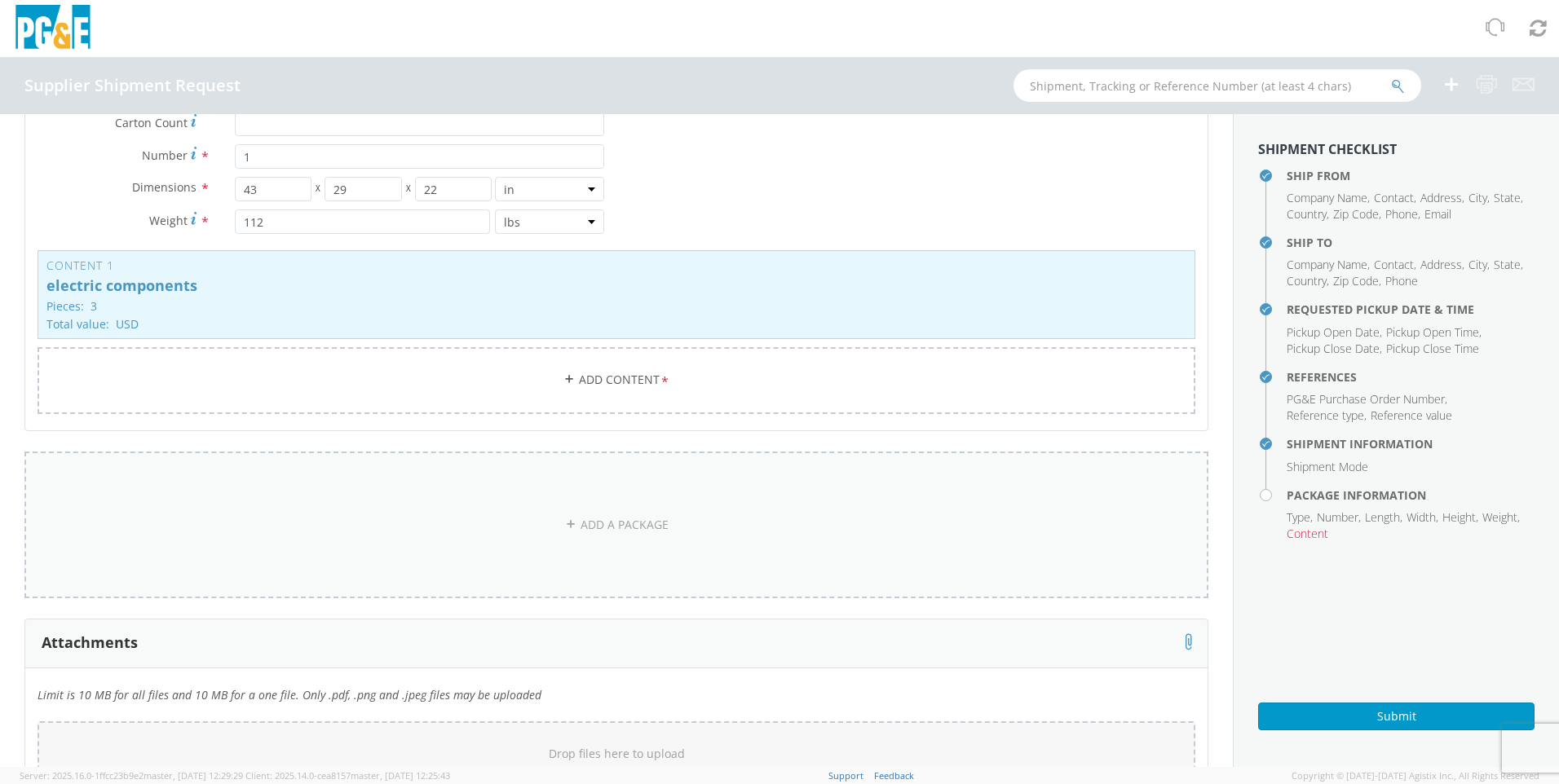
click at [647, 521] on link "ADD A PACKAGE" at bounding box center [616, 525] width 1184 height 147
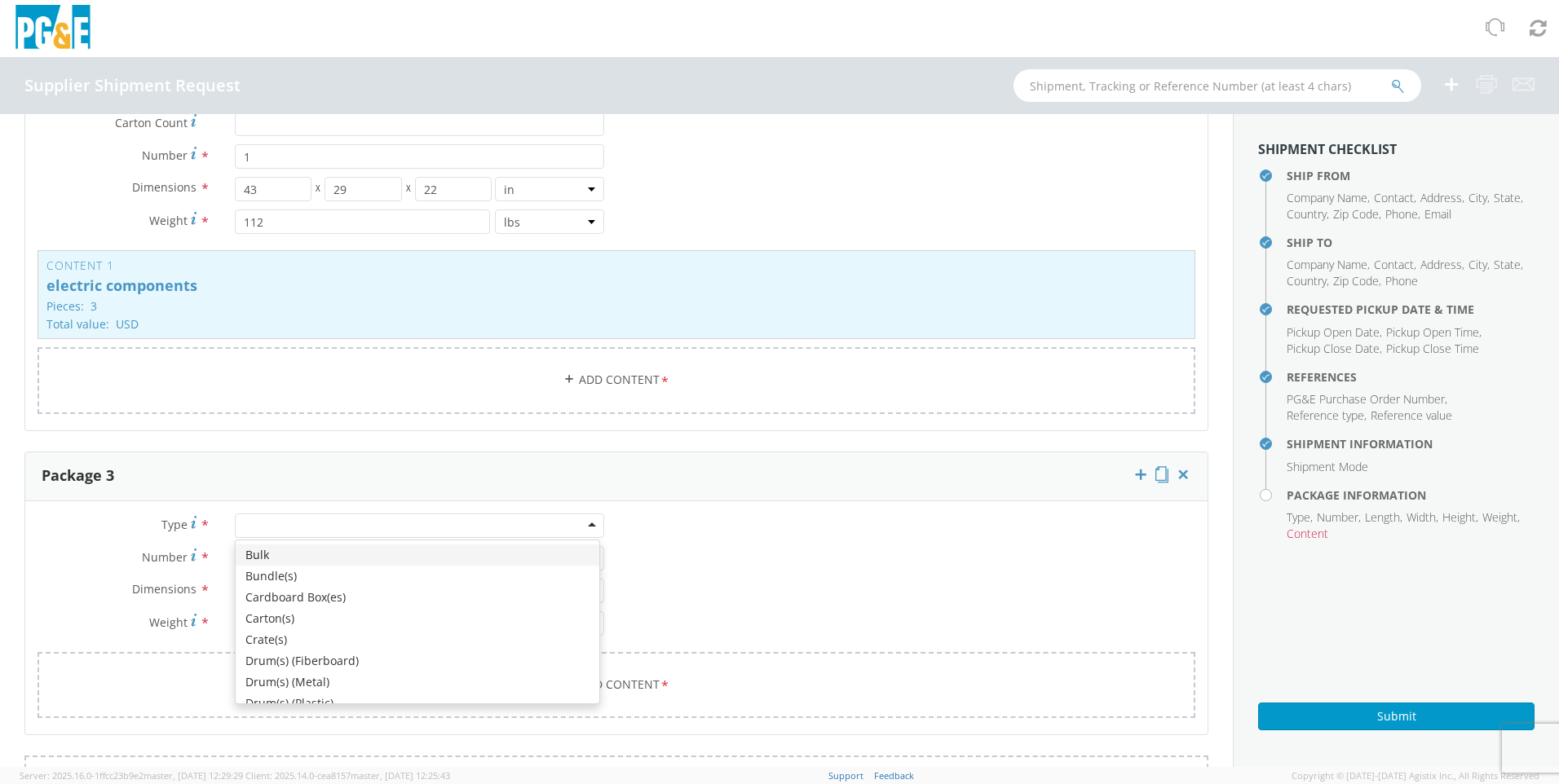
drag, startPoint x: 319, startPoint y: 515, endPoint x: 310, endPoint y: 519, distance: 9.8
click at [312, 517] on div at bounding box center [419, 526] width 369 height 25
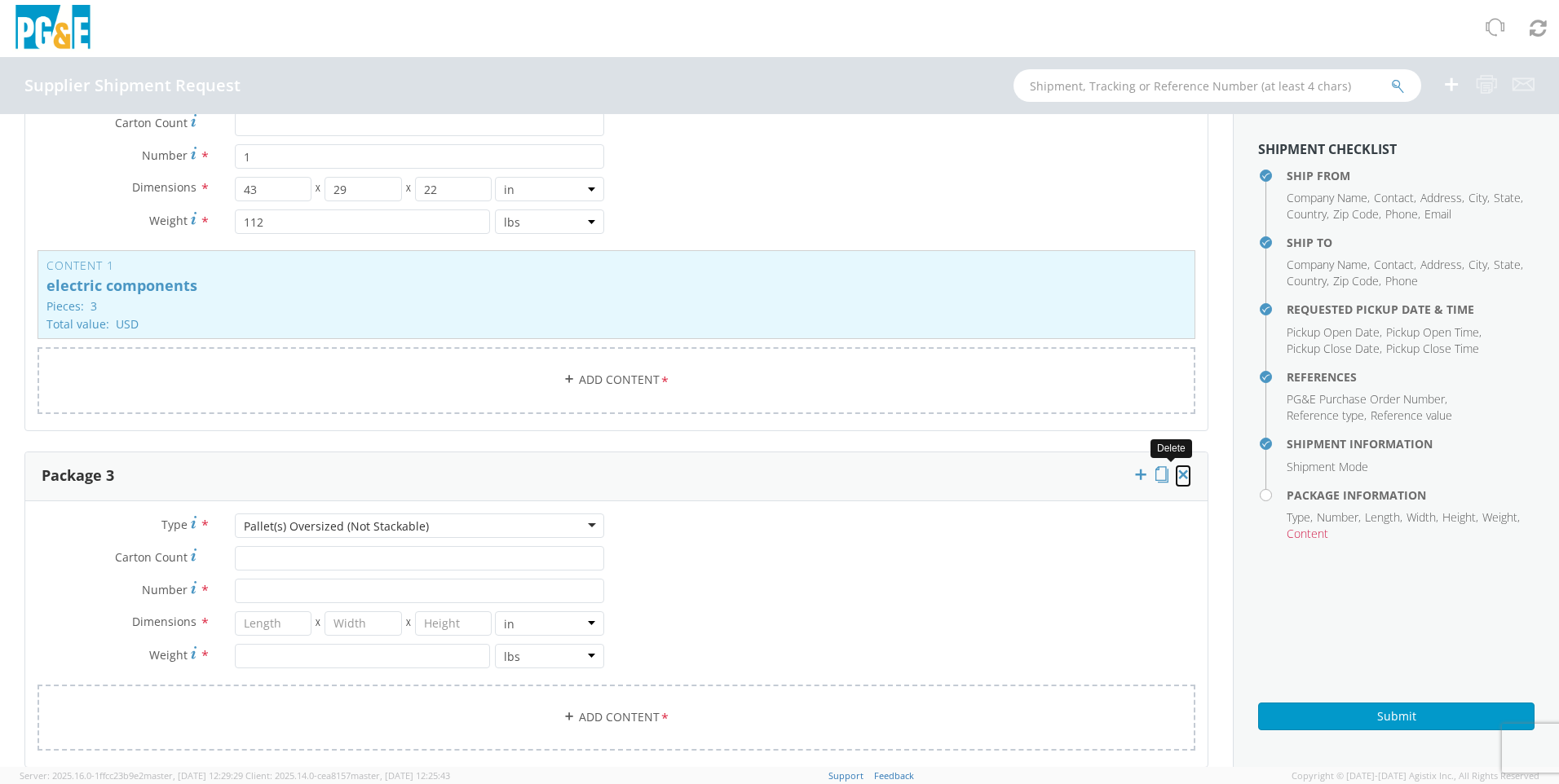
click at [1175, 472] on icon at bounding box center [1183, 474] width 16 height 16
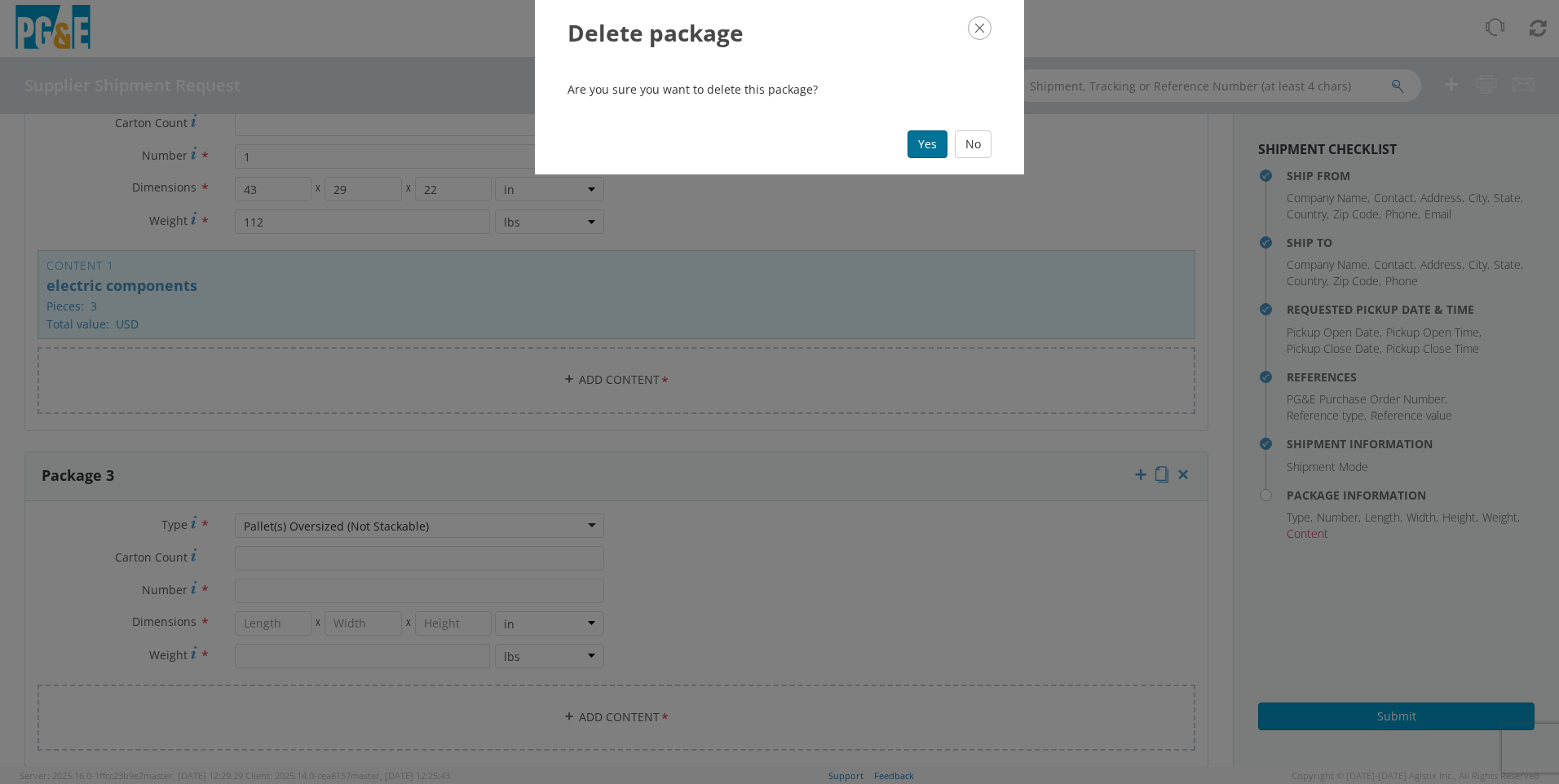
click at [924, 139] on button "Yes" at bounding box center [927, 145] width 40 height 28
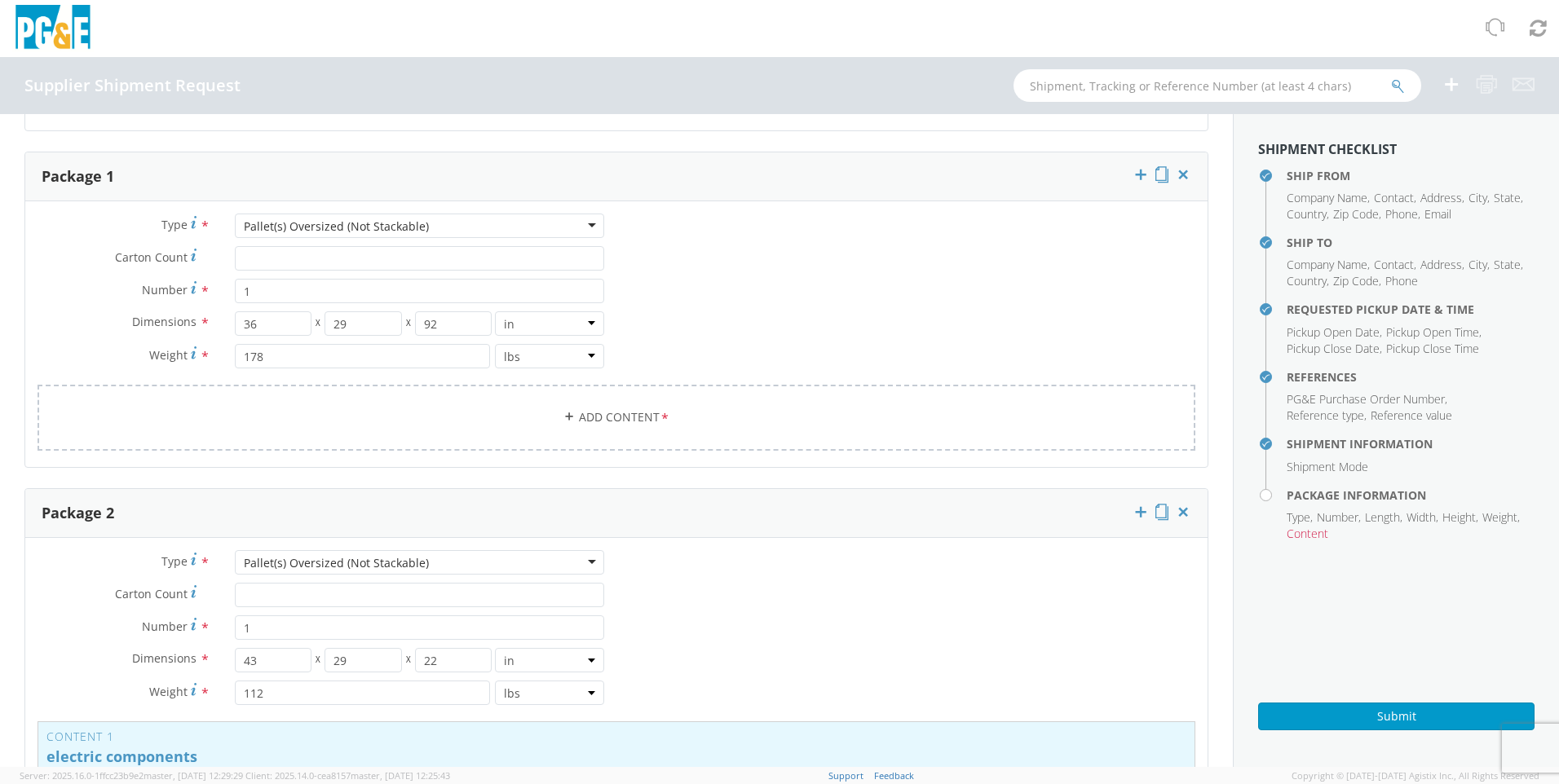
scroll to position [906, 0]
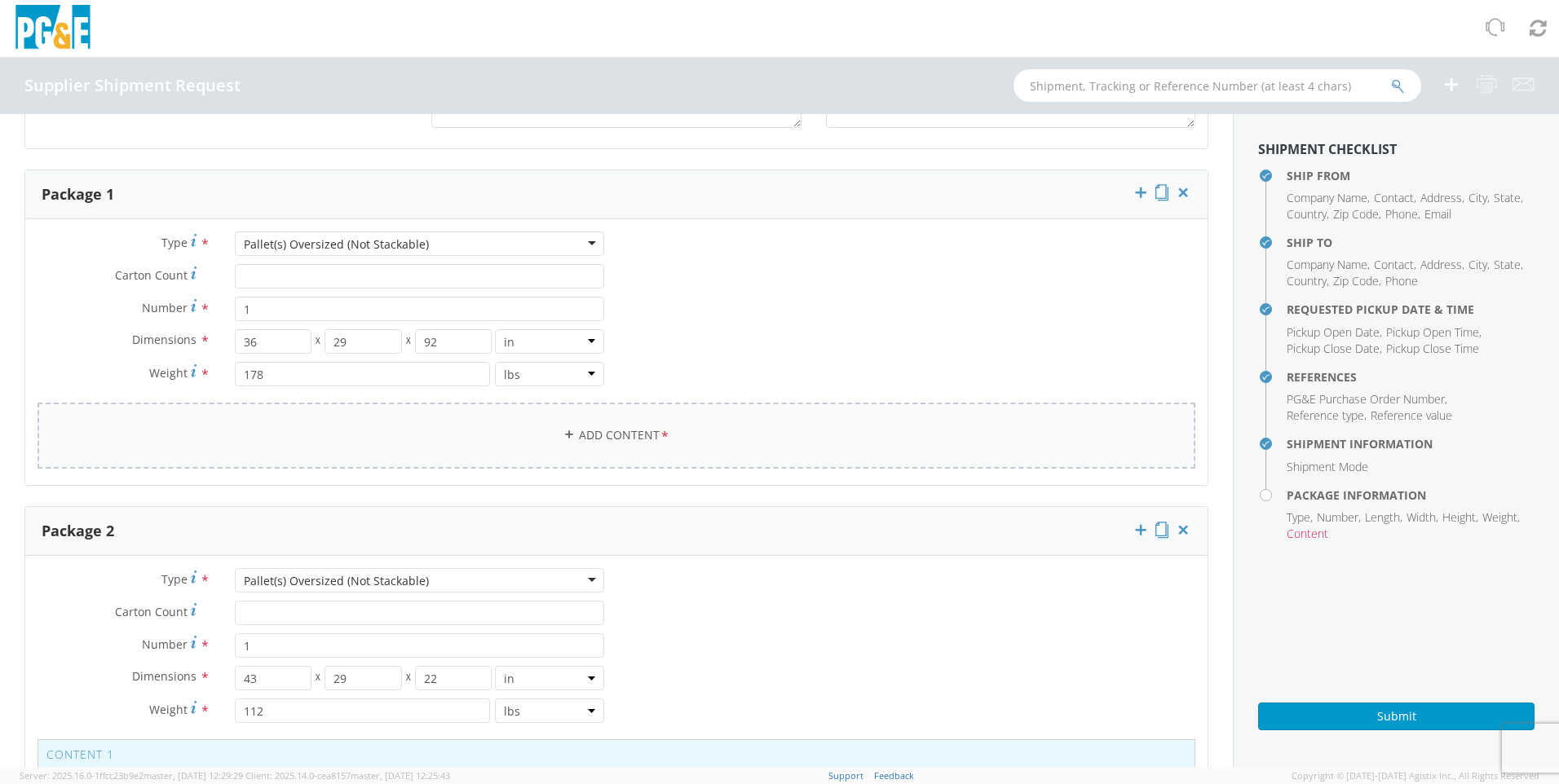
click at [754, 436] on link "Add Content *" at bounding box center [616, 436] width 1158 height 66
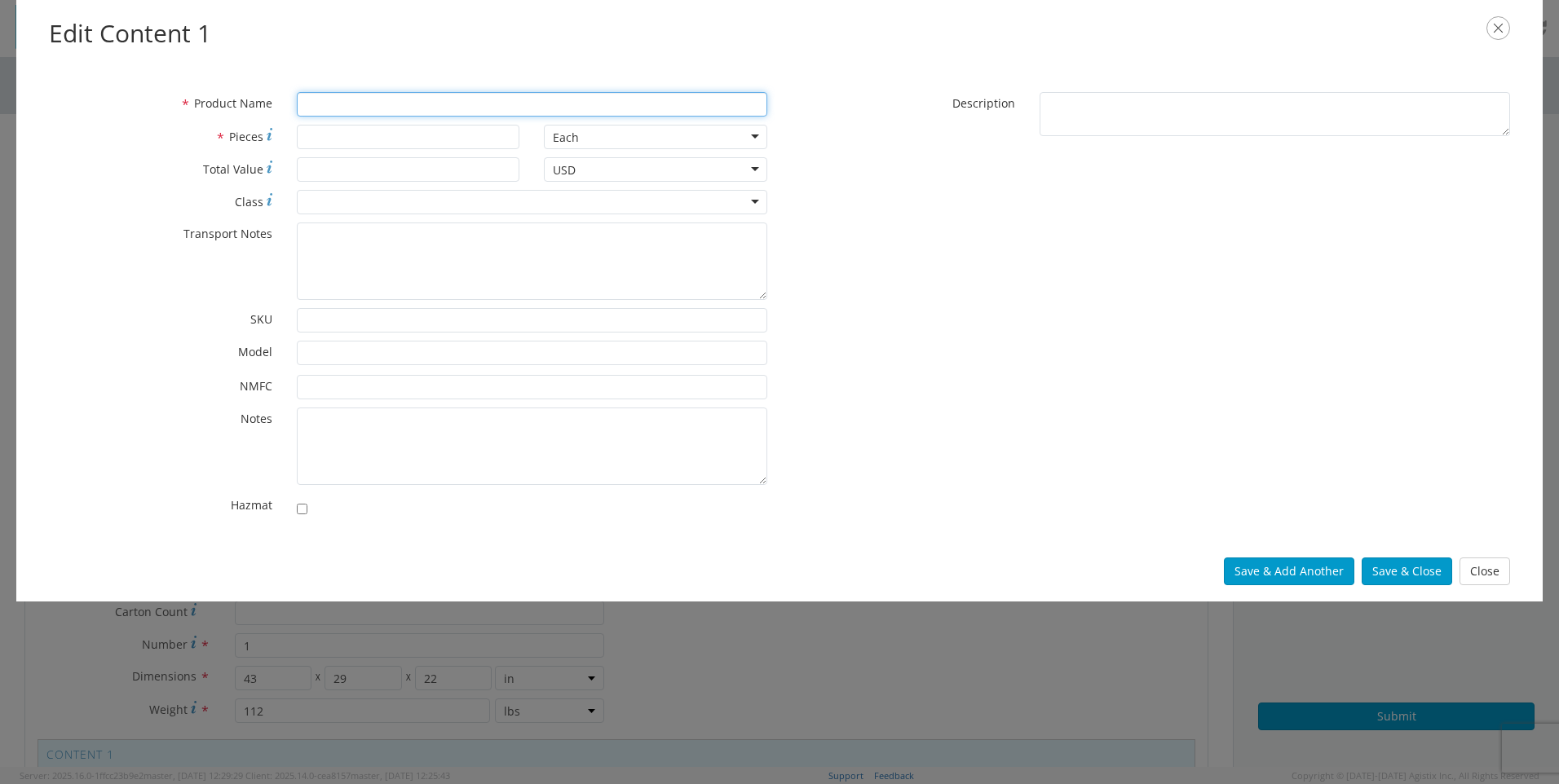
click at [356, 101] on input "* Product Name" at bounding box center [532, 104] width 470 height 25
type input "electric components"
click at [1432, 565] on button "Save & Close" at bounding box center [1406, 571] width 90 height 28
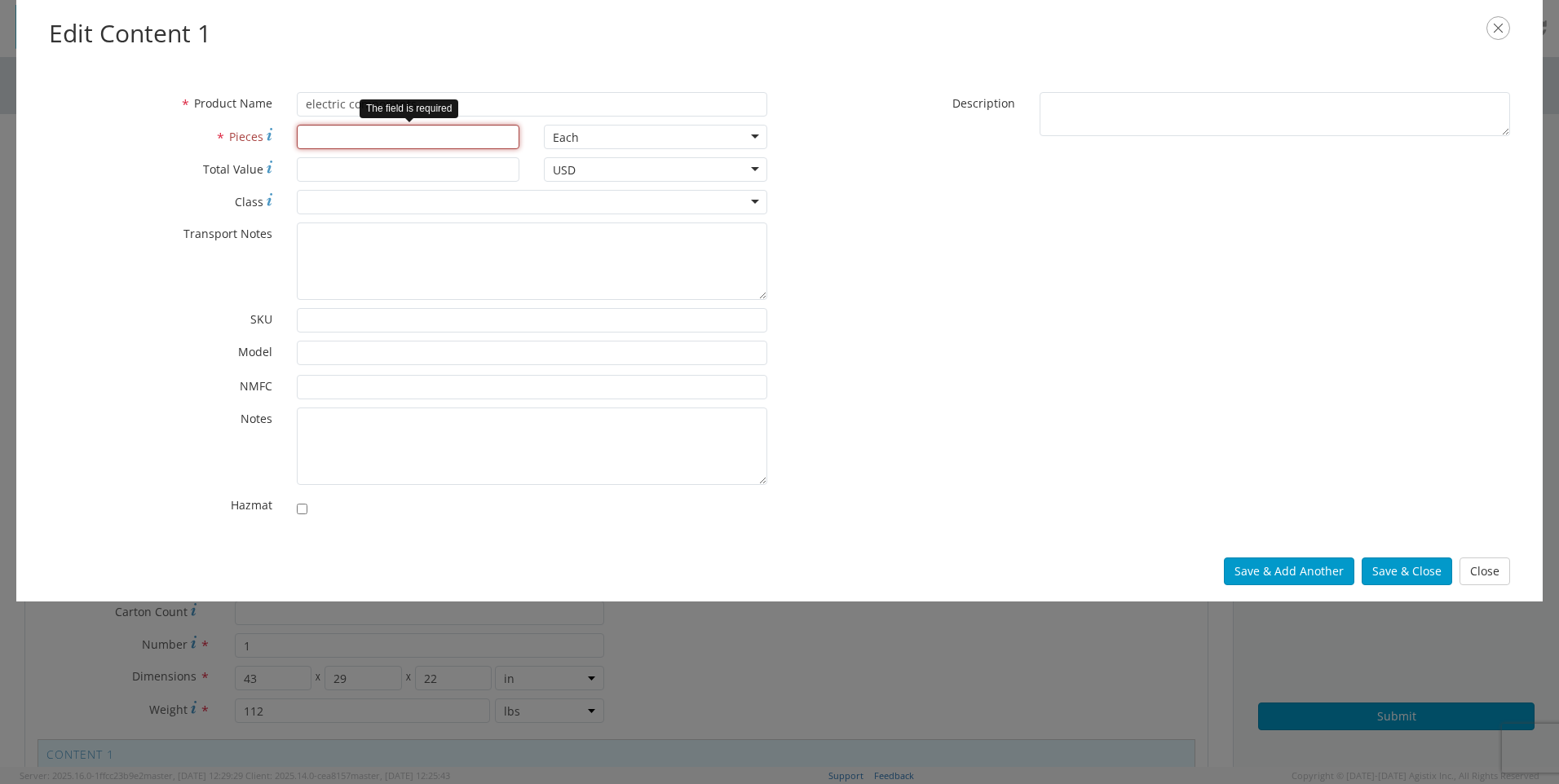
click at [380, 137] on input "* Pieces" at bounding box center [409, 137] width 224 height 25
click at [1408, 564] on button "Save & Close" at bounding box center [1406, 571] width 90 height 28
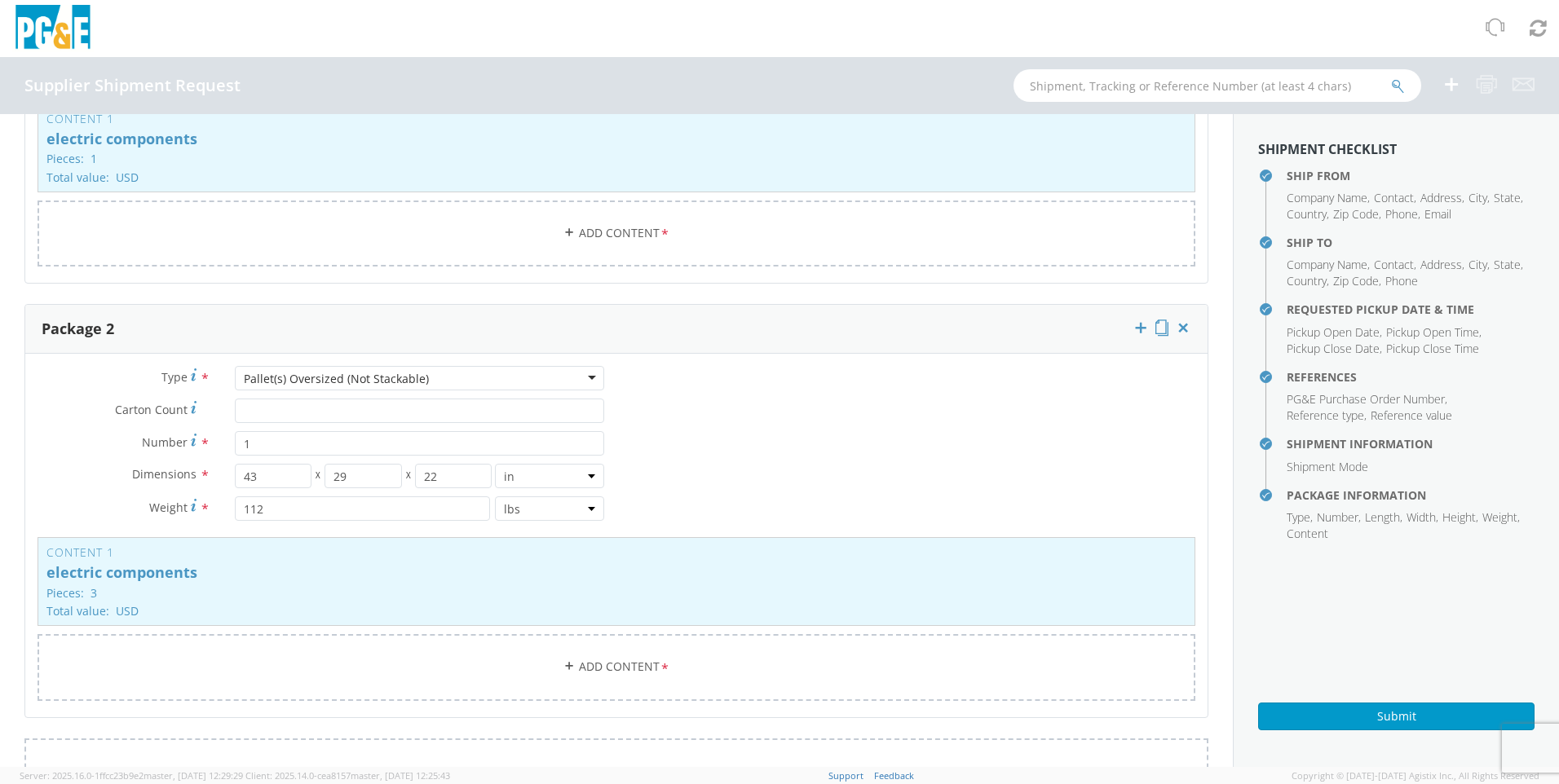
scroll to position [1232, 0]
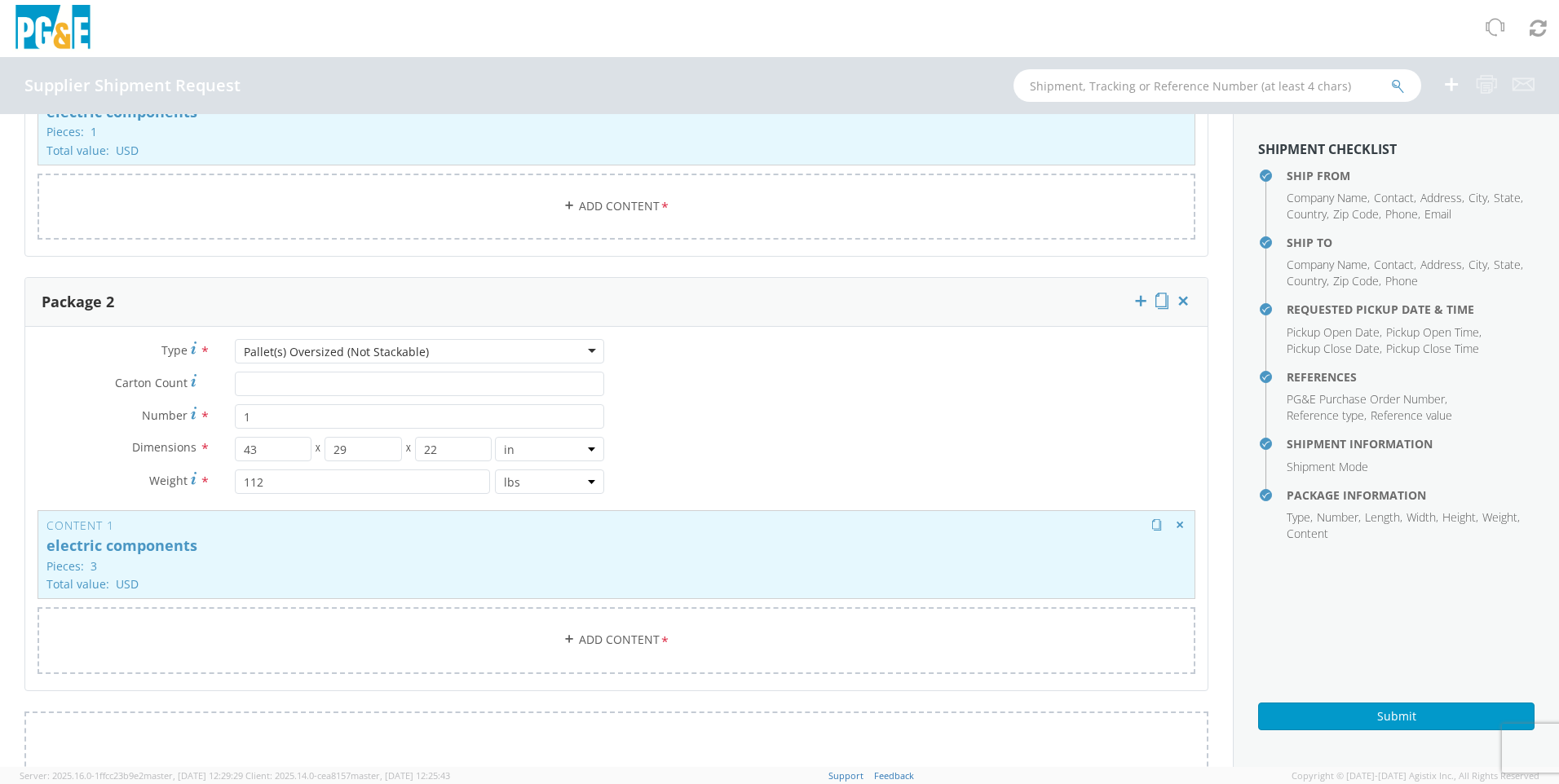
click at [358, 539] on p "electric components" at bounding box center [616, 545] width 1140 height 16
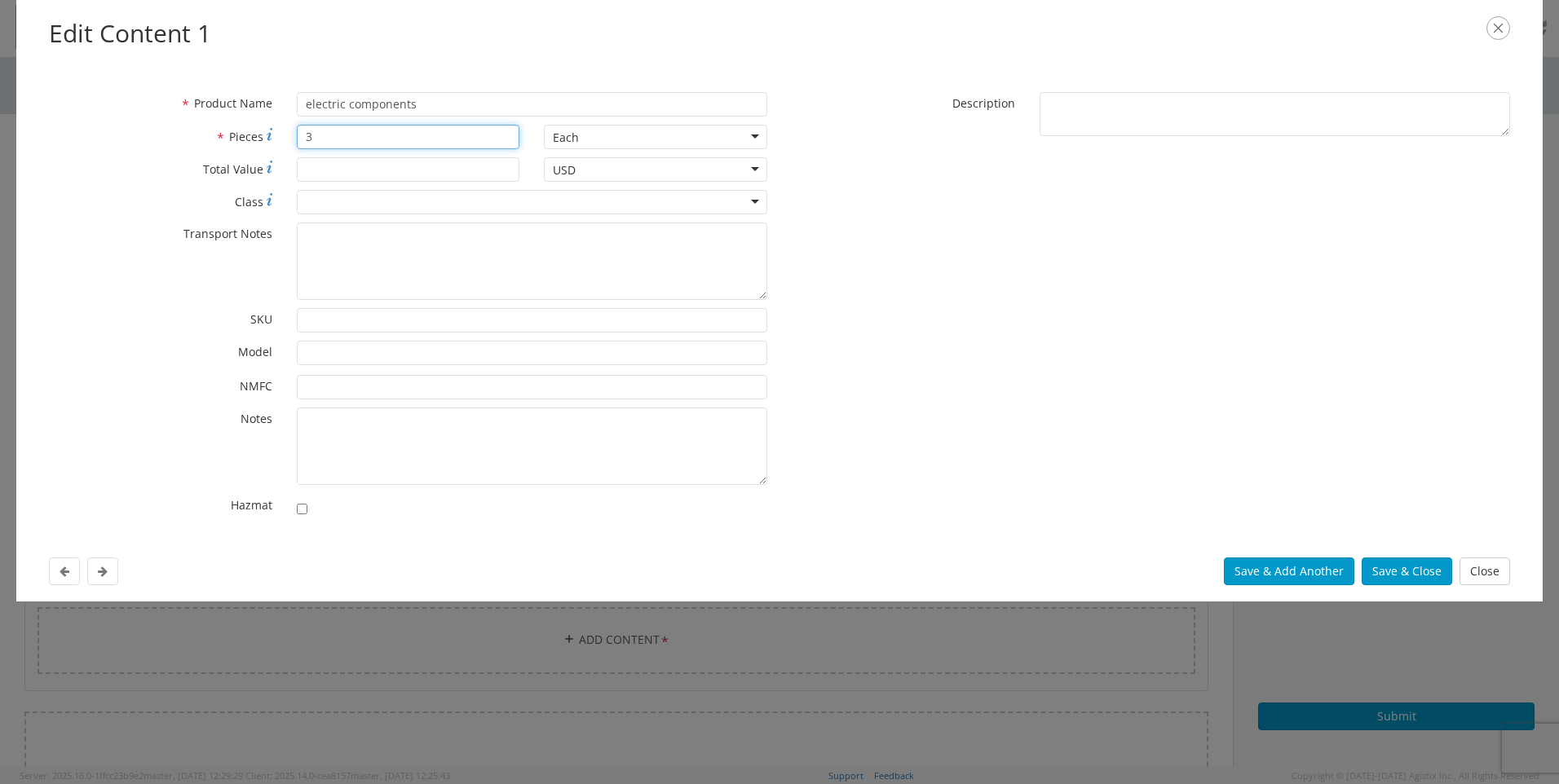
drag, startPoint x: 313, startPoint y: 132, endPoint x: 298, endPoint y: 130, distance: 15.1
click at [298, 130] on input "3" at bounding box center [409, 137] width 224 height 25
type input "2"
click at [1378, 562] on button "Save & Close" at bounding box center [1406, 571] width 90 height 28
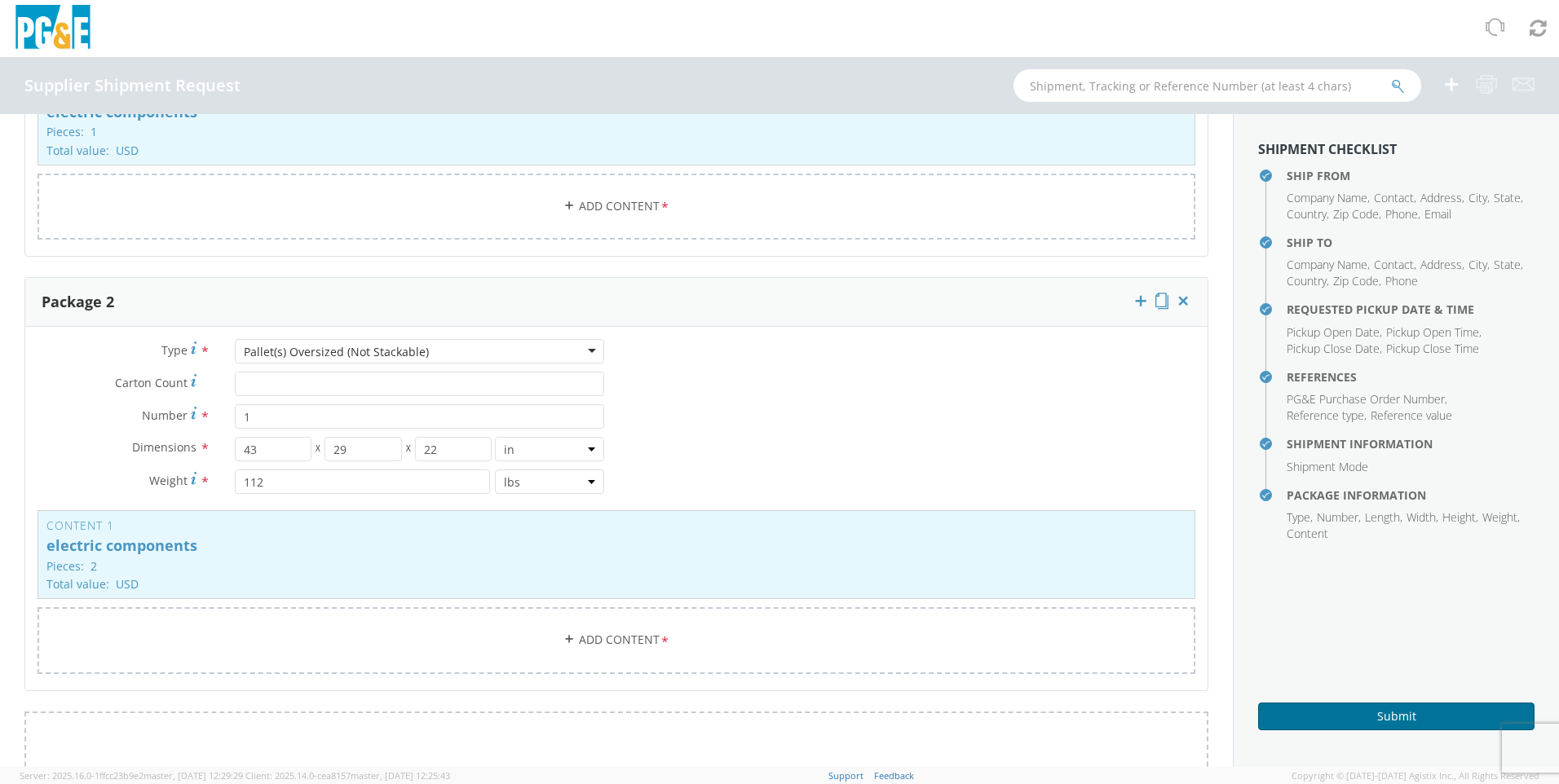
click at [1391, 717] on button "Submit" at bounding box center [1396, 717] width 276 height 28
